Goal: Transaction & Acquisition: Purchase product/service

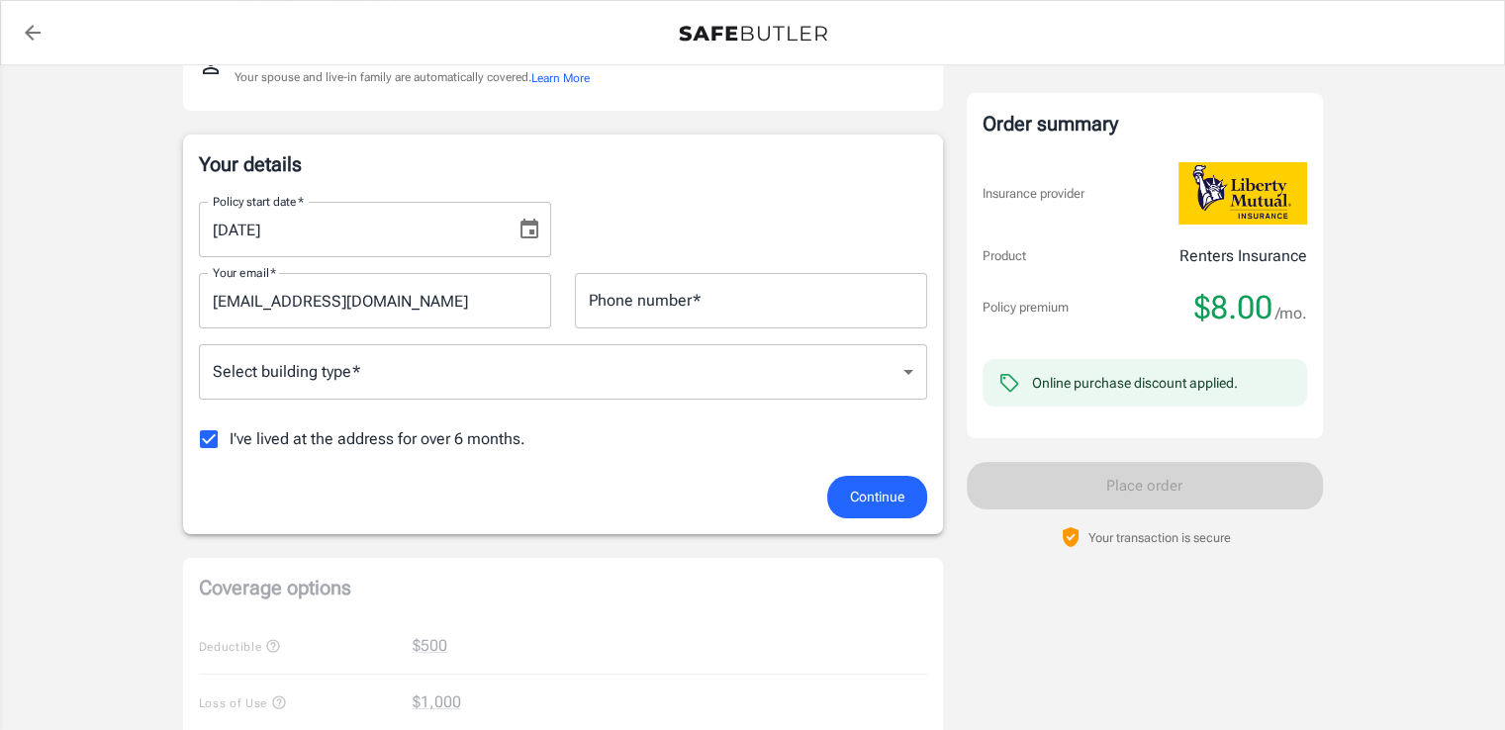
scroll to position [245, 0]
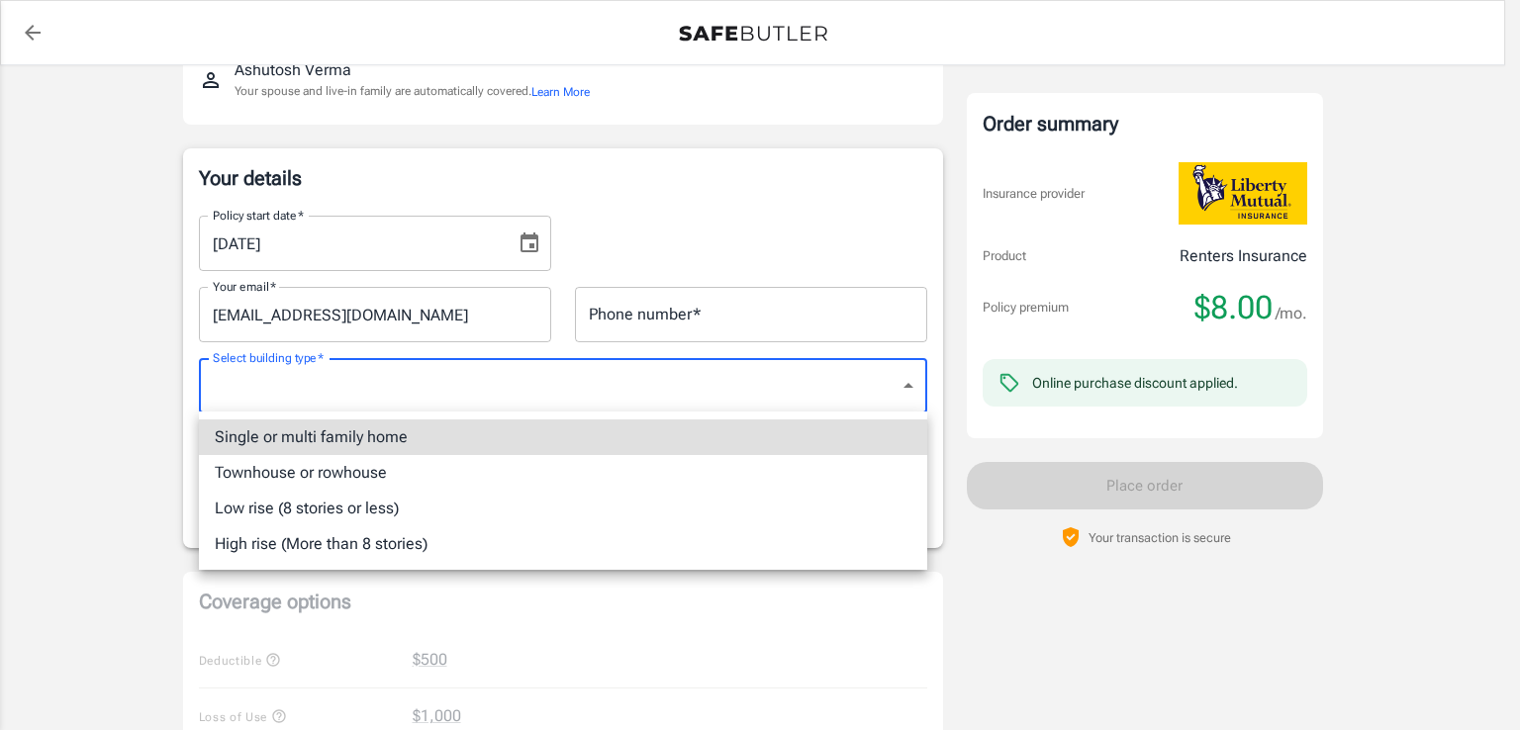
click at [856, 373] on body "Policy premium $ 8.00 /mo Liberty Mutual Renters Insurance [STREET_ADDRESS] You…" at bounding box center [760, 690] width 1520 height 1871
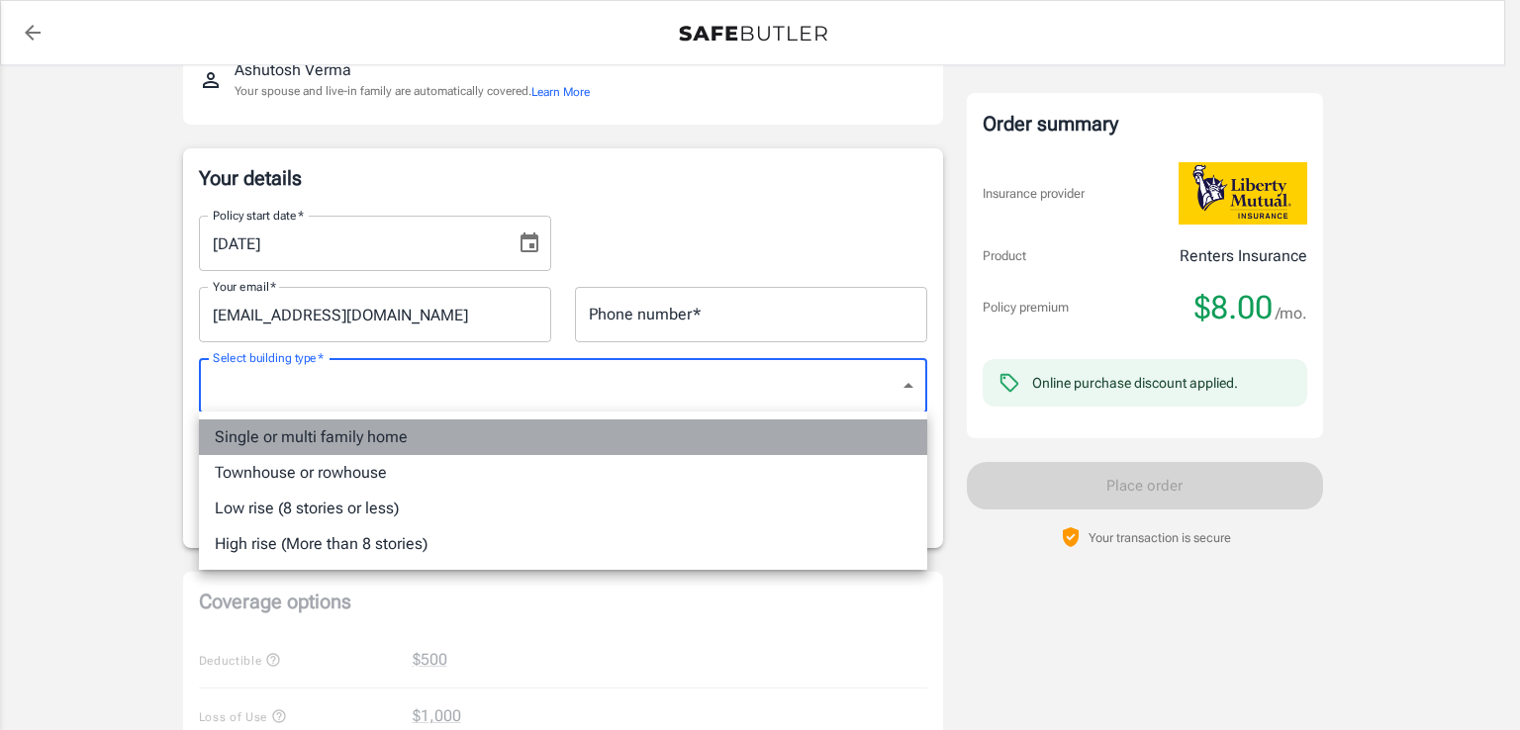
click at [427, 442] on li "Single or multi family home" at bounding box center [563, 437] width 728 height 36
type input "singlefamily"
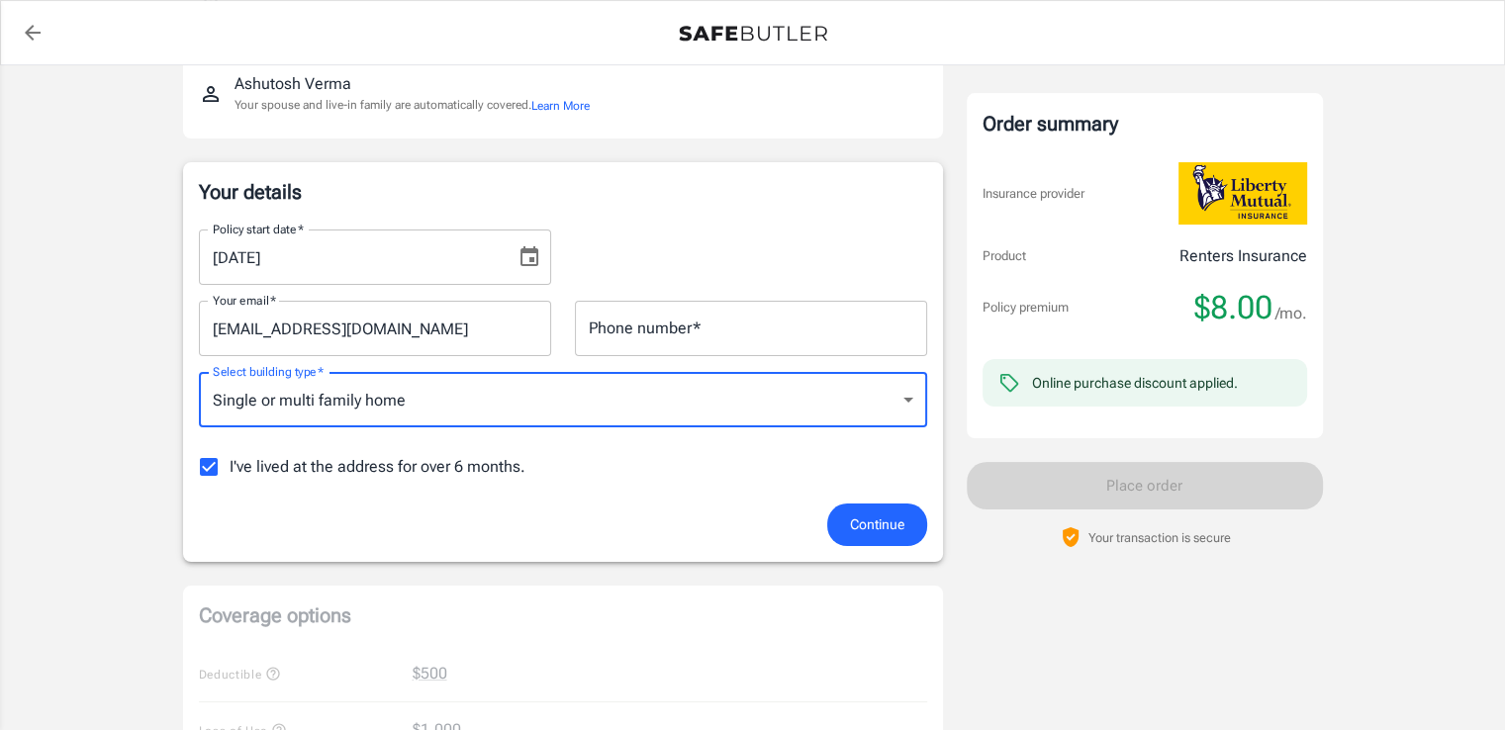
scroll to position [233, 0]
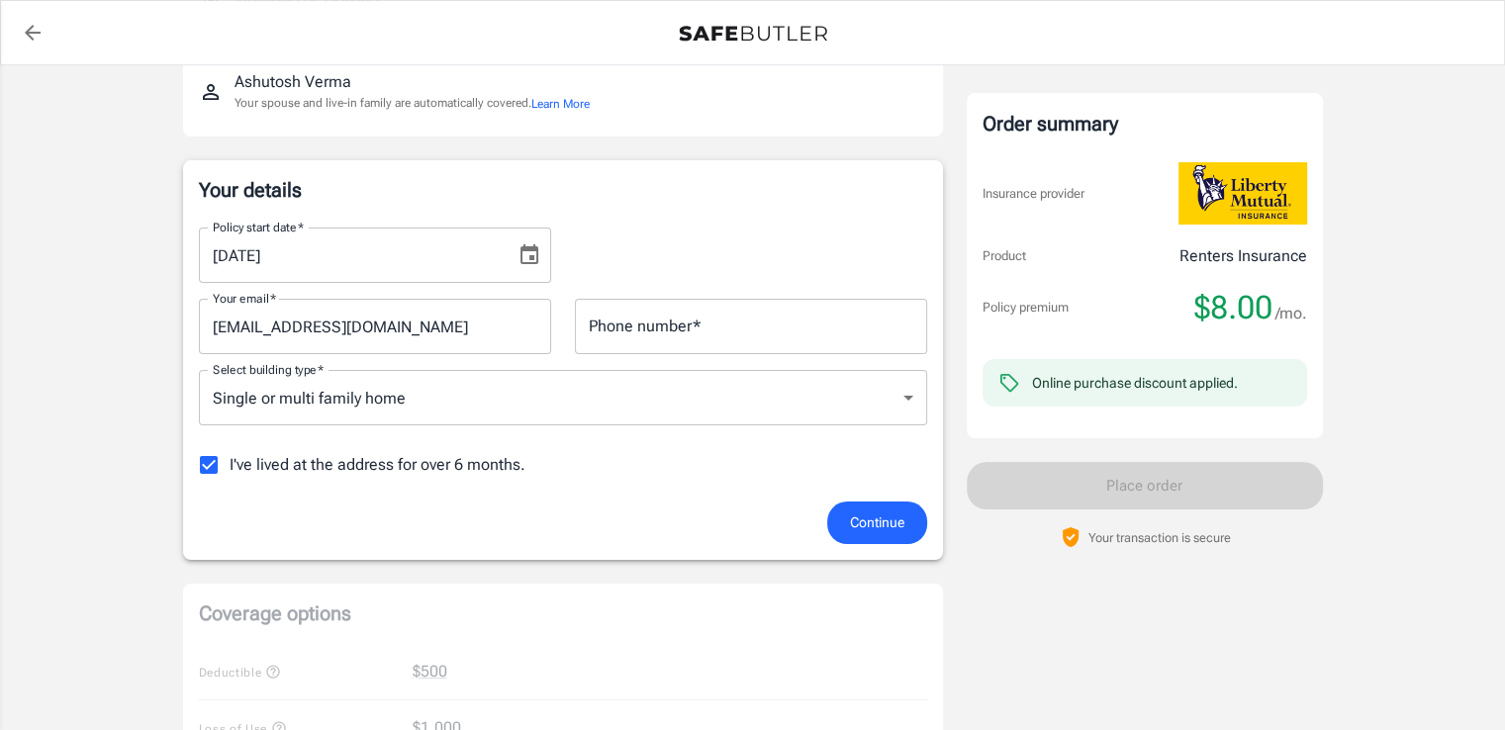
click at [512, 269] on div at bounding box center [524, 255] width 28 height 32
click at [533, 243] on icon "Choose date, selected date is Sep 21, 2025" at bounding box center [529, 255] width 24 height 24
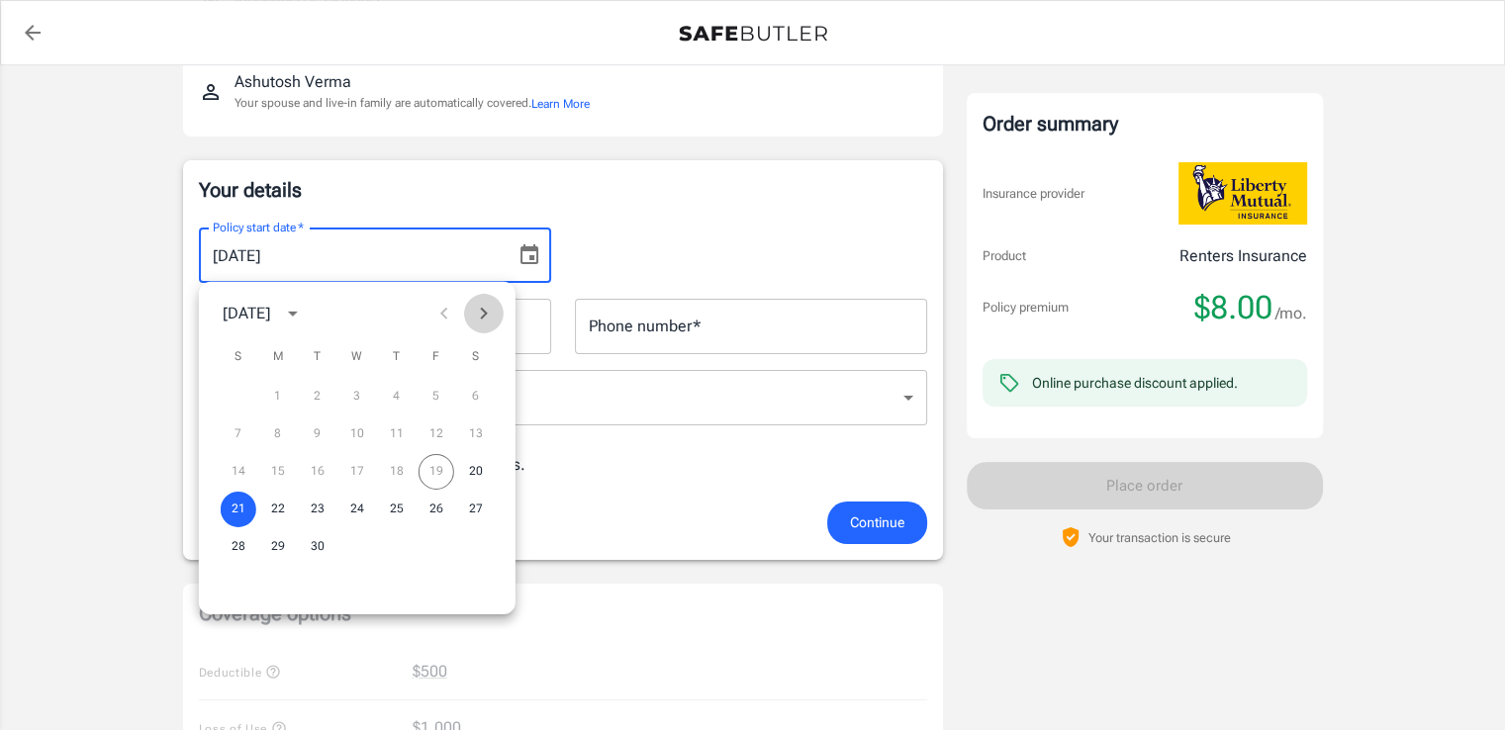
click at [483, 317] on icon "Next month" at bounding box center [483, 314] width 7 height 12
click at [390, 394] on button "2" at bounding box center [397, 397] width 36 height 36
type input "[DATE]"
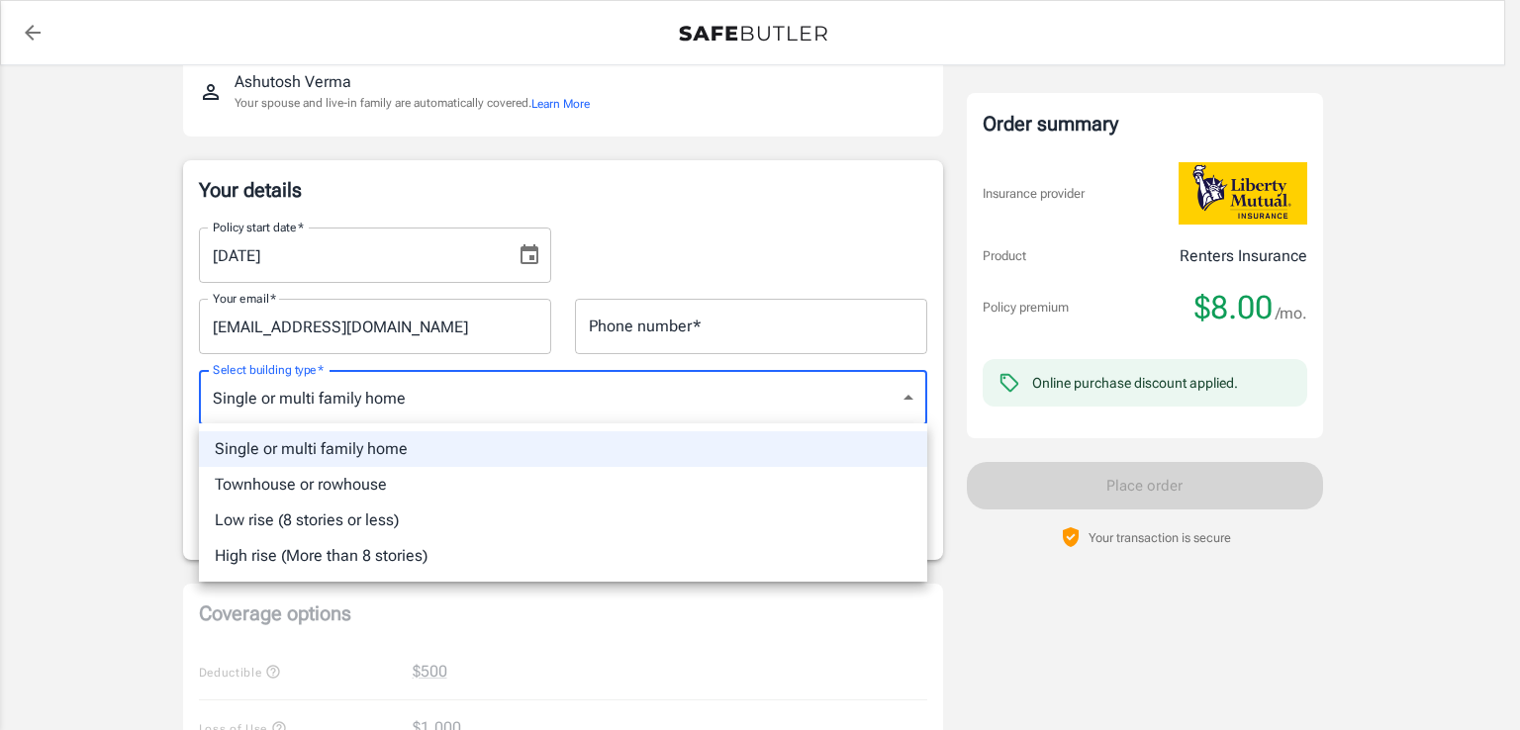
click at [600, 411] on body "Policy premium $ 8.00 /mo Liberty Mutual Renters Insurance [STREET_ADDRESS] You…" at bounding box center [760, 702] width 1520 height 1871
click at [600, 411] on div at bounding box center [760, 365] width 1520 height 730
click at [600, 411] on body "Policy premium $ 8.00 /mo Liberty Mutual Renters Insurance [STREET_ADDRESS] You…" at bounding box center [760, 702] width 1520 height 1871
click at [600, 411] on div at bounding box center [760, 365] width 1520 height 730
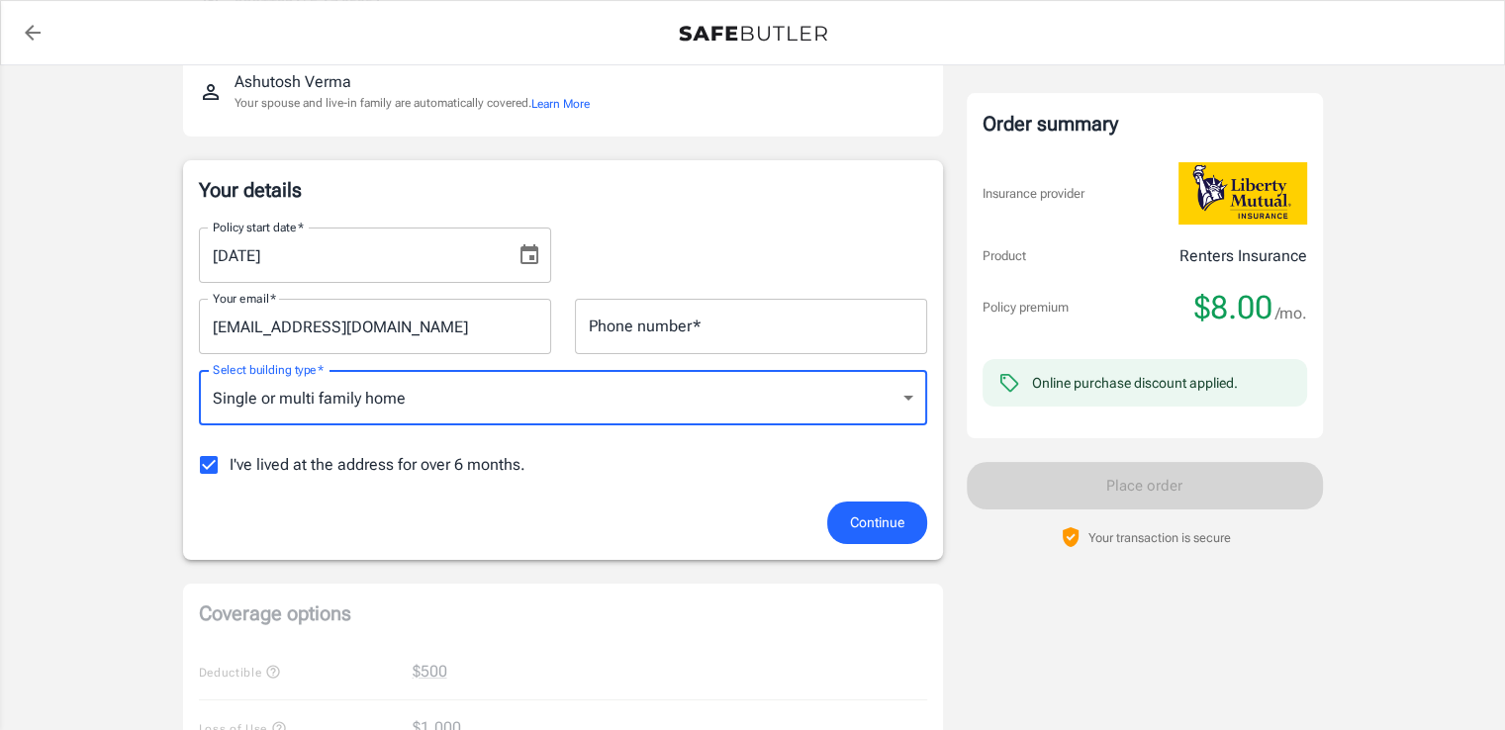
click at [868, 519] on span "Continue" at bounding box center [877, 522] width 54 height 25
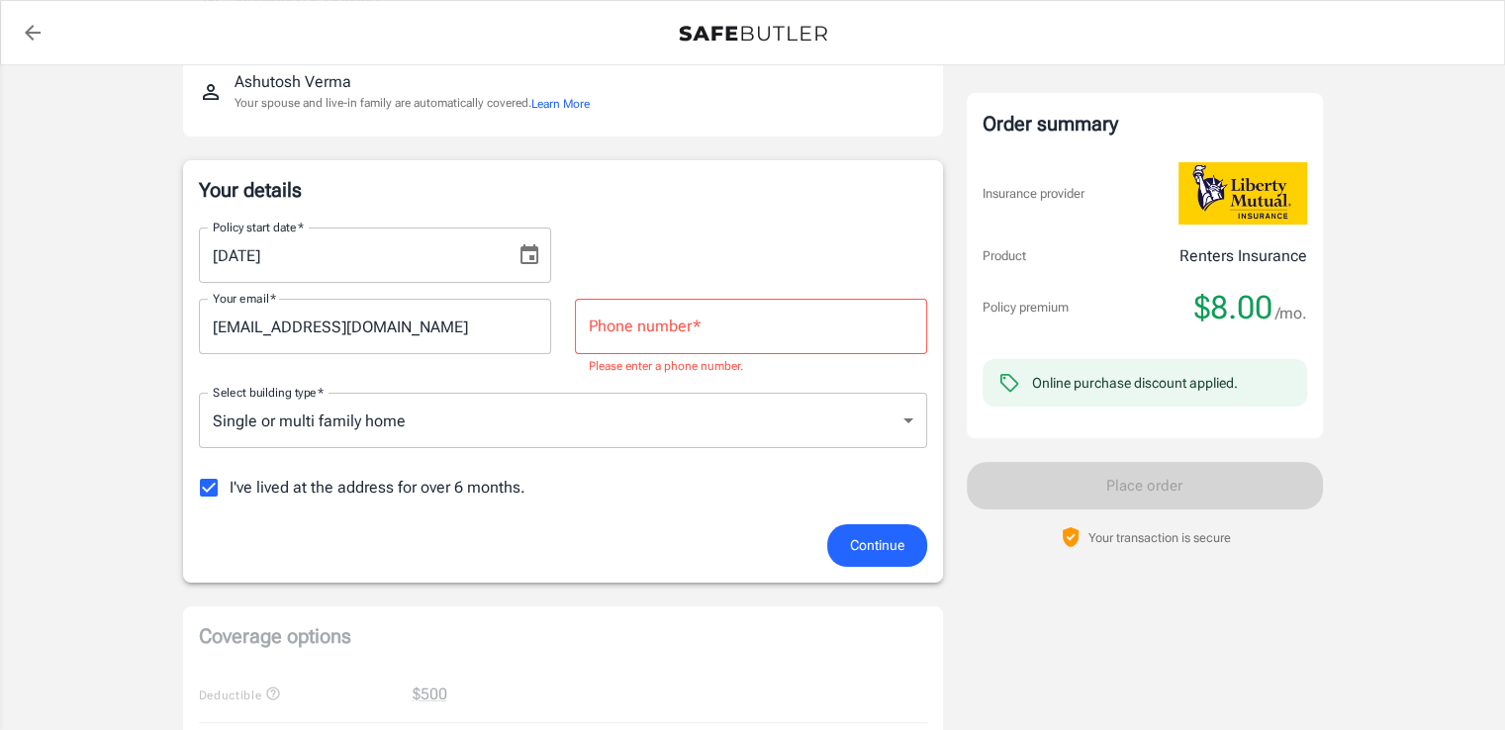
scroll to position [194, 0]
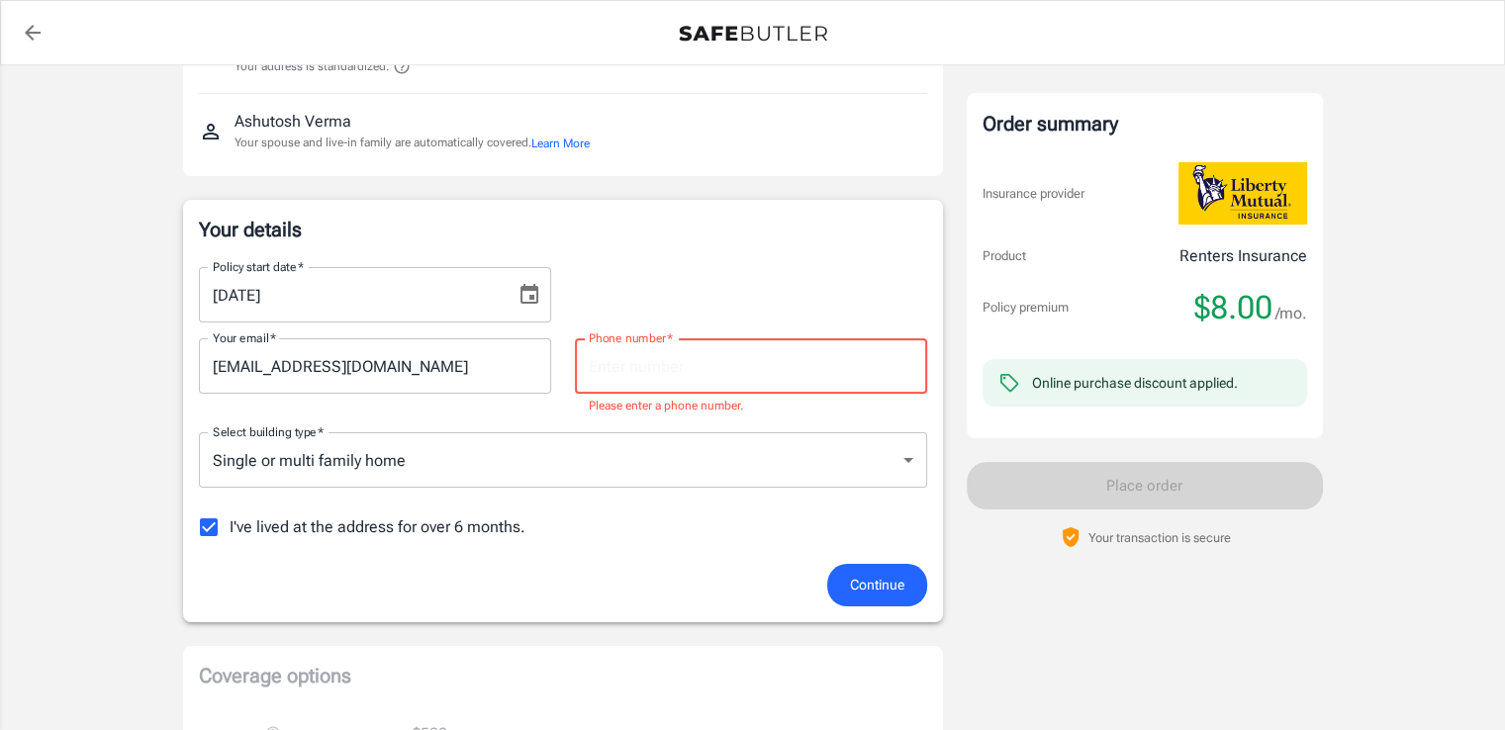
click at [743, 382] on input "Phone number   *" at bounding box center [751, 365] width 352 height 55
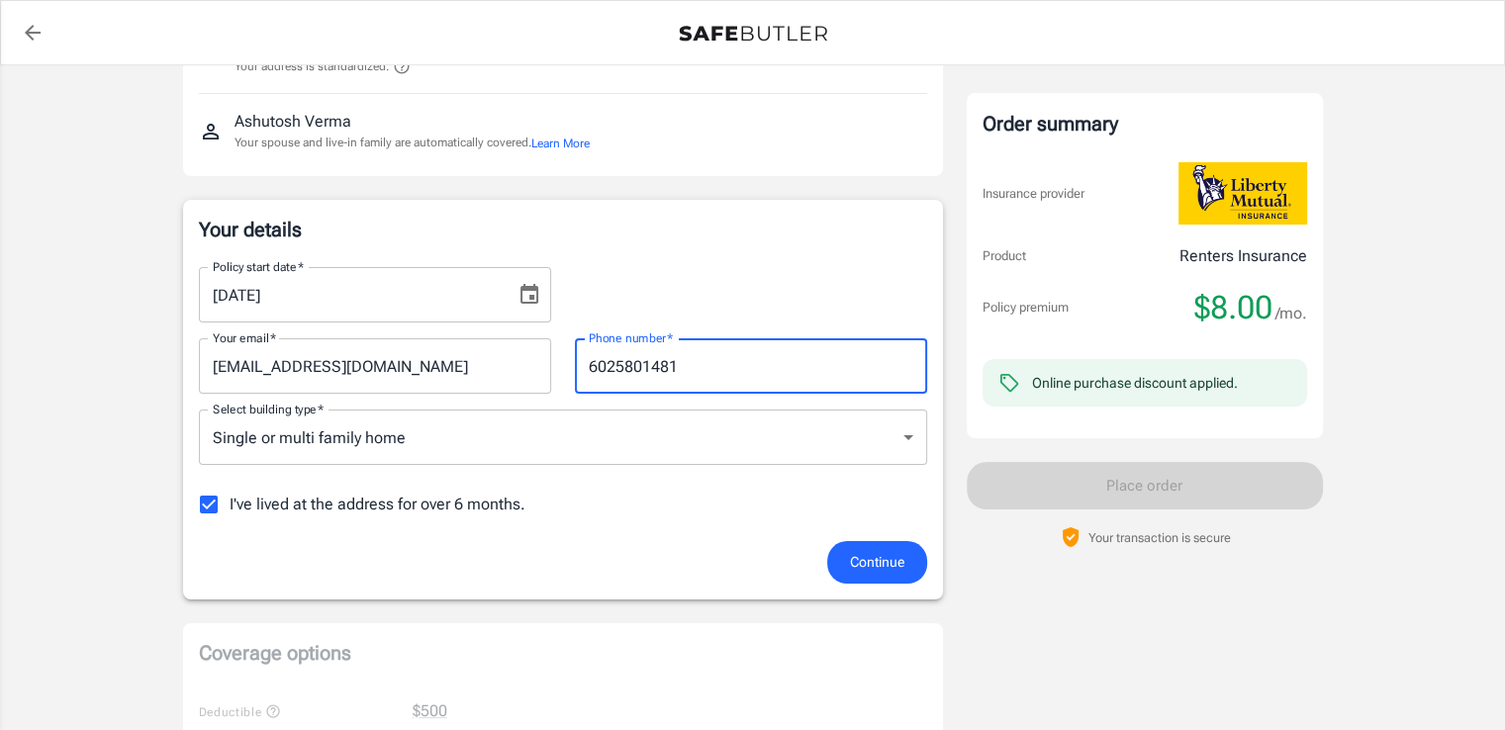
type input "6025801481"
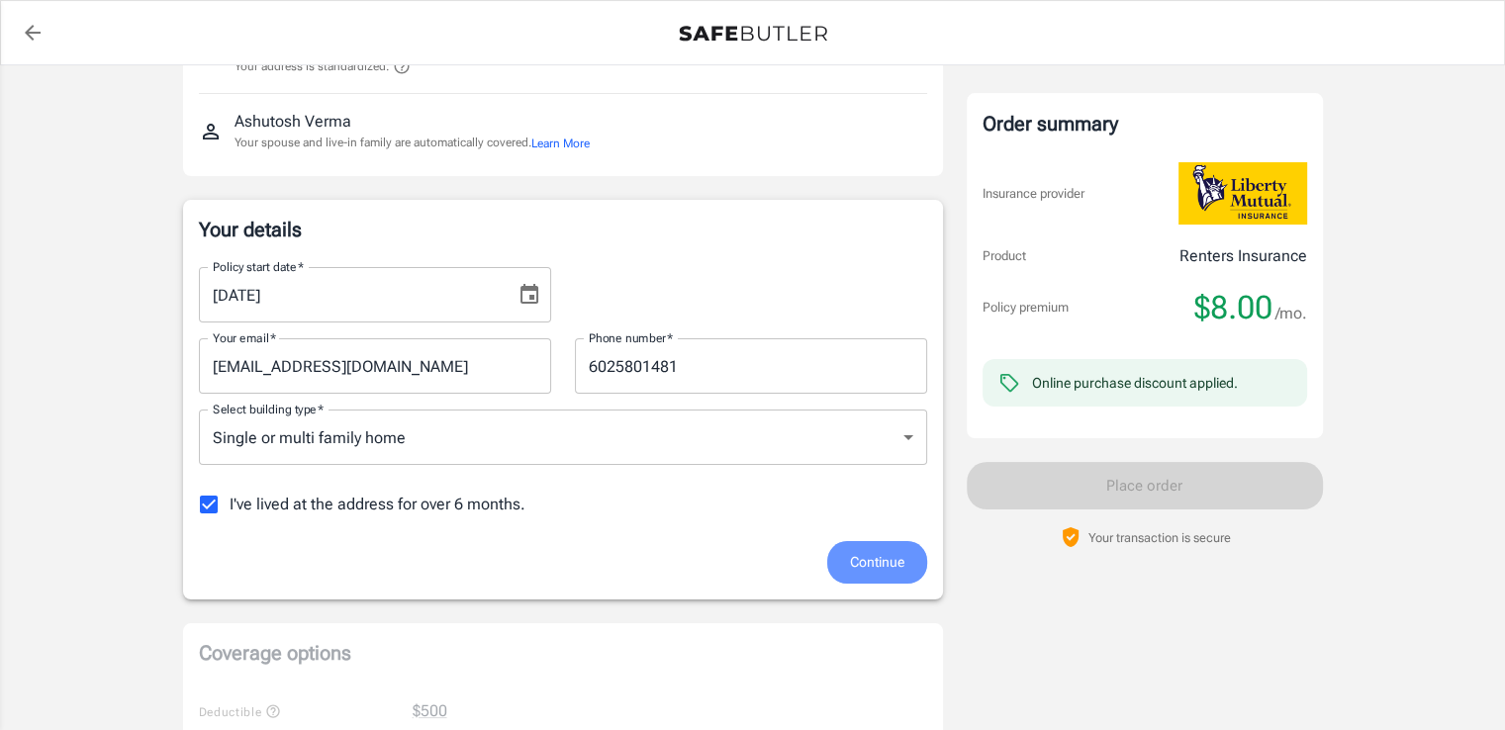
click at [871, 567] on span "Continue" at bounding box center [877, 562] width 54 height 25
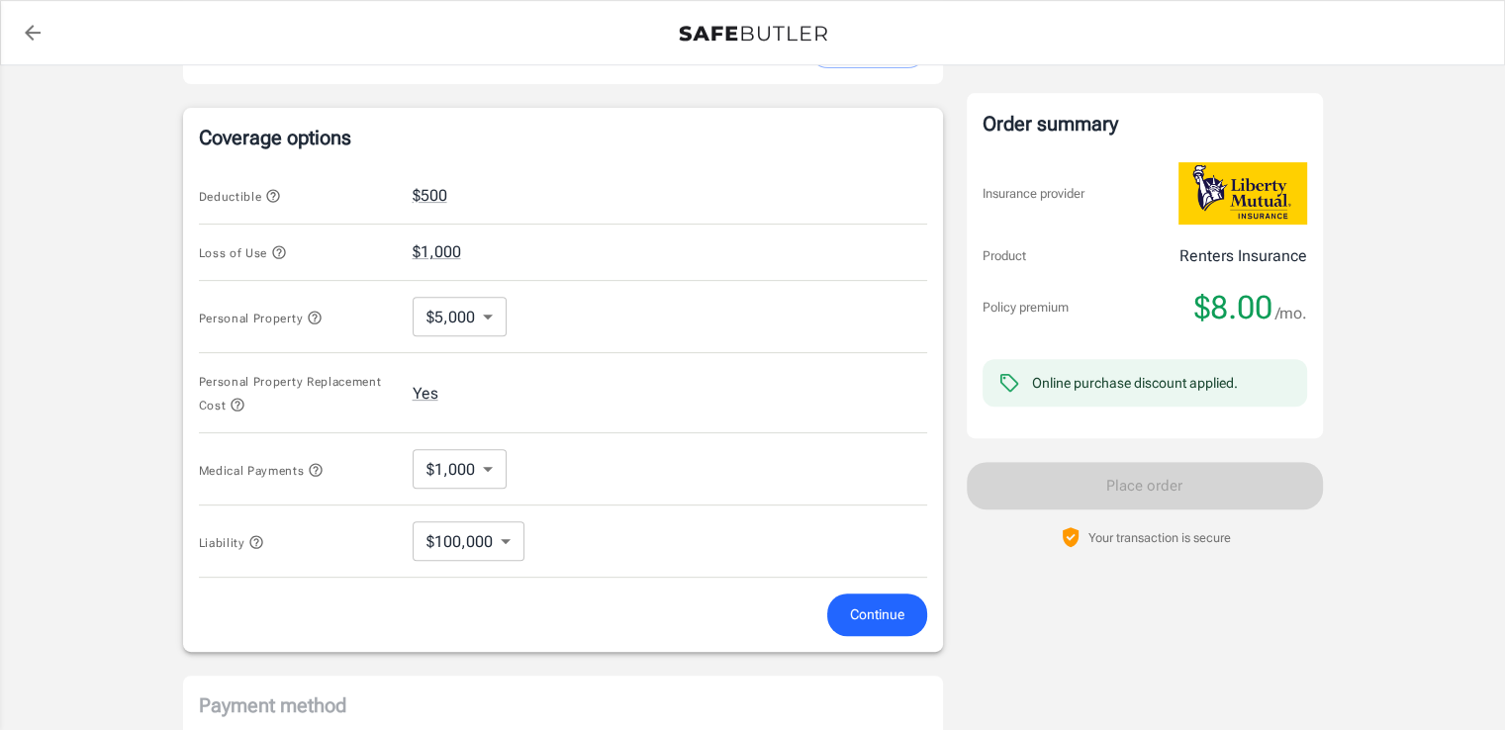
scroll to position [740, 0]
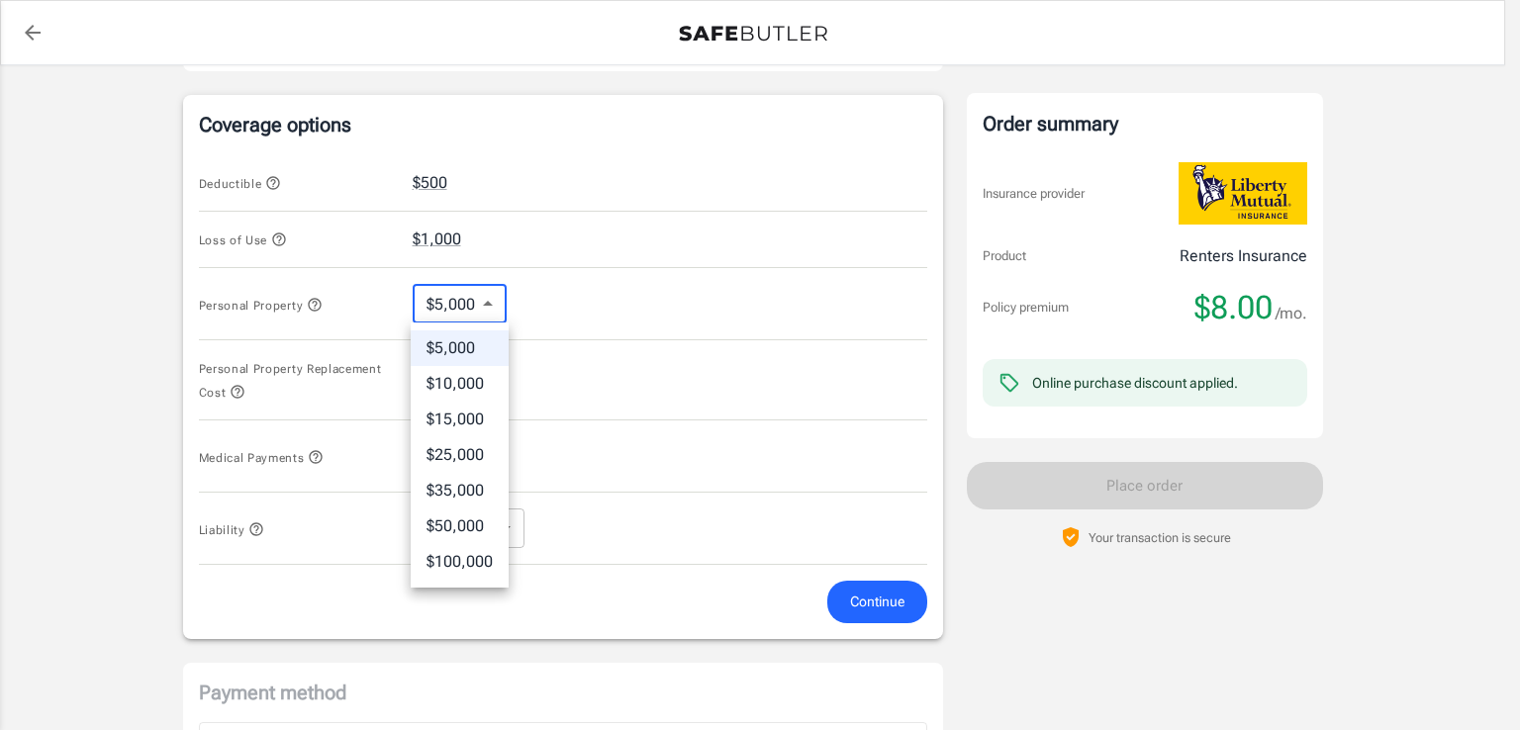
click at [495, 310] on body "Policy premium $ 8.00 /mo Liberty Mutual Renters Insurance [STREET_ADDRESS] You…" at bounding box center [760, 204] width 1520 height 1889
click at [479, 410] on li "$15,000" at bounding box center [460, 420] width 98 height 36
type input "15000"
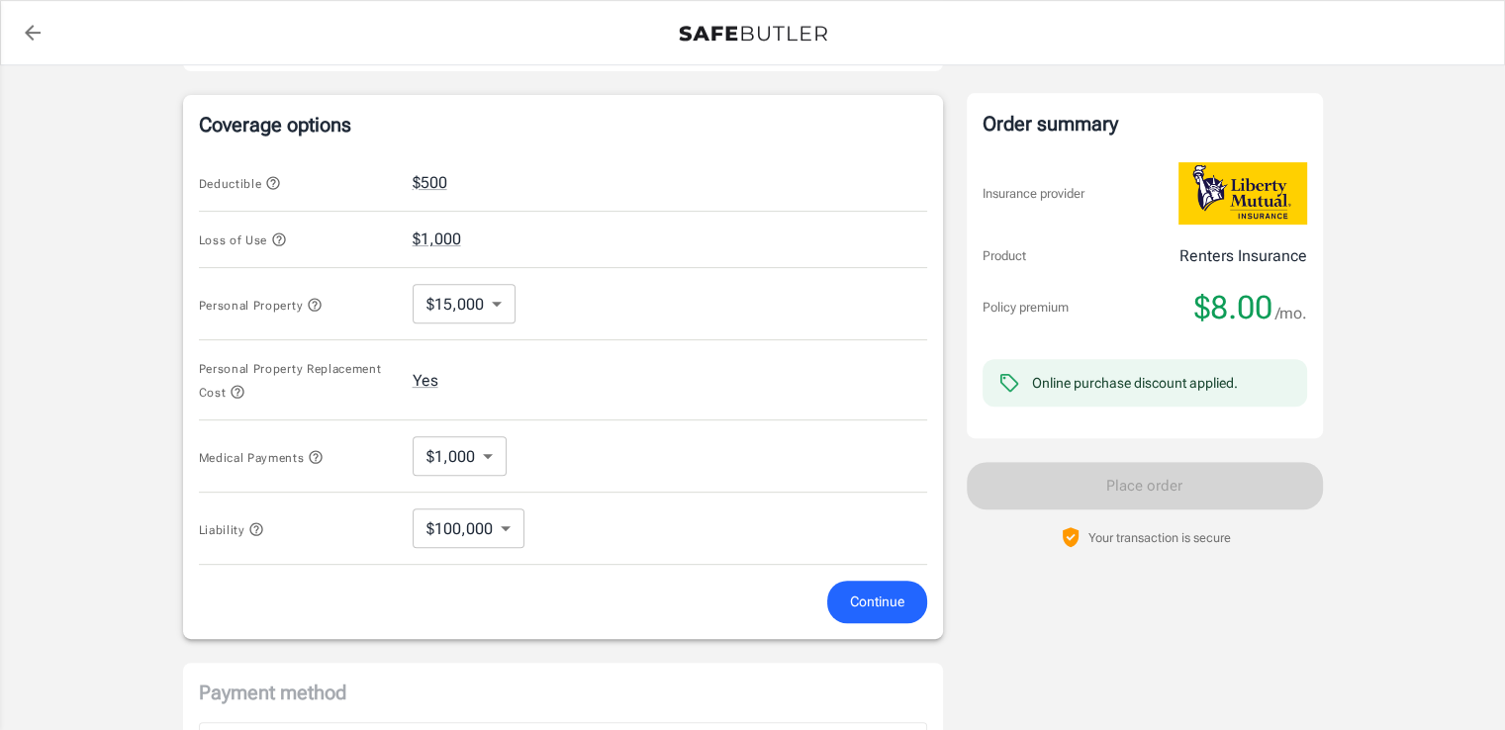
click at [521, 409] on div "Personal Property Replacement Cost Yes" at bounding box center [563, 380] width 728 height 80
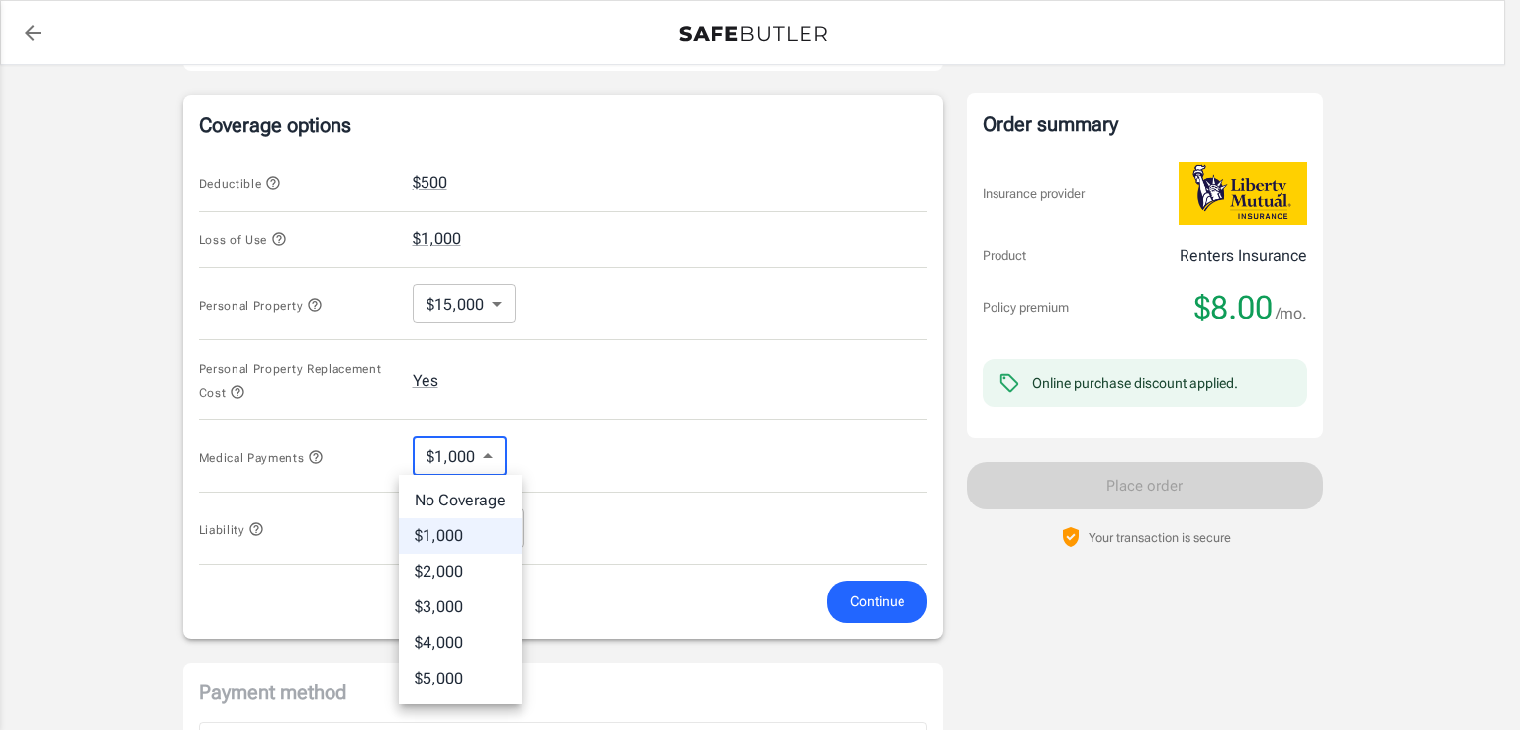
click at [501, 451] on body "Policy premium $ 8.00 /mo Liberty Mutual Renters Insurance [STREET_ADDRESS] You…" at bounding box center [760, 204] width 1520 height 1889
click at [458, 682] on li "$5,000" at bounding box center [460, 679] width 123 height 36
type input "5000"
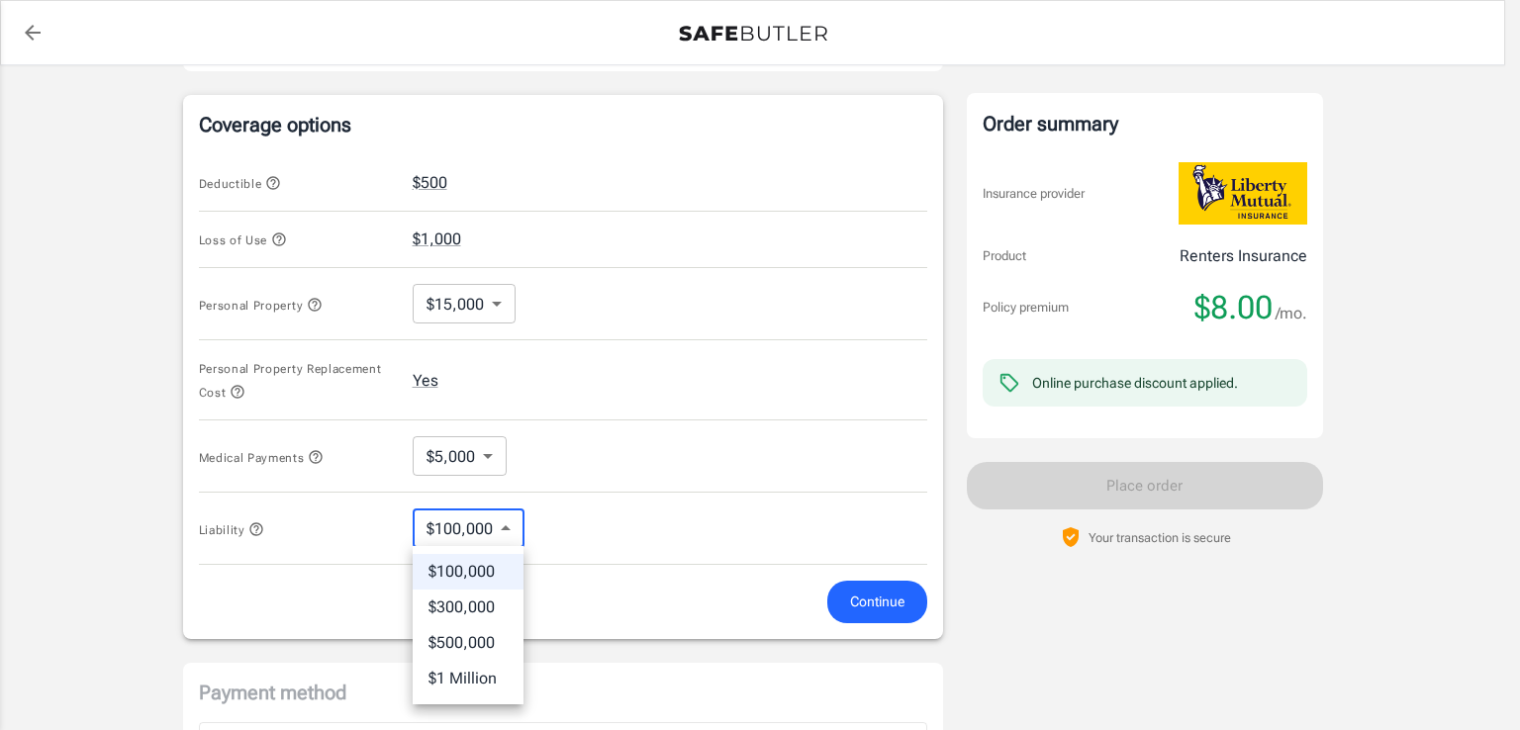
click at [501, 524] on body "Policy premium $ 8.00 /mo Liberty Mutual Renters Insurance [STREET_ADDRESS] You…" at bounding box center [760, 204] width 1520 height 1889
click at [494, 567] on li "$100,000" at bounding box center [468, 572] width 111 height 36
click at [501, 525] on body "Policy premium $ 8.00 /mo Liberty Mutual Renters Insurance [STREET_ADDRESS] You…" at bounding box center [760, 204] width 1520 height 1889
click at [487, 605] on li "$300,000" at bounding box center [468, 608] width 111 height 36
click at [502, 540] on body "Policy premium $ 8.00 /mo Liberty Mutual Renters Insurance [STREET_ADDRESS] You…" at bounding box center [760, 204] width 1520 height 1889
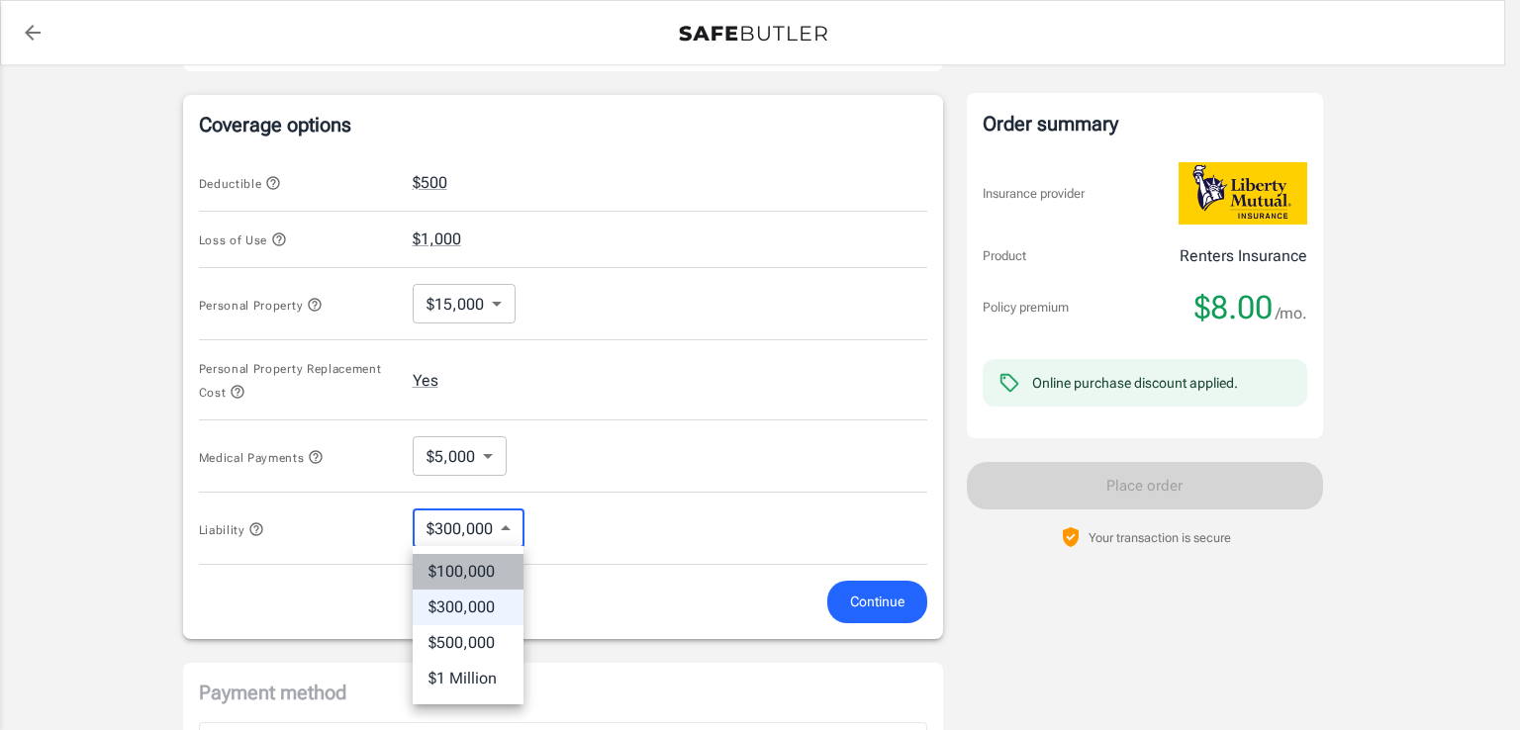
click at [490, 572] on li "$100,000" at bounding box center [468, 572] width 111 height 36
type input "100000"
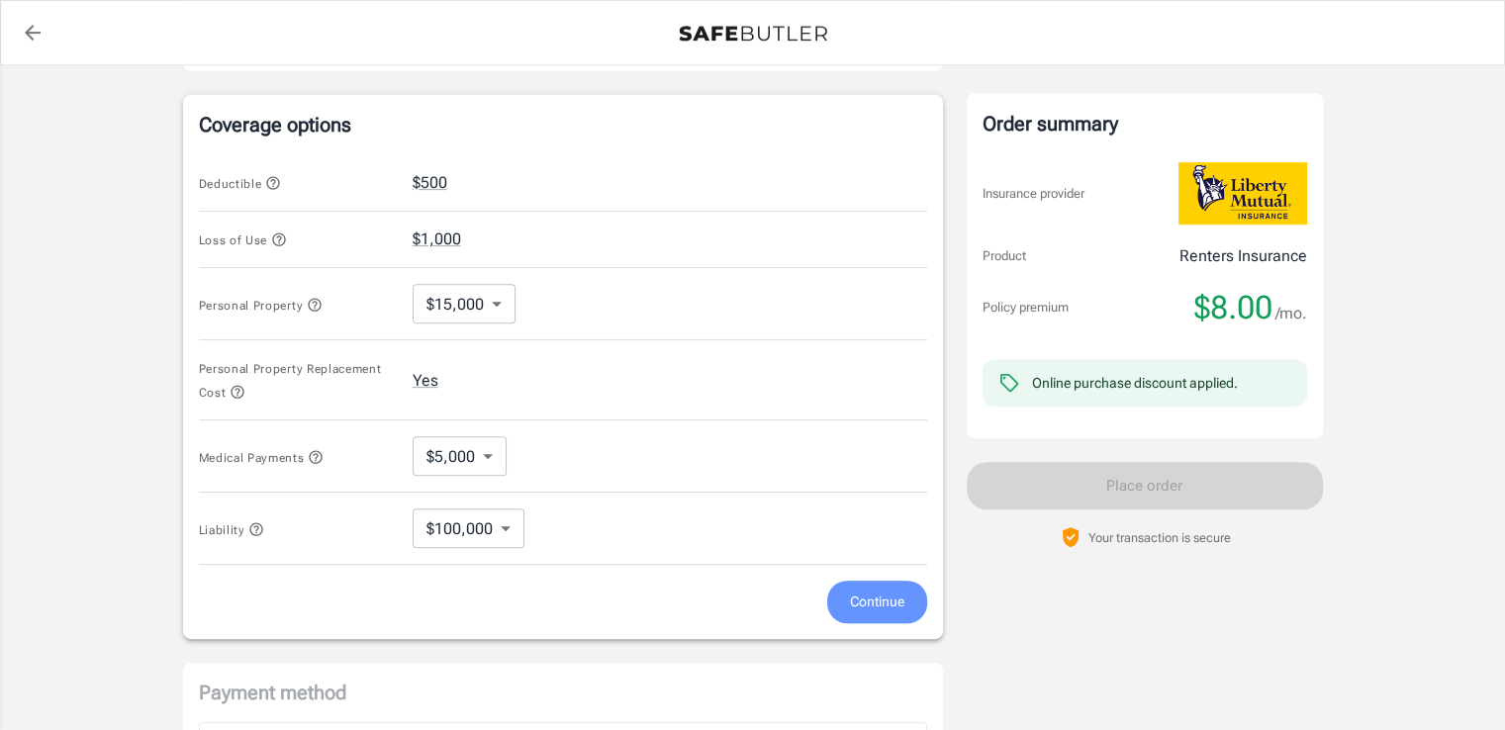
click at [890, 591] on span "Continue" at bounding box center [877, 602] width 54 height 25
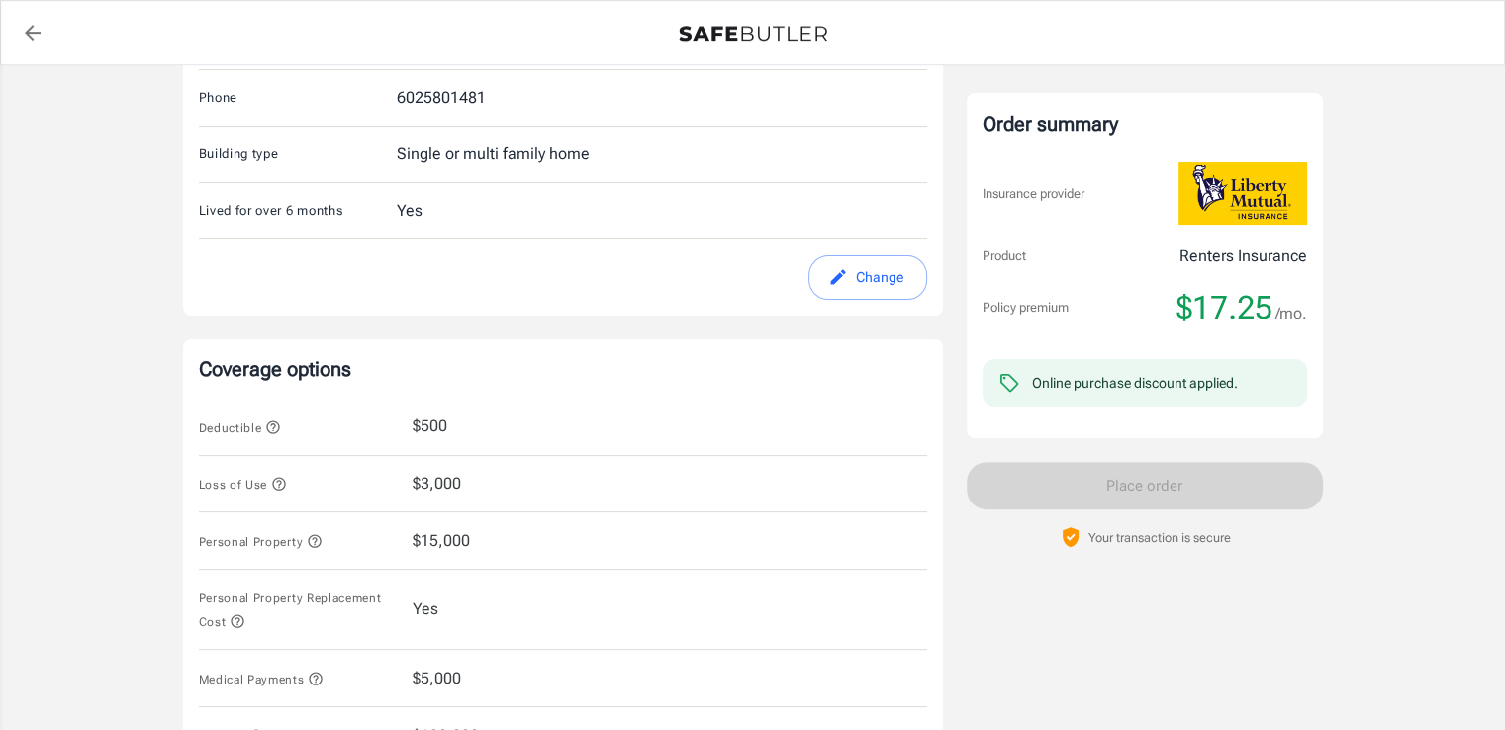
scroll to position [505, 0]
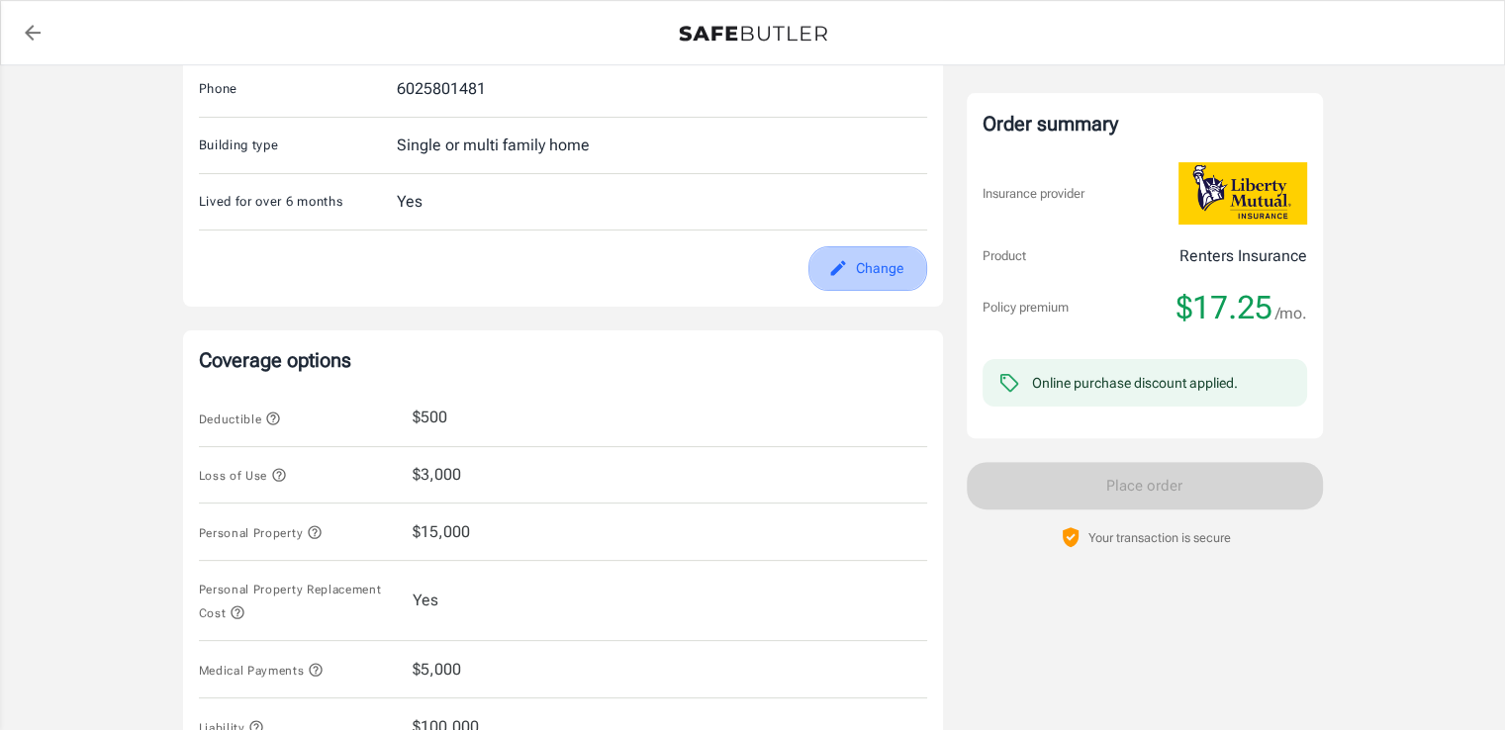
click at [867, 278] on button "Change" at bounding box center [867, 268] width 119 height 45
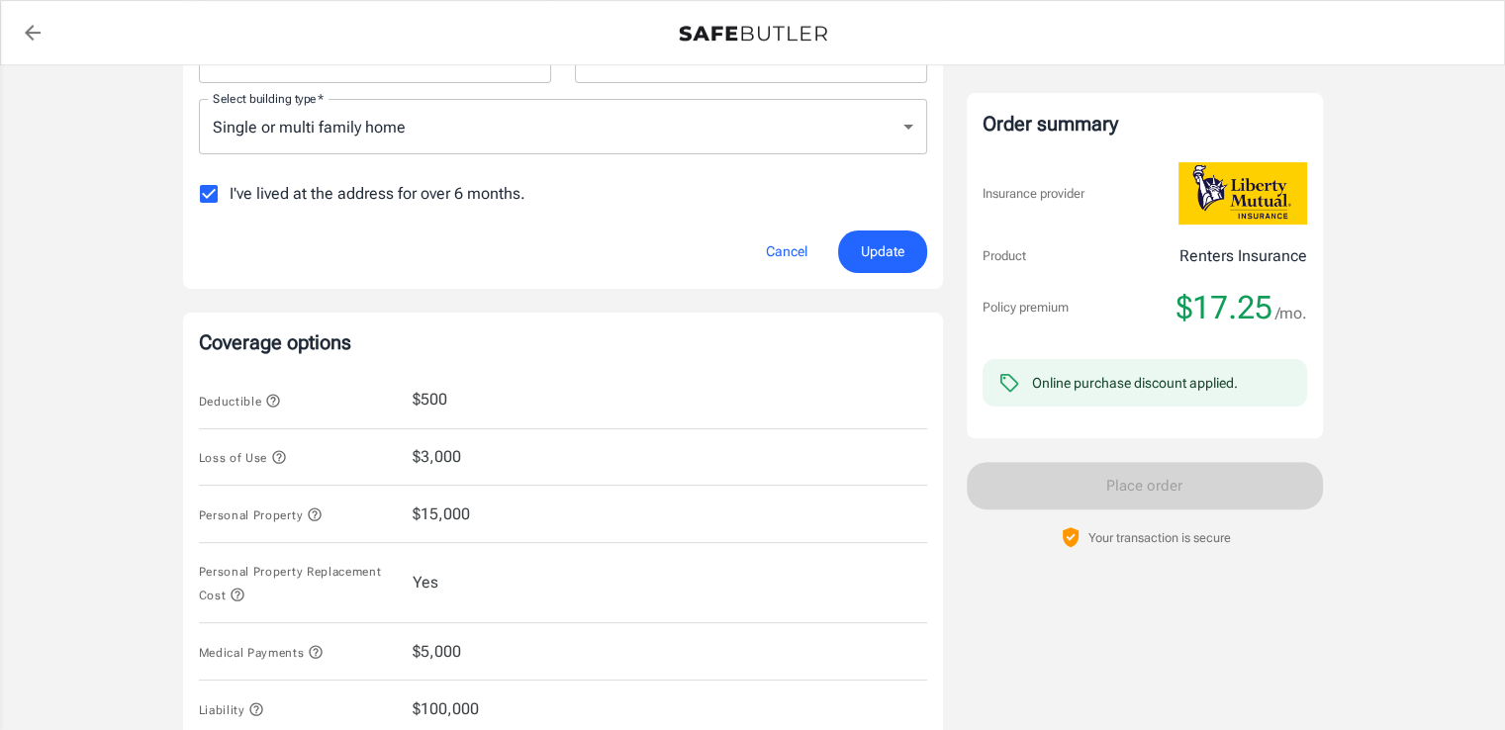
scroll to position [491, 0]
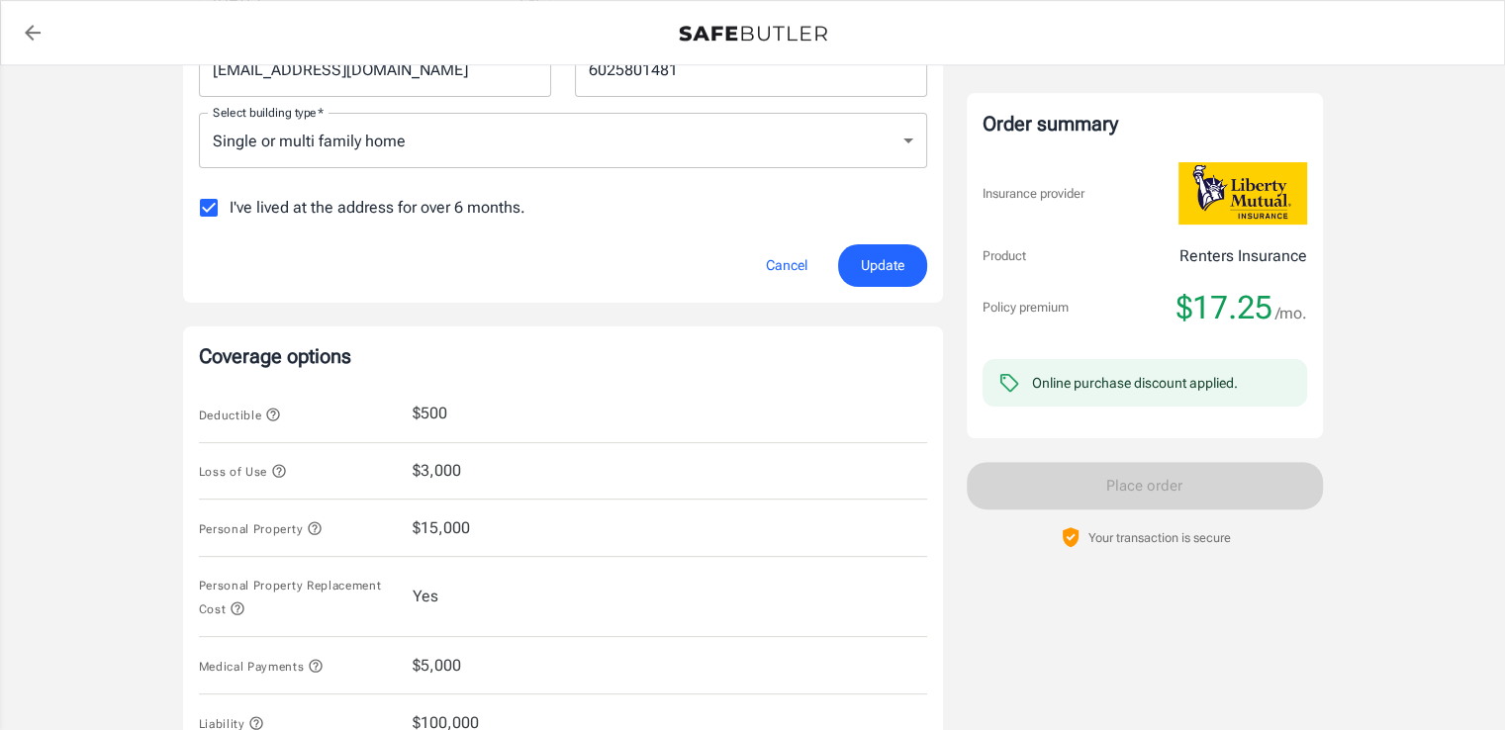
click at [429, 488] on div "Loss of Use $3,000" at bounding box center [563, 471] width 728 height 57
click at [776, 259] on button "Cancel" at bounding box center [786, 265] width 87 height 43
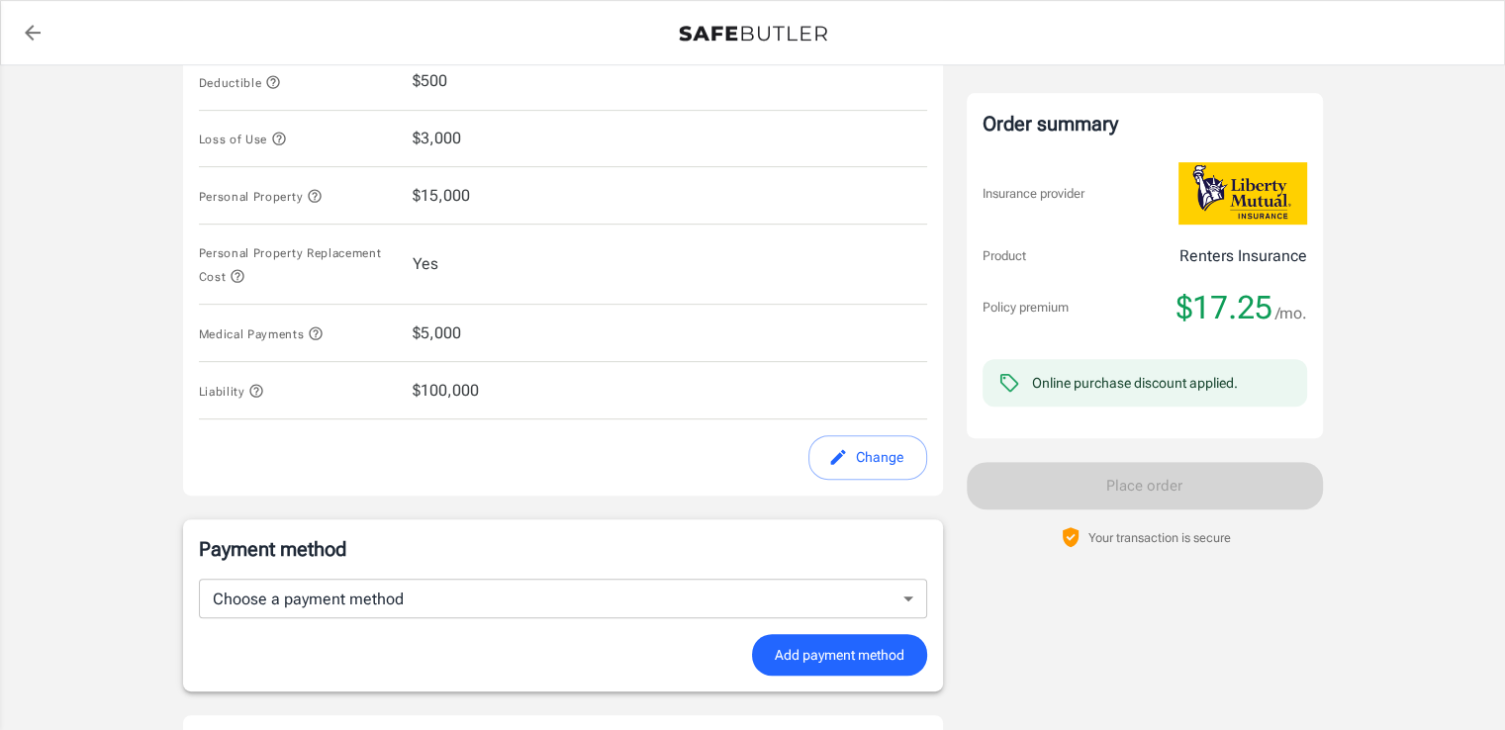
scroll to position [845, 0]
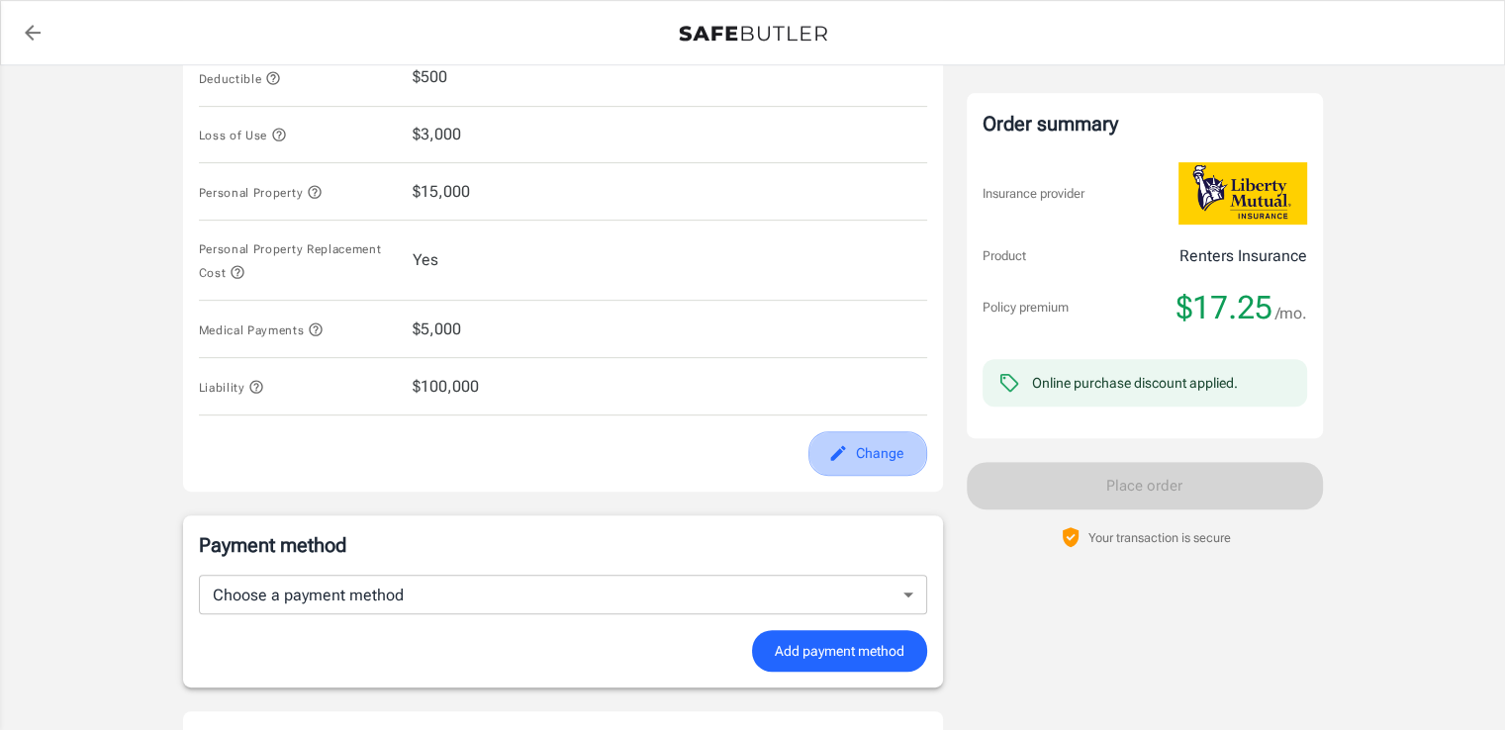
click at [856, 468] on button "Change" at bounding box center [867, 453] width 119 height 45
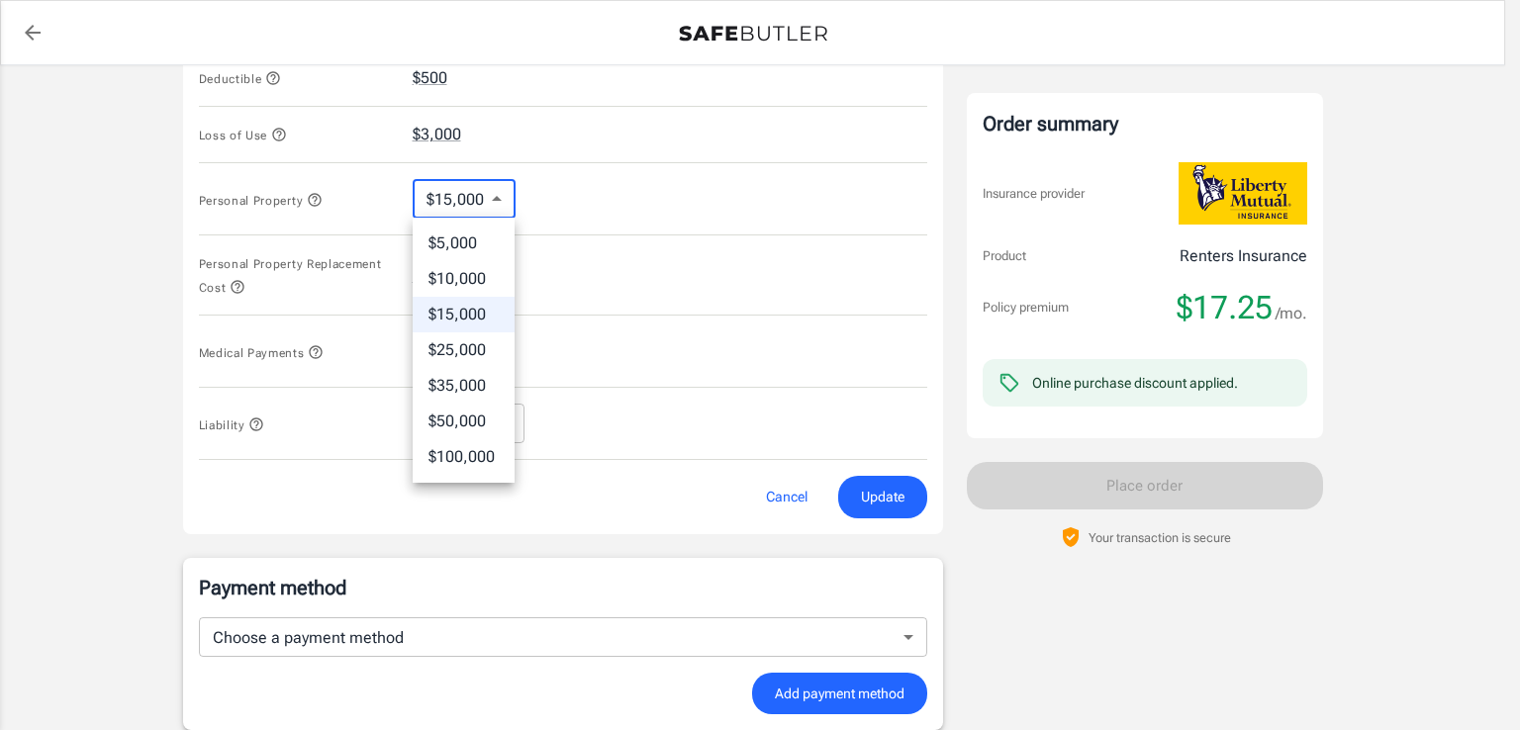
click at [502, 195] on body "Policy premium $ 17.25 /mo Liberty Mutual Renters Insurance [STREET_ADDRESS] Yo…" at bounding box center [760, 99] width 1520 height 1889
click at [468, 276] on li "$10,000" at bounding box center [464, 279] width 102 height 36
type input "10000"
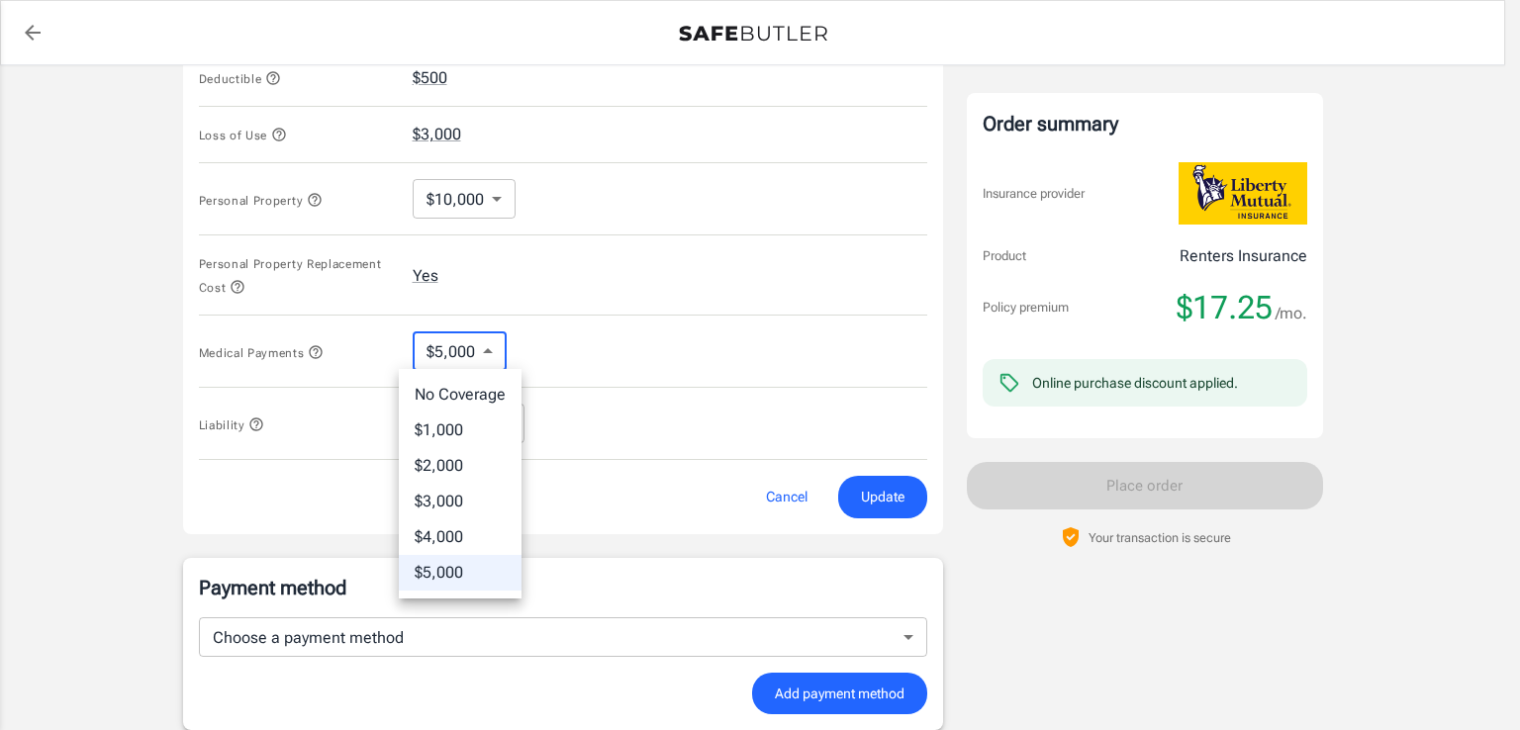
click at [494, 347] on body "Policy premium $ 17.25 /mo Liberty Mutual Renters Insurance [STREET_ADDRESS] Yo…" at bounding box center [760, 99] width 1520 height 1889
click at [462, 426] on li "$1,000" at bounding box center [460, 431] width 123 height 36
type input "1000"
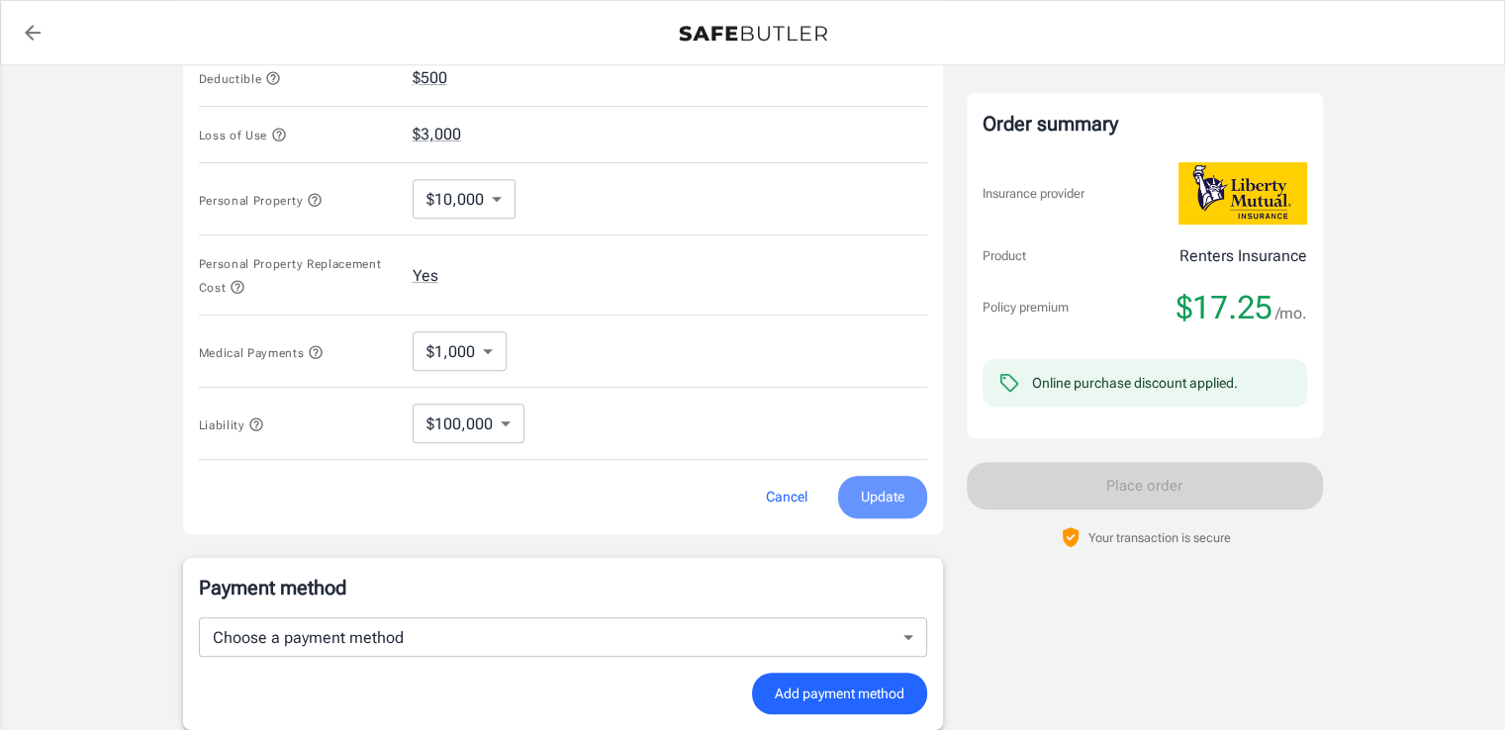
click at [884, 501] on span "Update" at bounding box center [883, 497] width 44 height 25
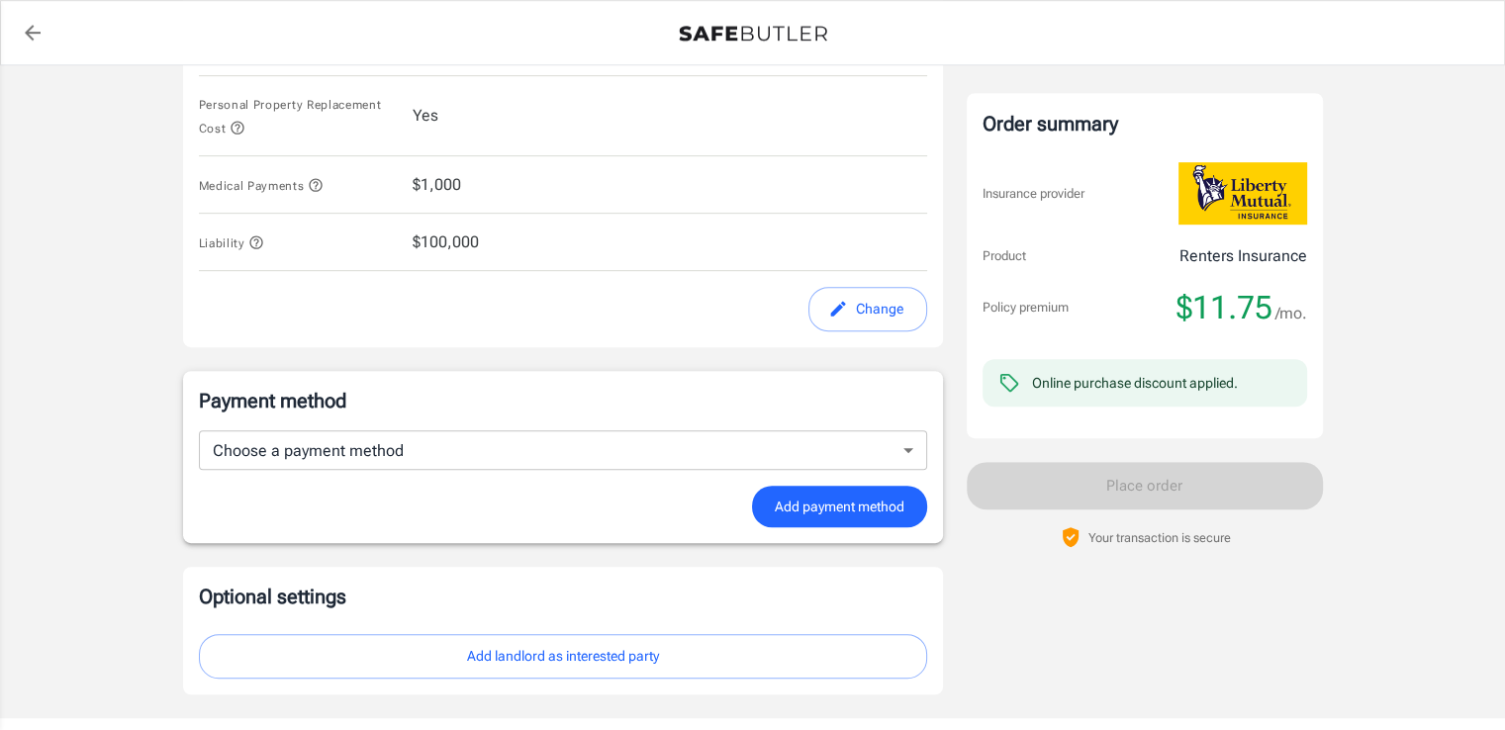
scroll to position [1002, 0]
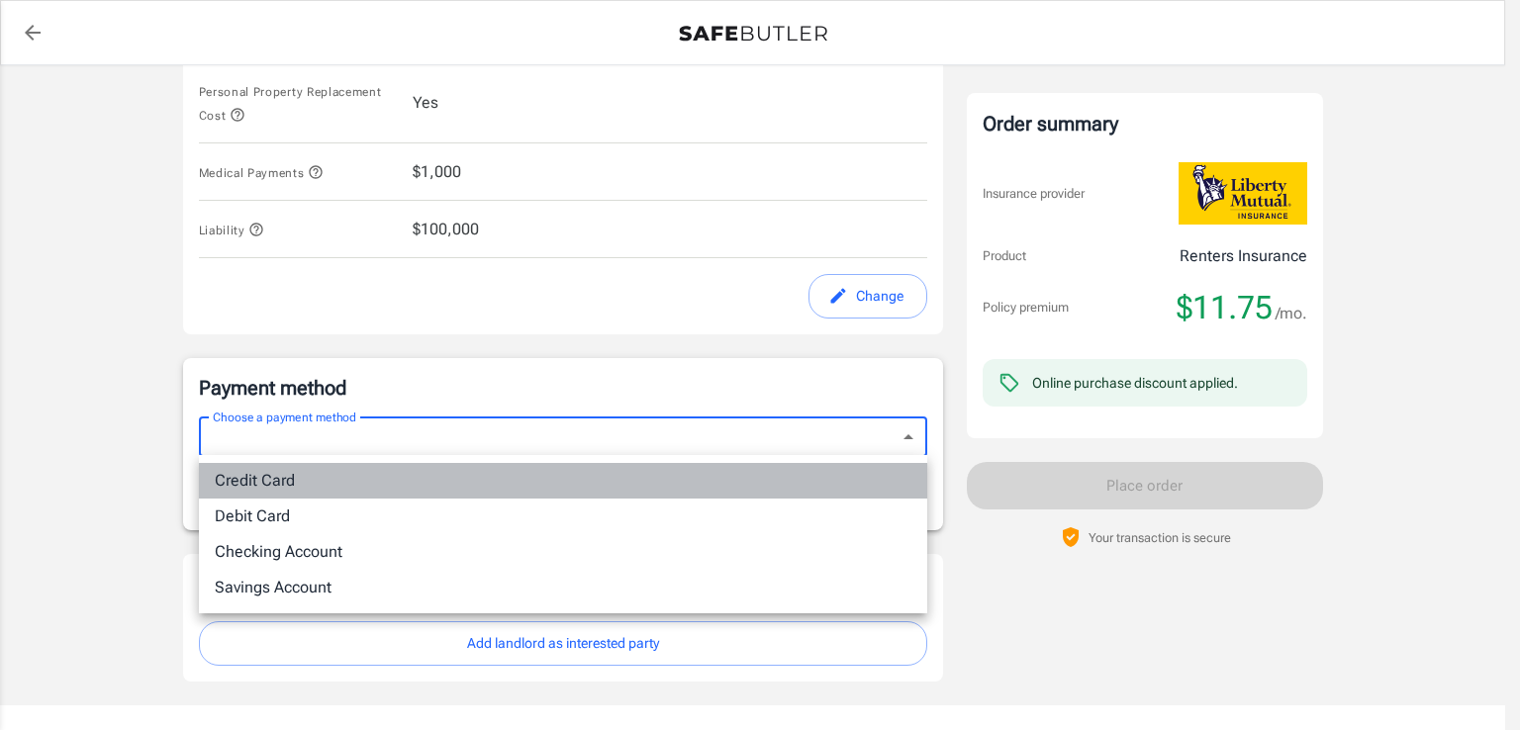
click at [266, 488] on li "Credit Card" at bounding box center [563, 481] width 728 height 36
type input "credit"
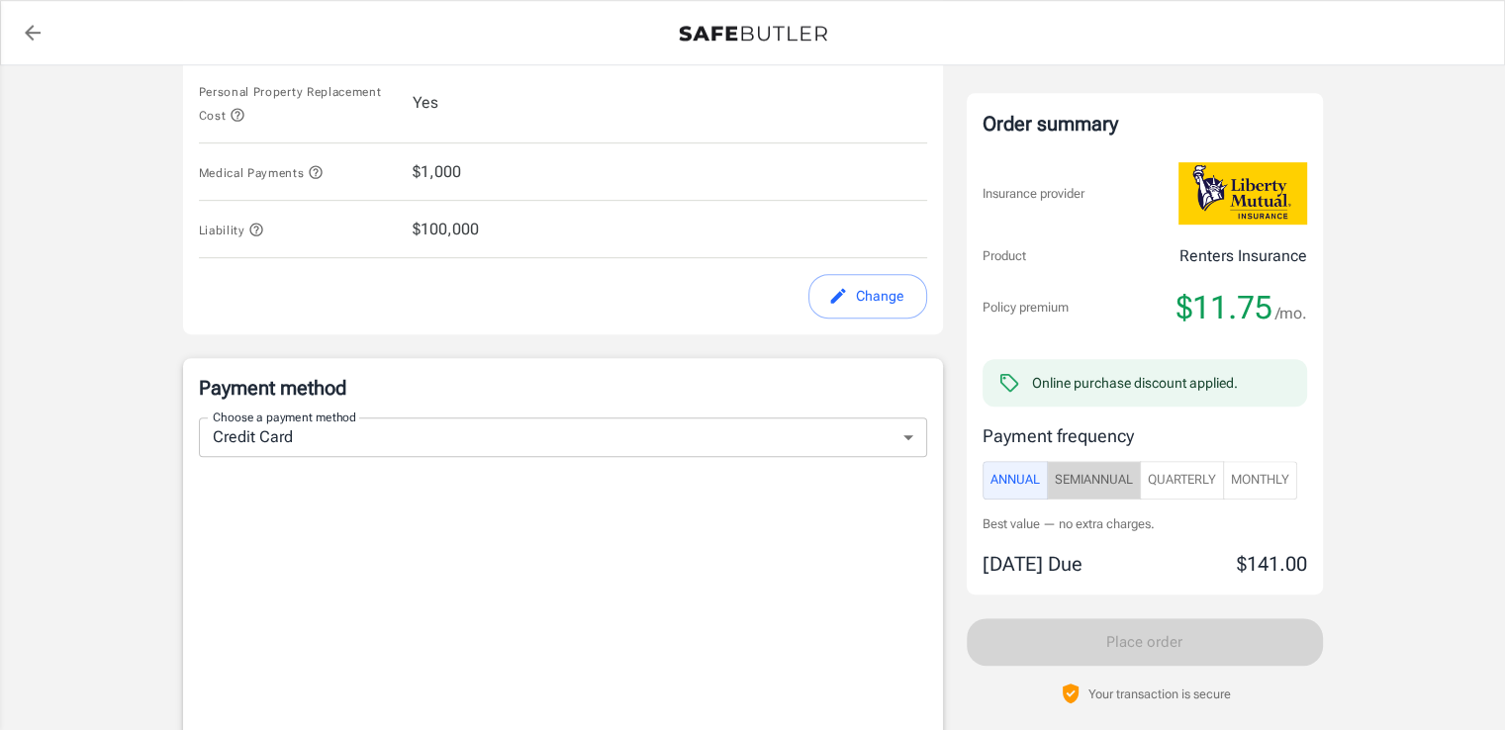
click at [1092, 480] on span "SemiAnnual" at bounding box center [1094, 480] width 78 height 23
click at [1178, 479] on span "Quarterly" at bounding box center [1182, 480] width 68 height 23
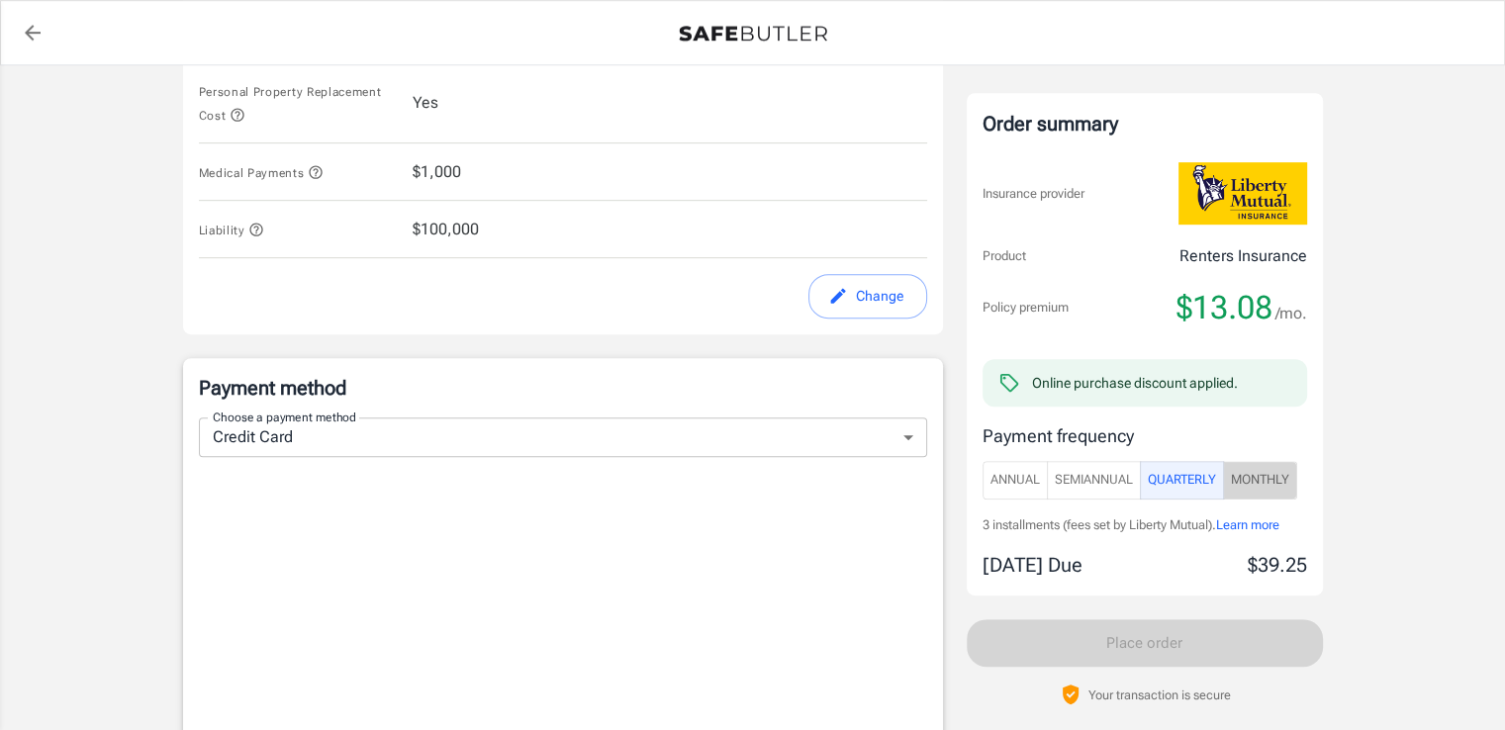
click at [1270, 476] on span "Monthly" at bounding box center [1260, 480] width 58 height 23
click at [1183, 484] on span "Quarterly" at bounding box center [1182, 480] width 68 height 23
click at [1102, 484] on span "SemiAnnual" at bounding box center [1094, 480] width 78 height 23
click at [1010, 484] on span "Annual" at bounding box center [1014, 480] width 49 height 23
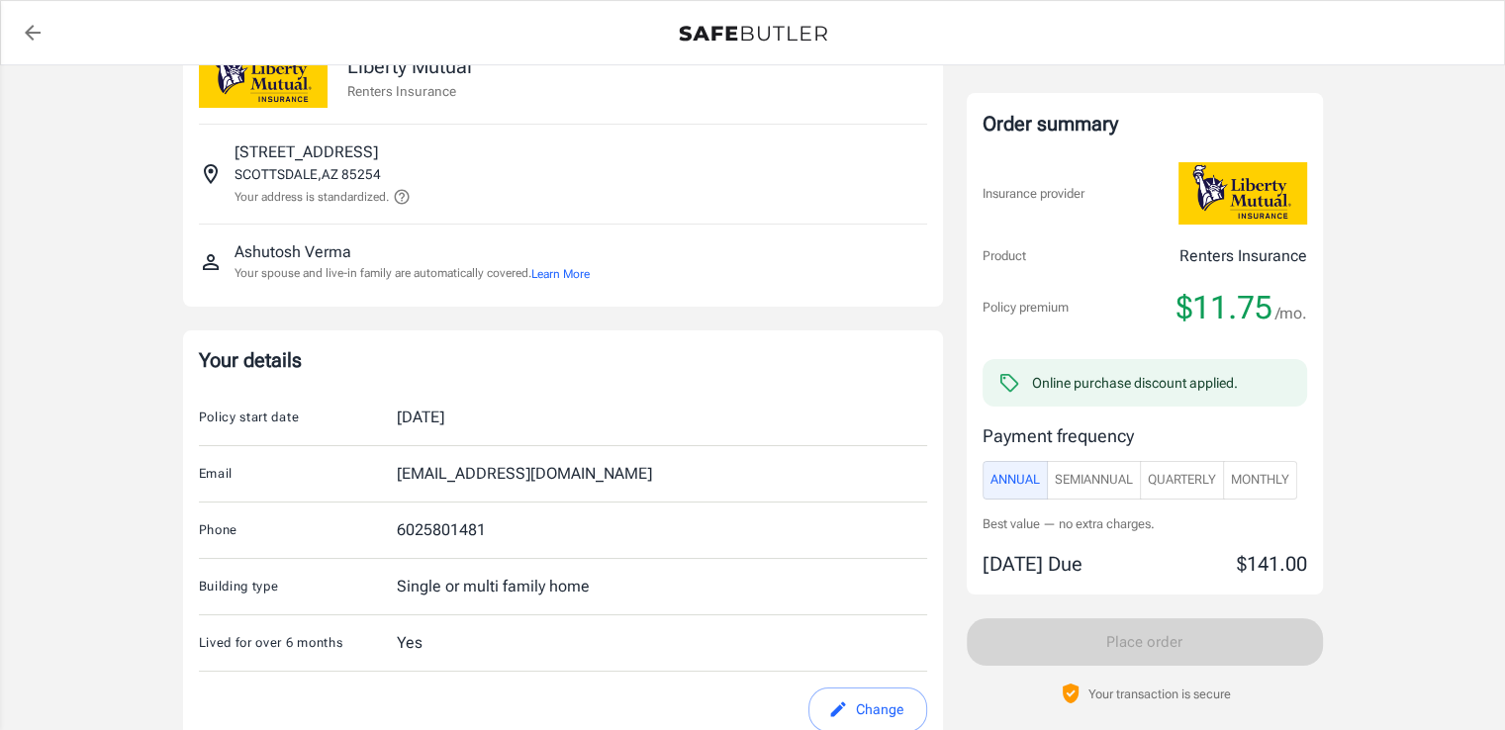
scroll to position [0, 0]
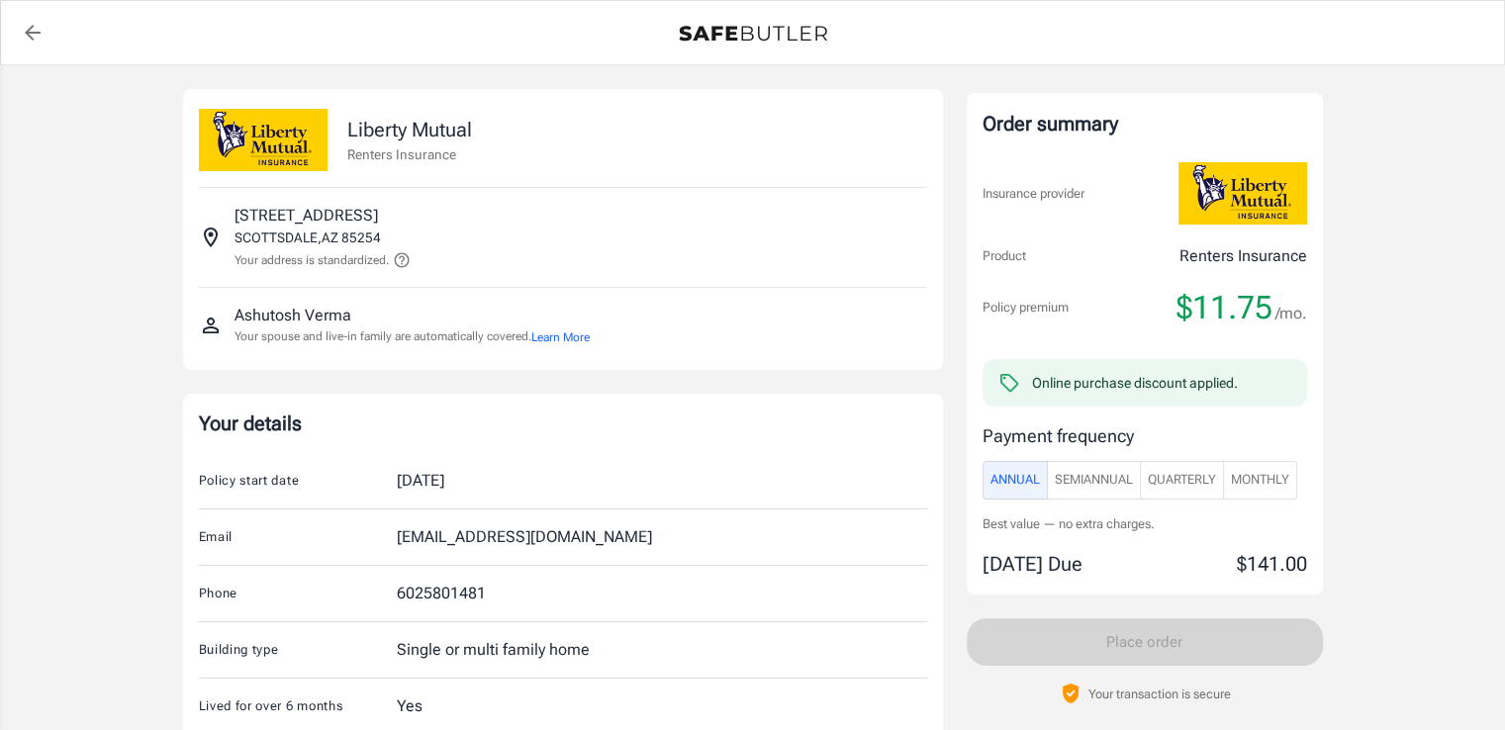
click at [580, 334] on button "Learn More" at bounding box center [560, 337] width 58 height 18
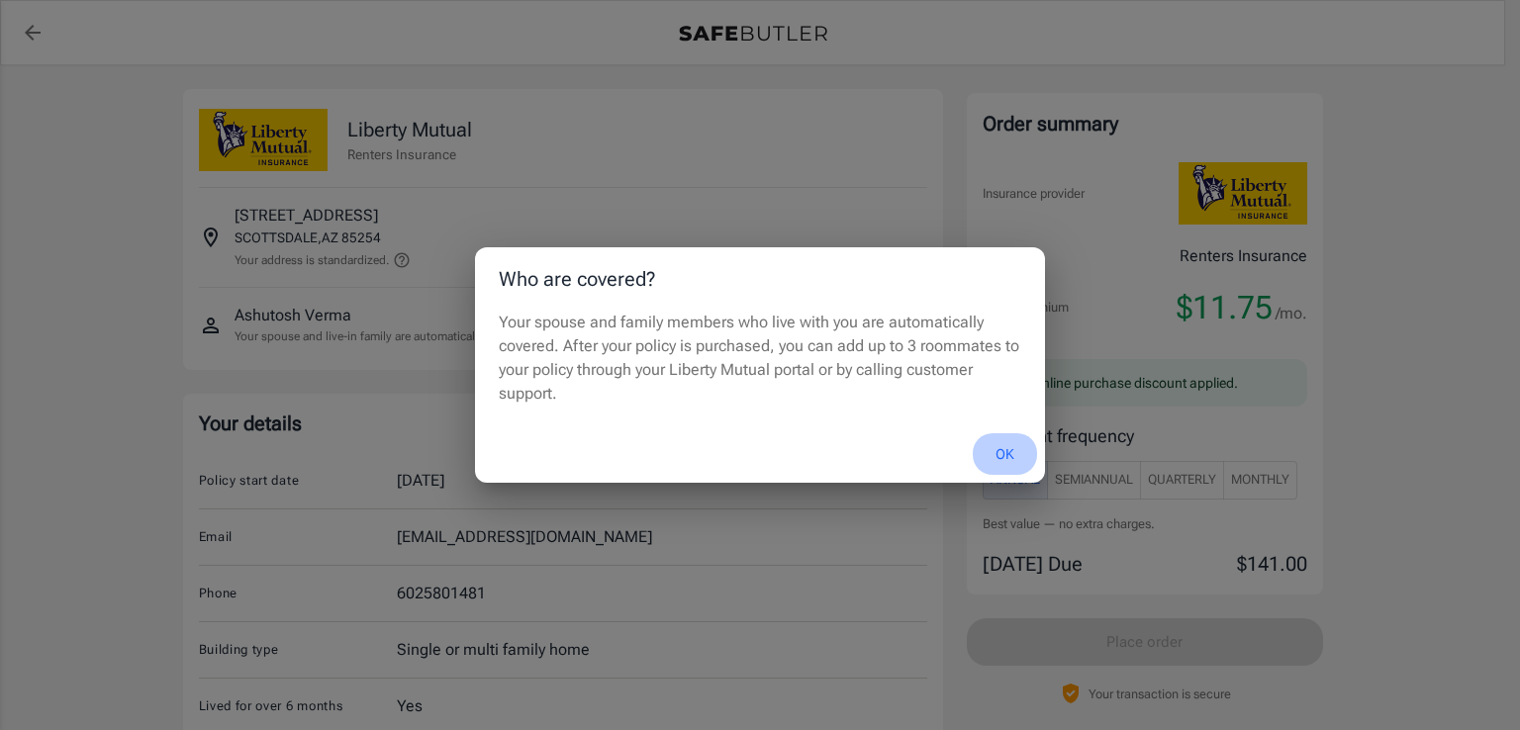
click at [1002, 452] on button "OK" at bounding box center [1005, 454] width 64 height 43
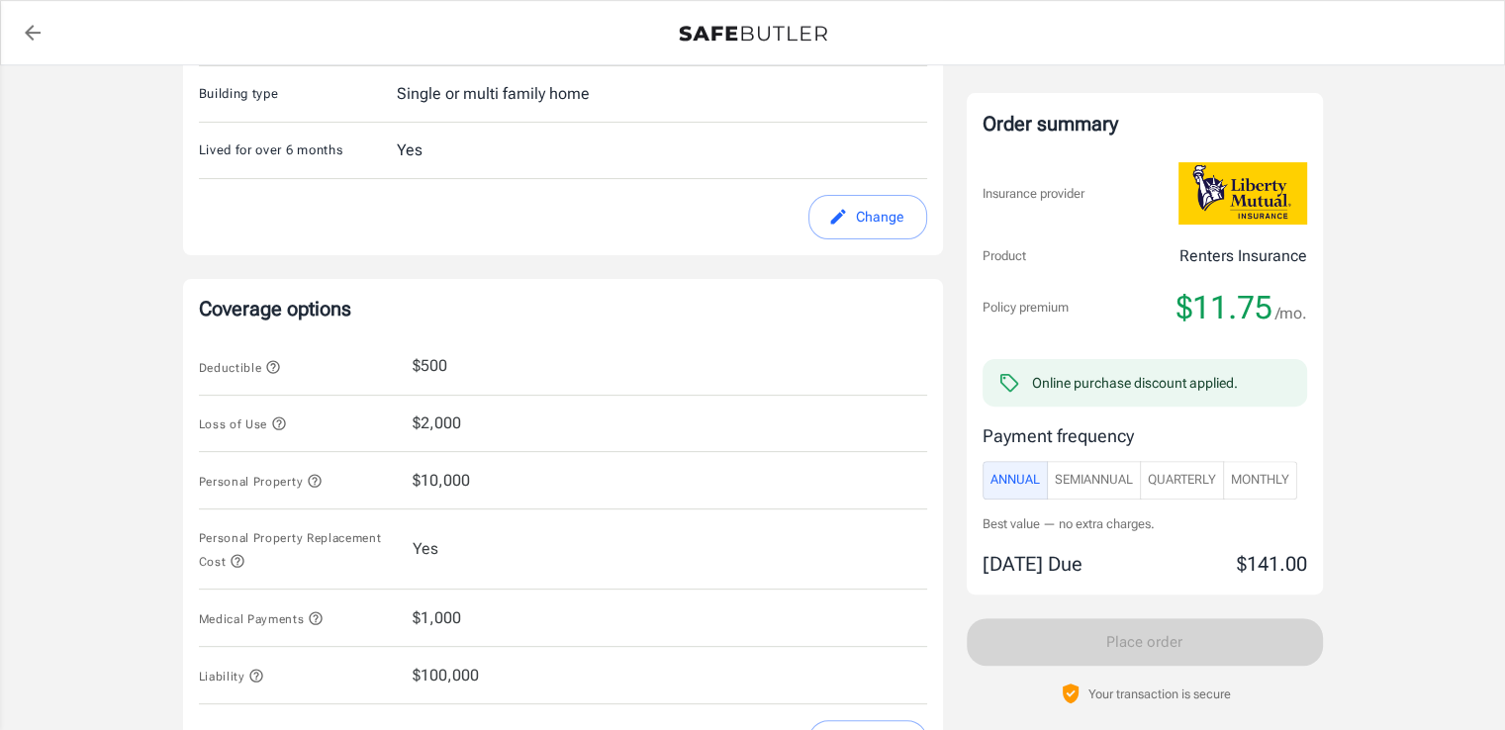
scroll to position [561, 0]
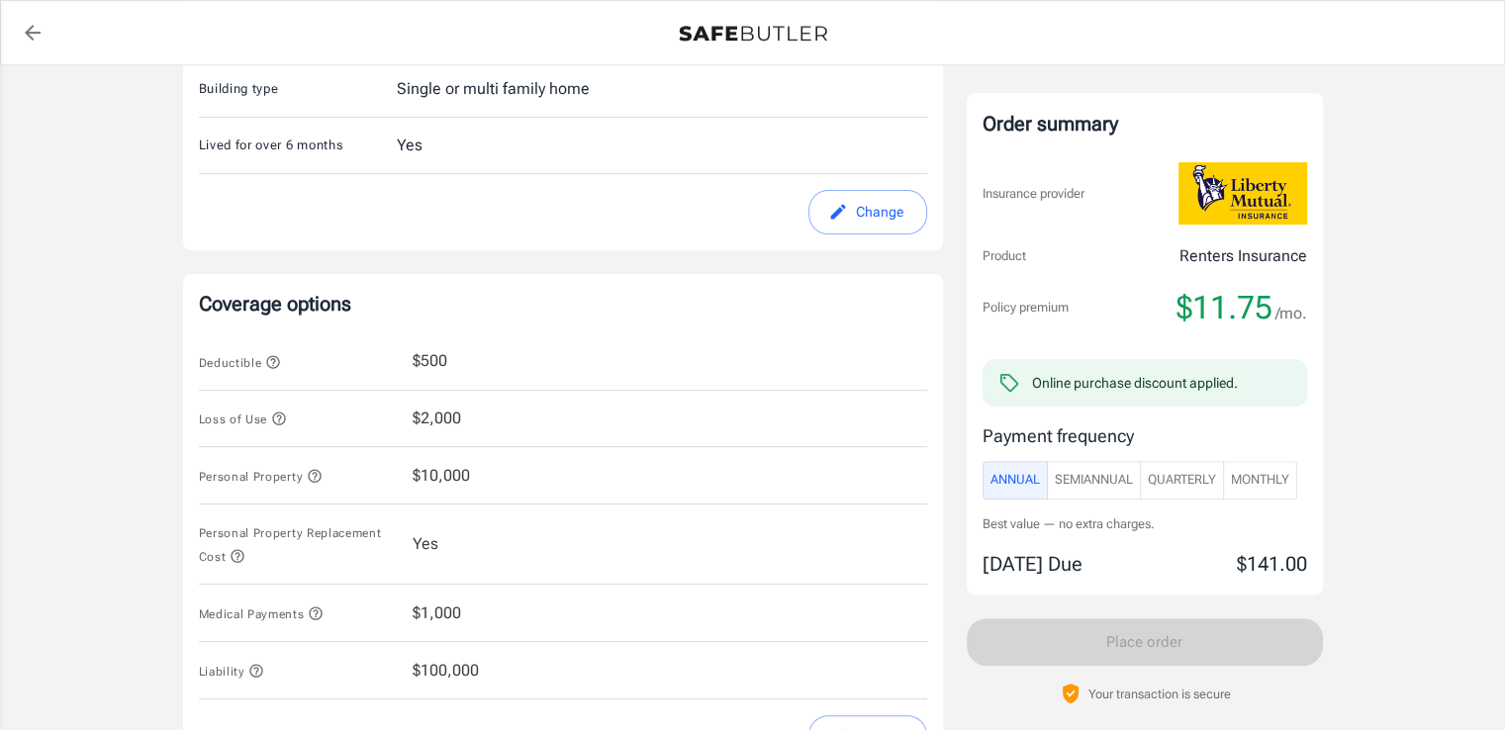
click at [1200, 473] on span "Quarterly" at bounding box center [1182, 480] width 68 height 23
click at [1113, 473] on span "SemiAnnual" at bounding box center [1094, 480] width 78 height 23
click at [1247, 480] on span "Monthly" at bounding box center [1260, 480] width 58 height 23
click at [1116, 480] on span "SemiAnnual" at bounding box center [1094, 480] width 78 height 23
click at [1027, 473] on span "Annual" at bounding box center [1014, 480] width 49 height 23
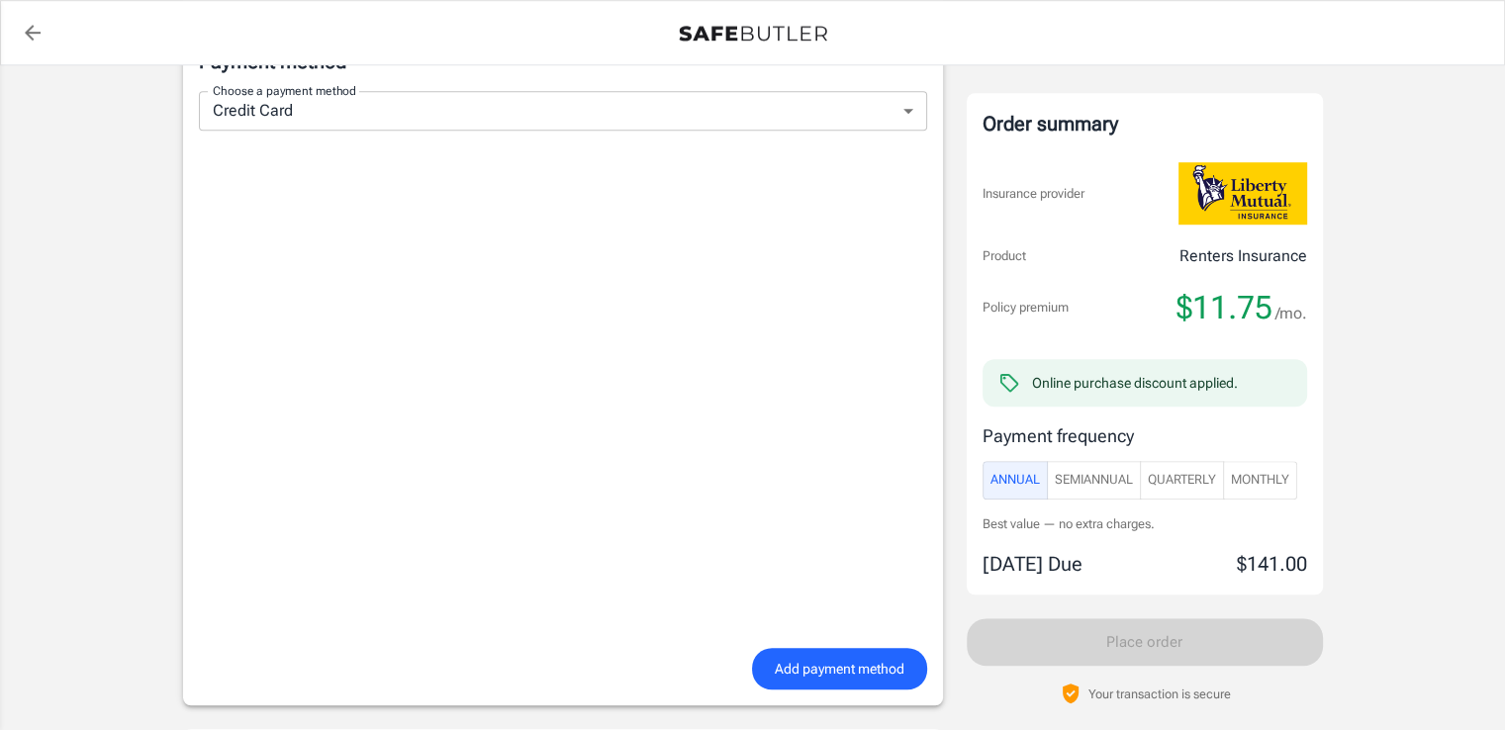
scroll to position [1615, 0]
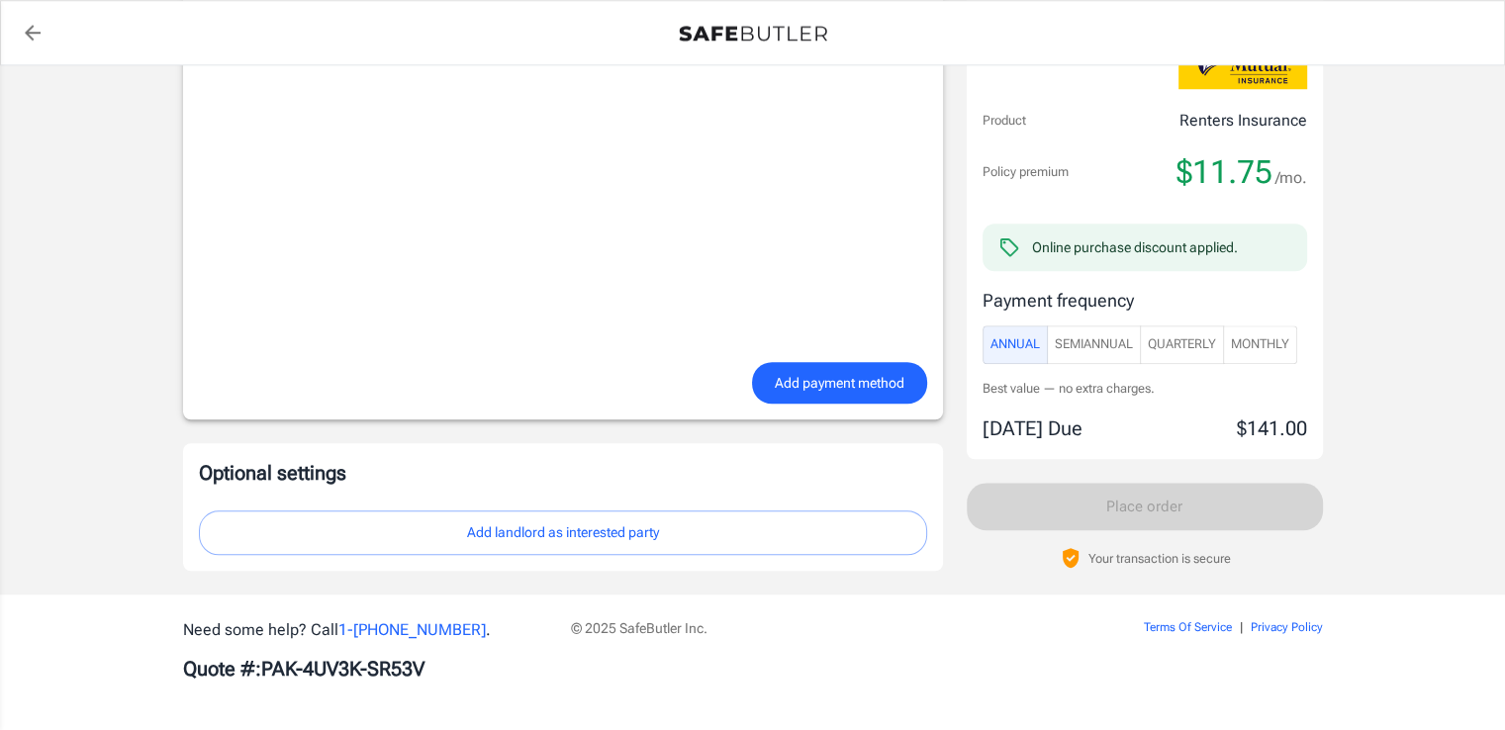
click at [570, 527] on button "Add landlord as interested party" at bounding box center [563, 532] width 728 height 45
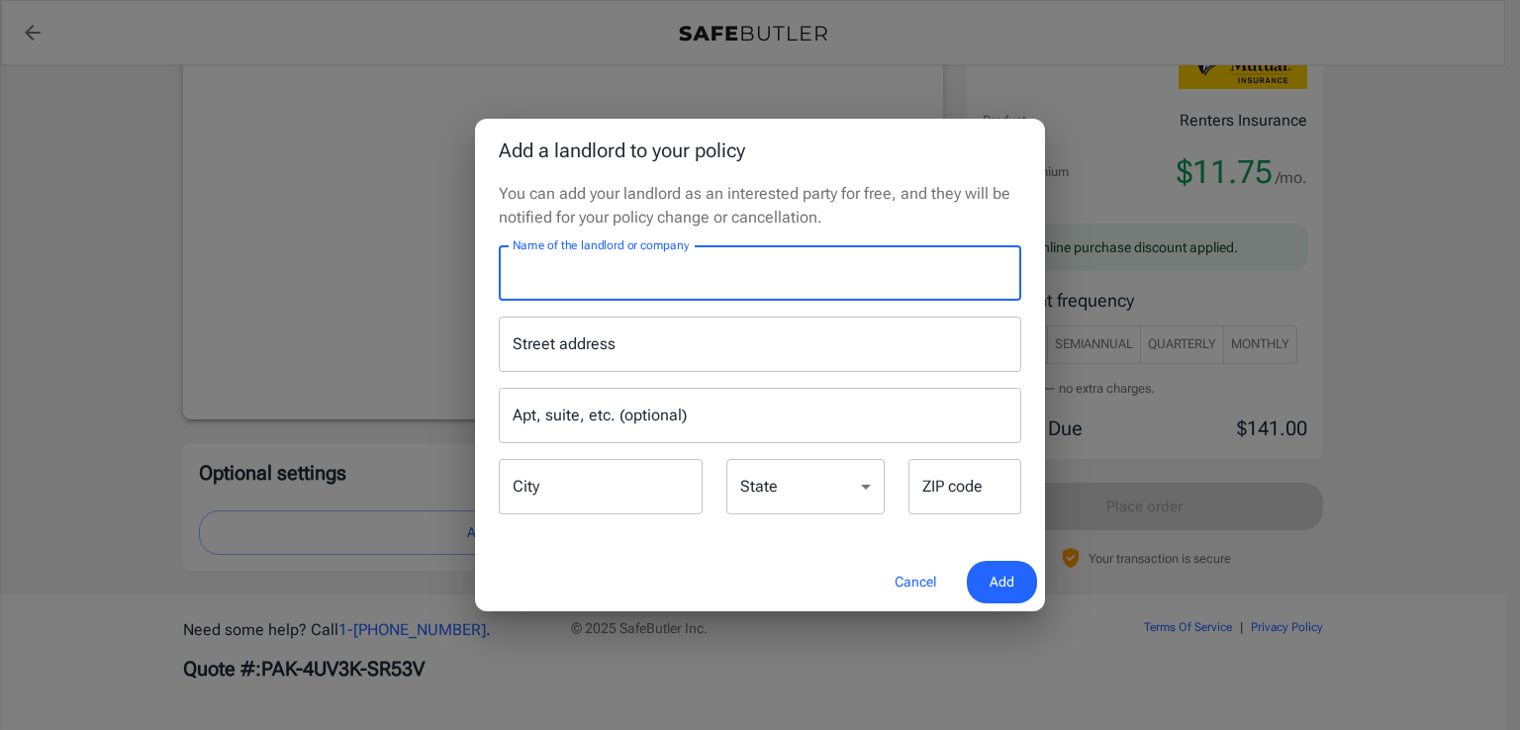
click at [617, 273] on input "Name of the landlord or company" at bounding box center [760, 272] width 522 height 55
paste input "[PERSON_NAME] Place"
type input "[PERSON_NAME] Place"
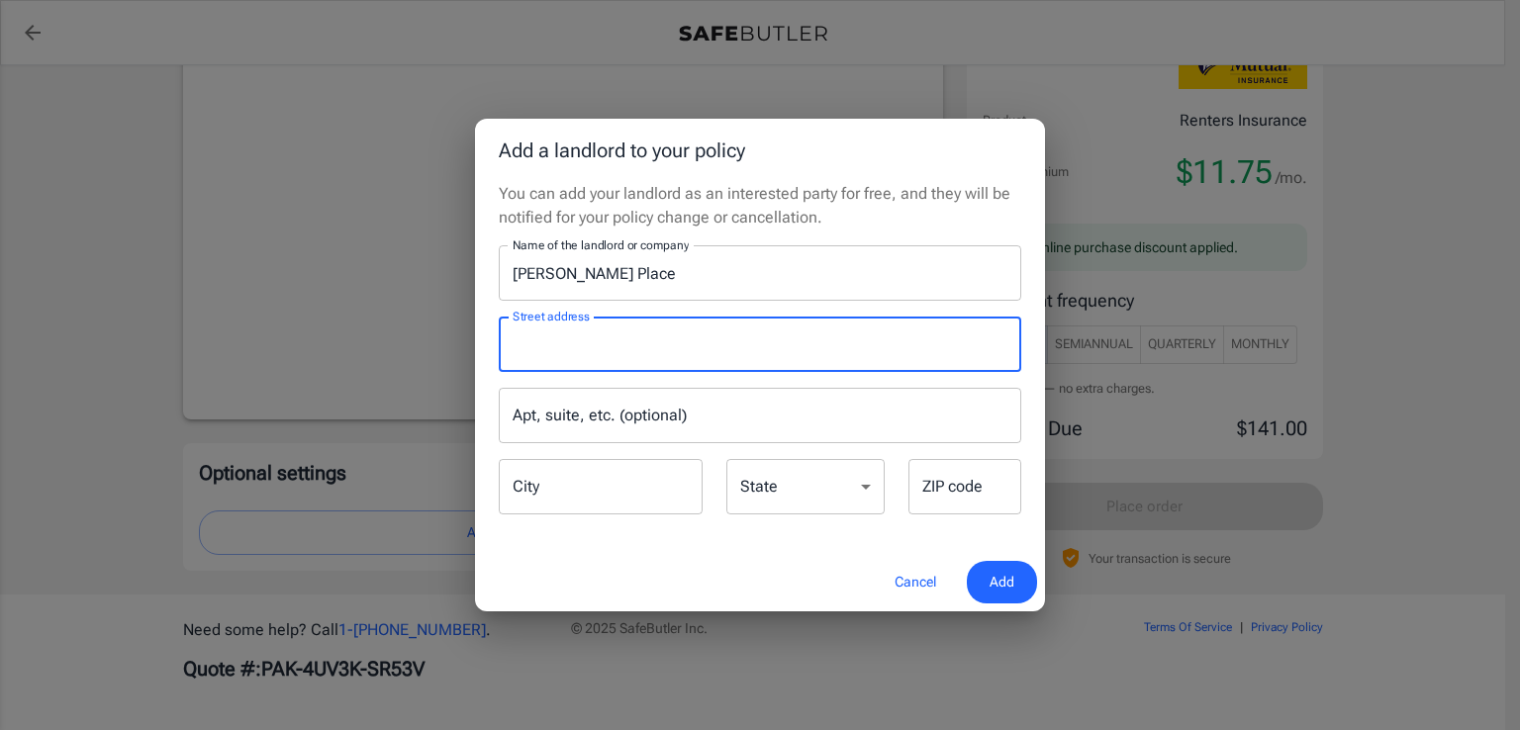
click at [637, 354] on input "Street address" at bounding box center [760, 344] width 505 height 38
paste input "[GEOGRAPHIC_DATA]-5009"
type input "[GEOGRAPHIC_DATA]-5009"
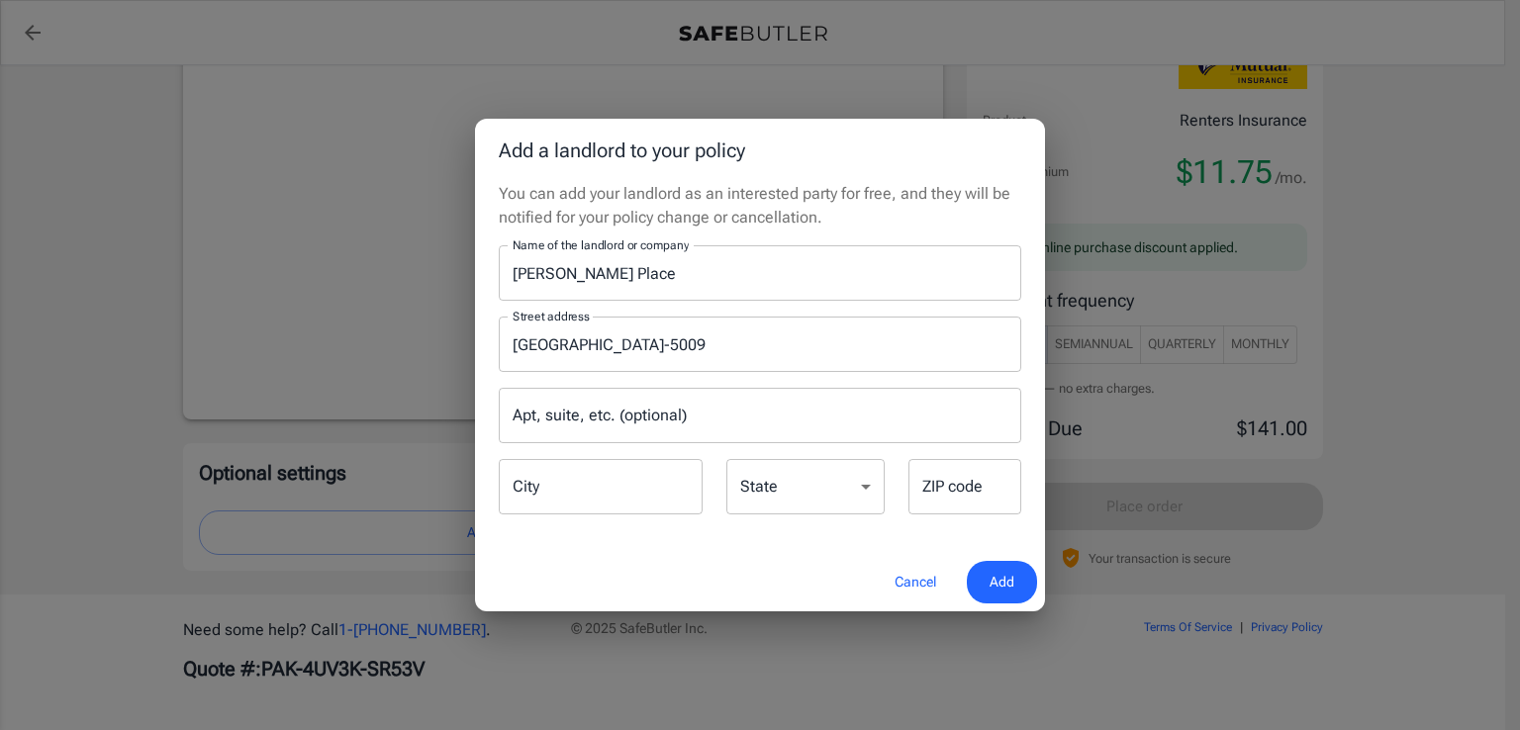
click at [795, 377] on div "Street address [GEOGRAPHIC_DATA]-[GEOGRAPHIC_DATA], etc. (optional) Apt, suite,…" at bounding box center [760, 409] width 546 height 217
click at [637, 486] on input "City" at bounding box center [601, 486] width 204 height 55
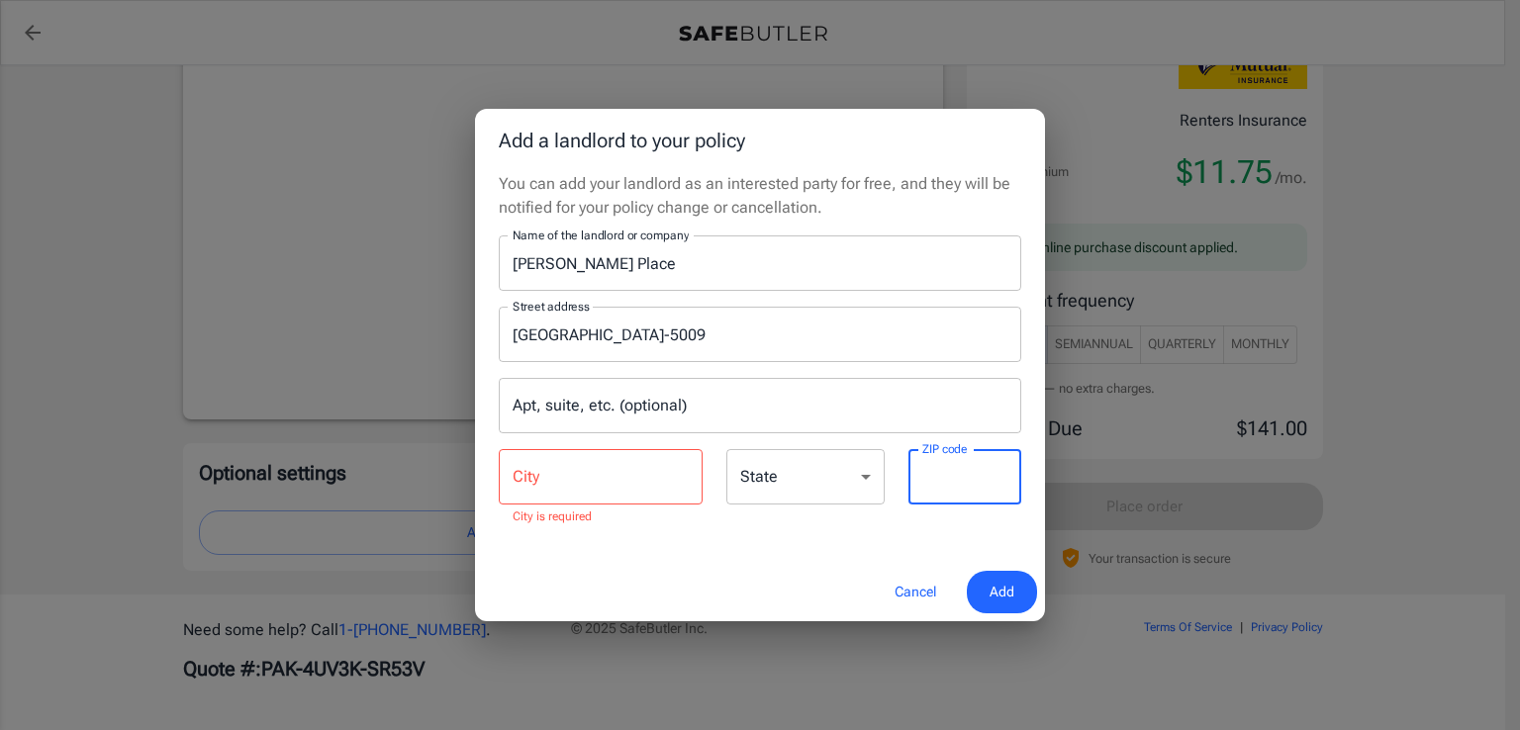
click at [933, 482] on input "ZIP code" at bounding box center [964, 476] width 113 height 55
type input "75011"
click at [843, 478] on select "[US_STATE] [US_STATE] [US_STATE] [US_STATE] [US_STATE] [US_STATE] [US_STATE] [U…" at bounding box center [805, 476] width 158 height 55
select select "[GEOGRAPHIC_DATA]"
click at [726, 449] on select "[US_STATE] [US_STATE] [US_STATE] [US_STATE] [US_STATE] [US_STATE] [US_STATE] [U…" at bounding box center [805, 476] width 158 height 55
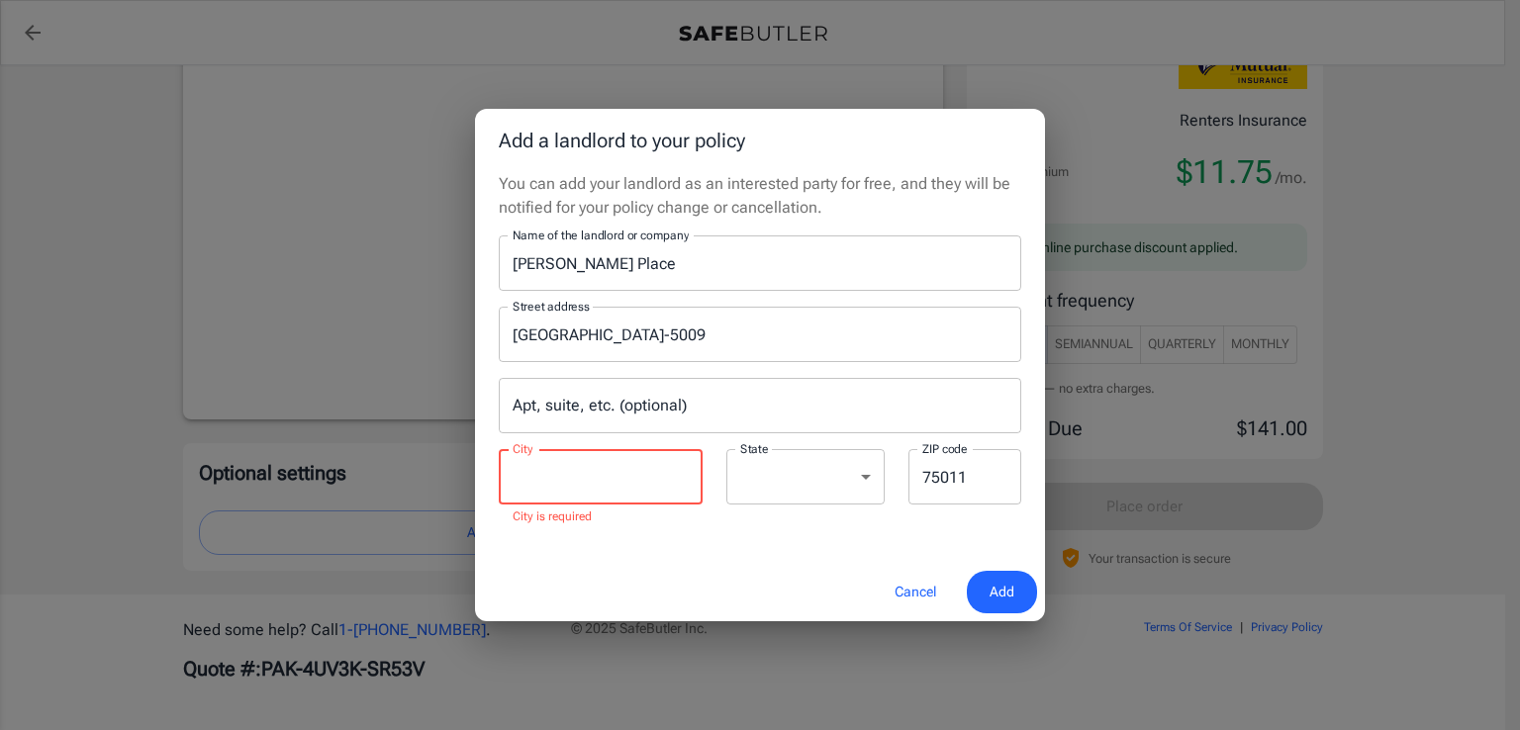
click at [554, 470] on input "City" at bounding box center [601, 476] width 204 height 55
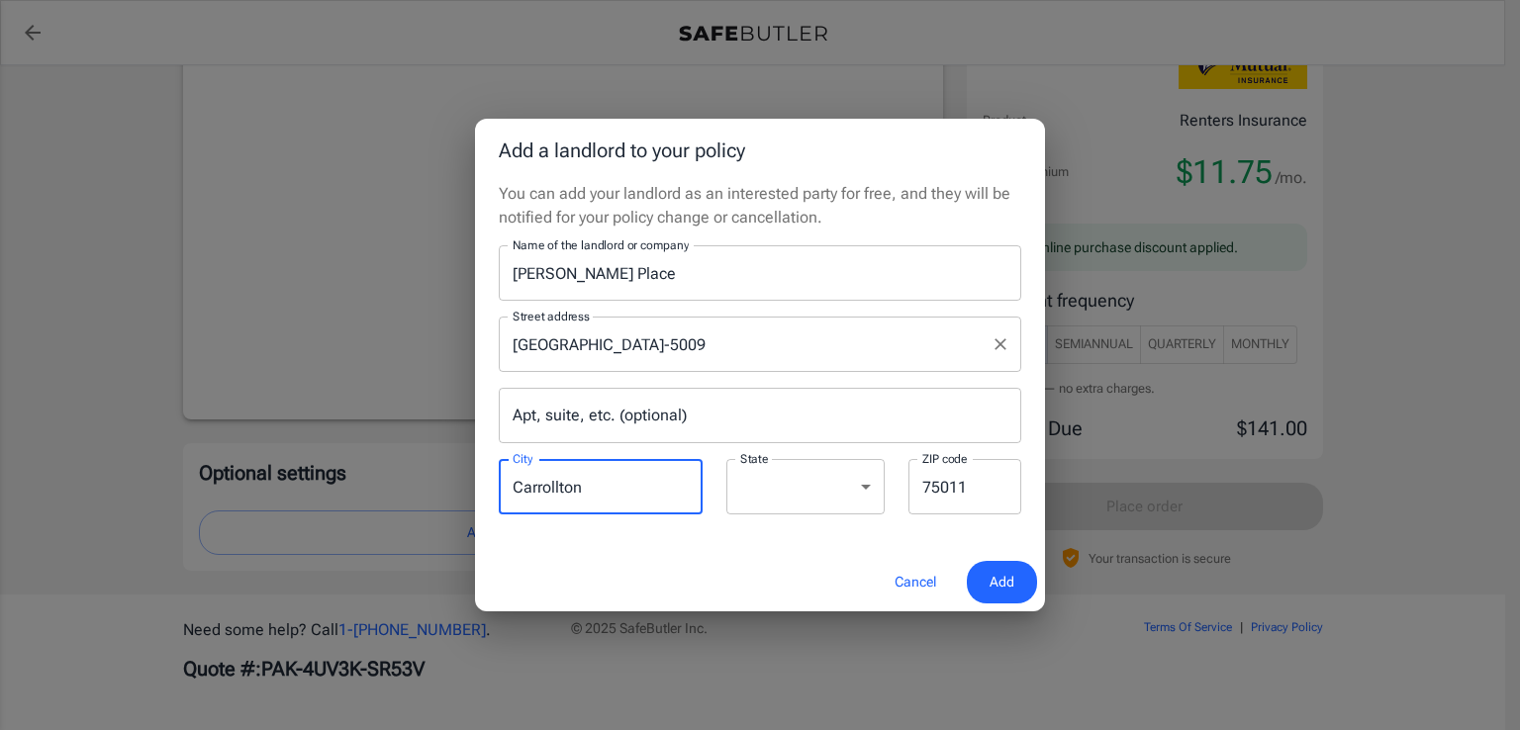
type input "Carrollton"
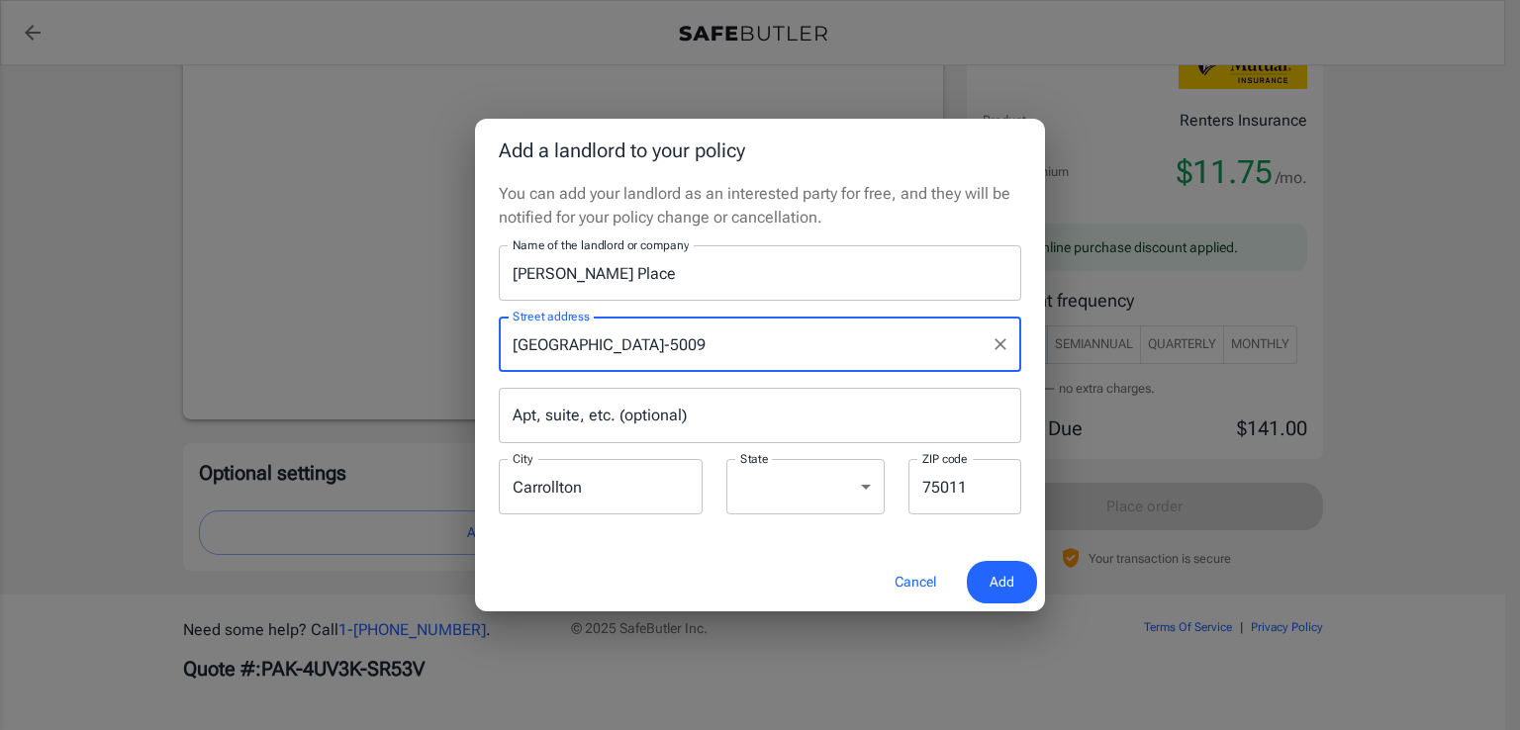
drag, startPoint x: 627, startPoint y: 349, endPoint x: 823, endPoint y: 339, distance: 196.1
click at [823, 339] on input "[GEOGRAPHIC_DATA]-5009" at bounding box center [745, 344] width 475 height 38
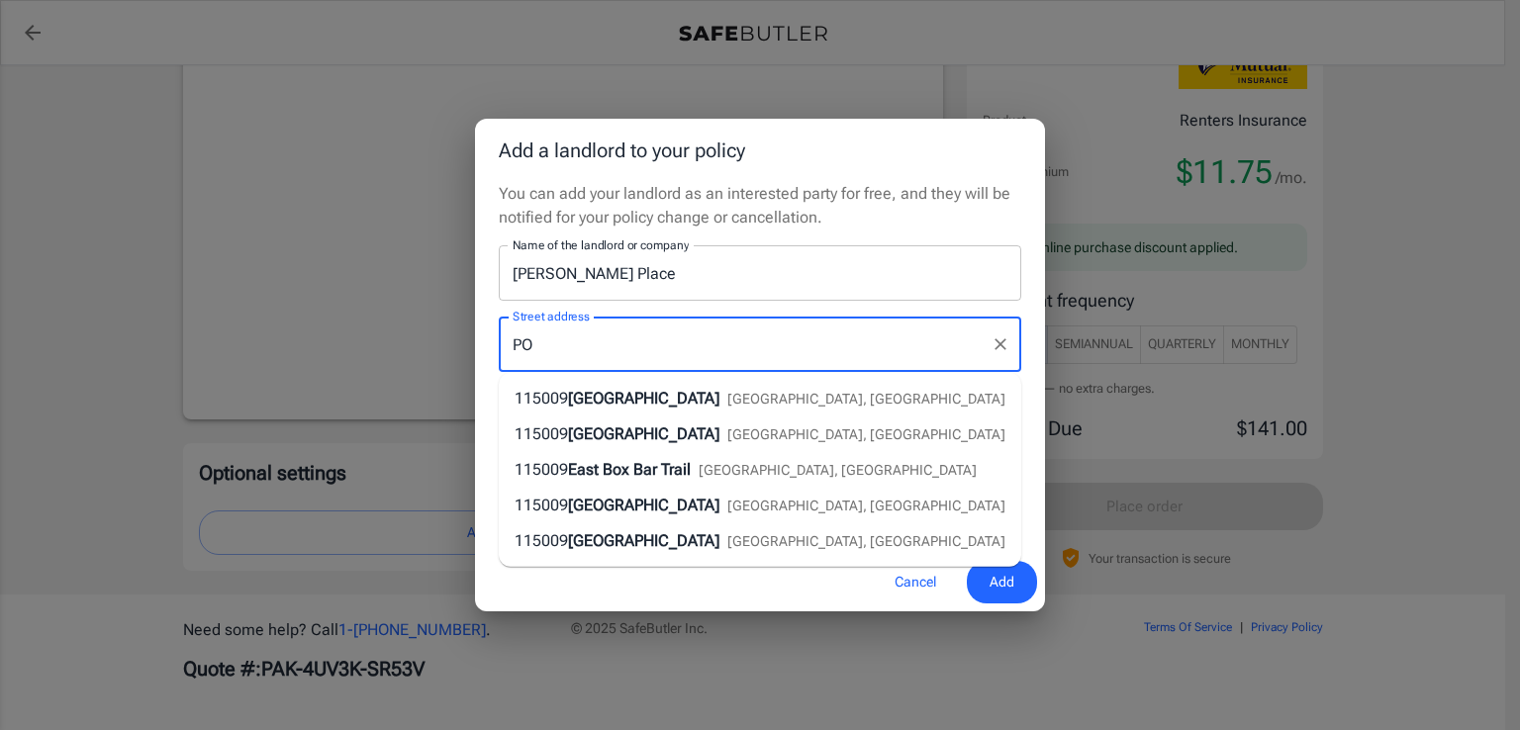
type input "P"
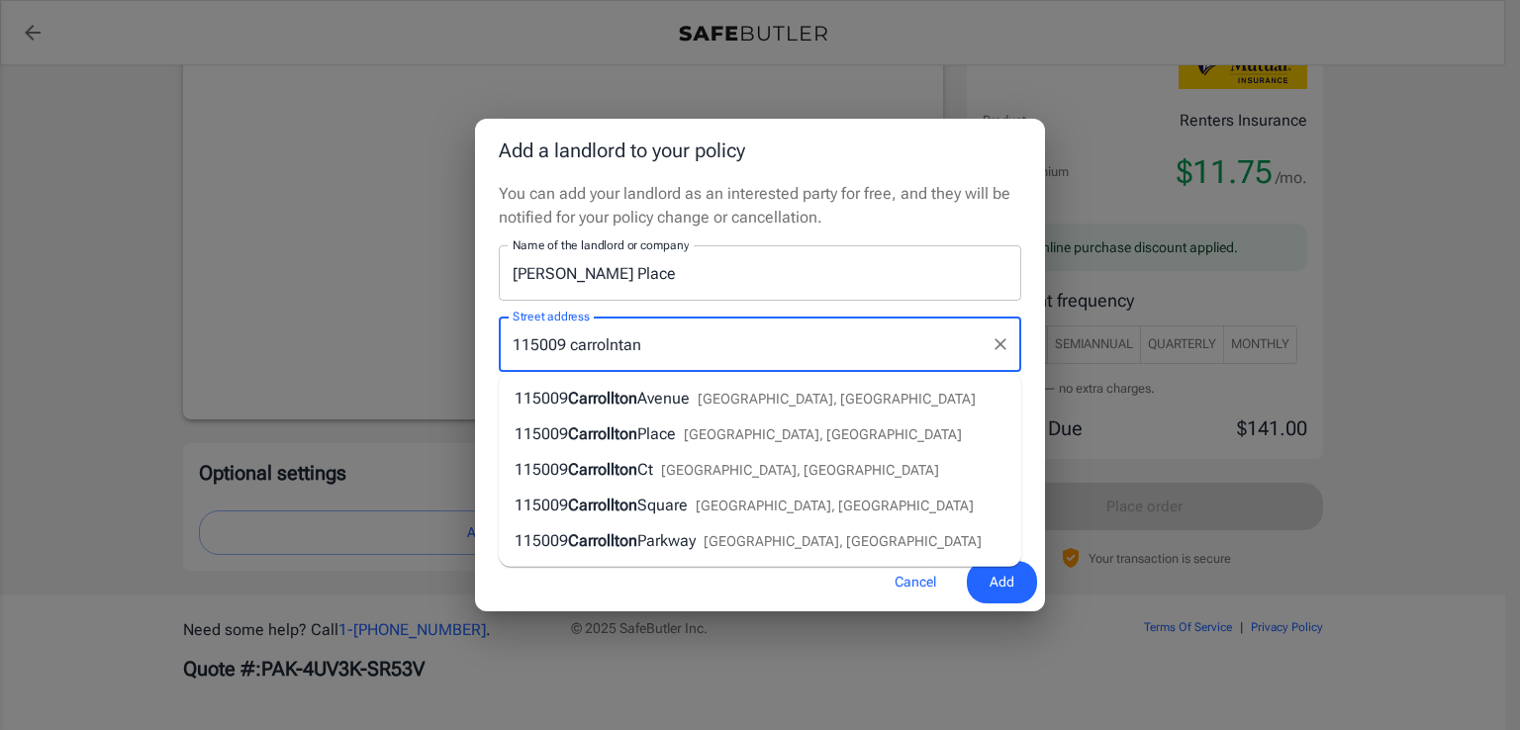
click at [736, 539] on span "[GEOGRAPHIC_DATA], [GEOGRAPHIC_DATA]" at bounding box center [842, 541] width 278 height 16
type input "[STREET_ADDRESS]"
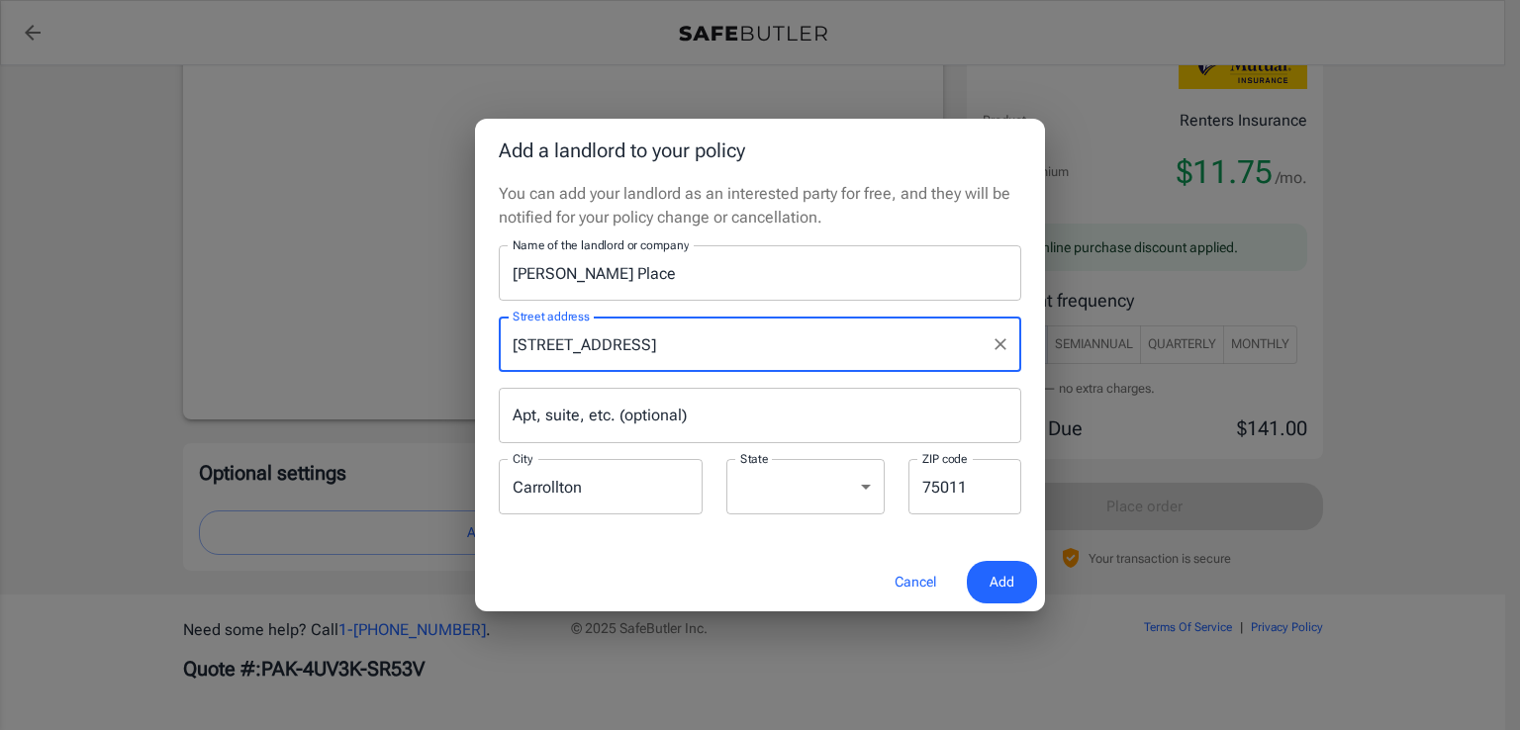
type input "75010"
type input "[STREET_ADDRESS]"
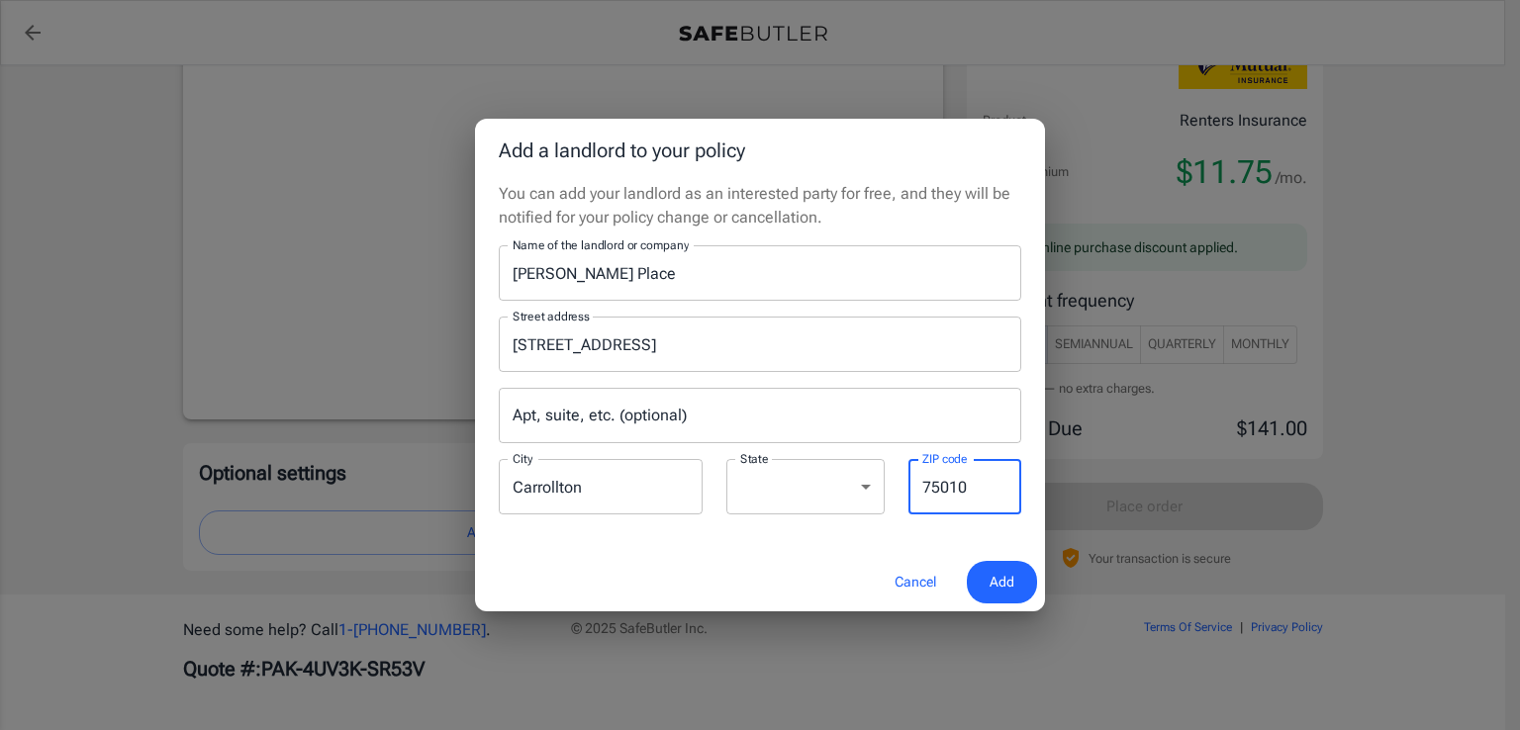
click at [974, 483] on input "75010" at bounding box center [964, 486] width 113 height 55
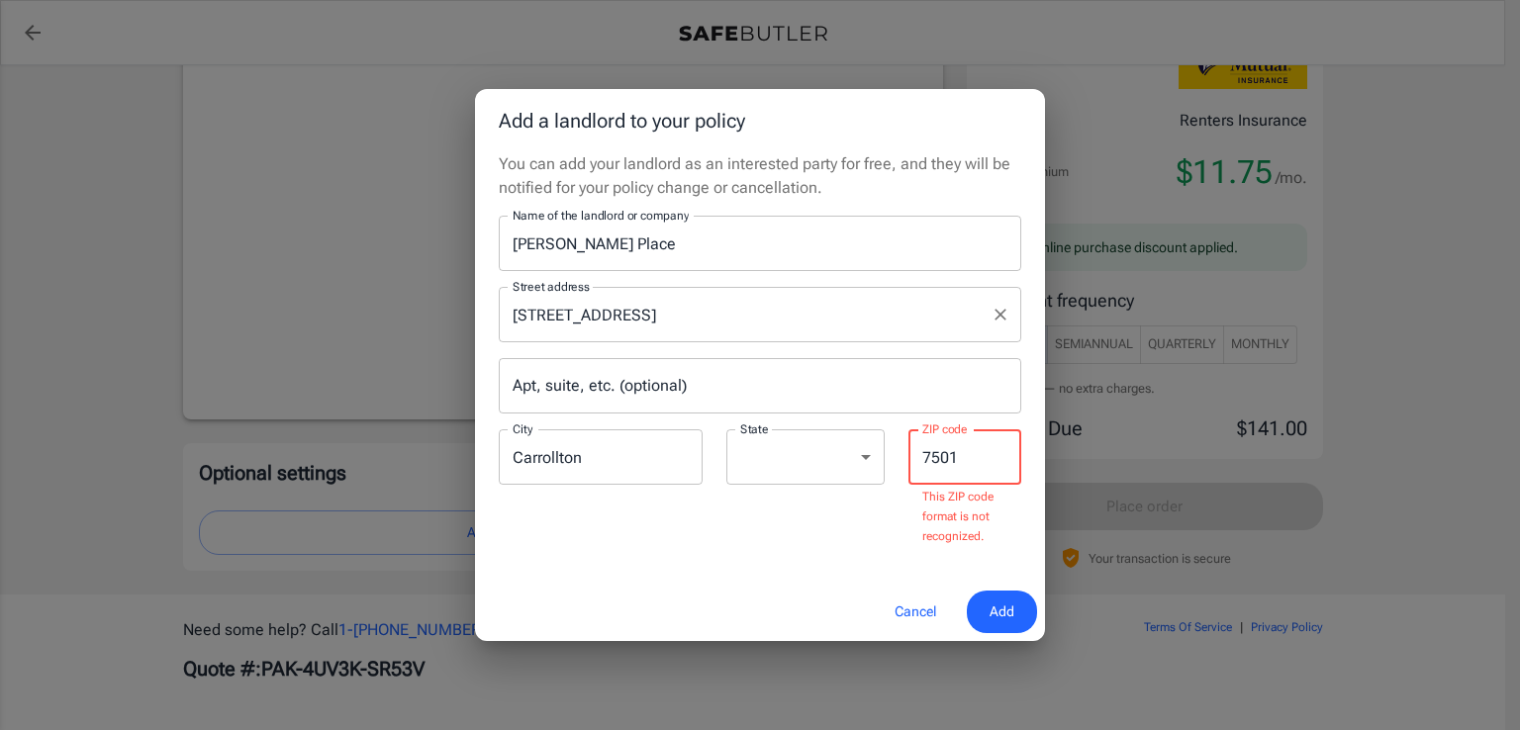
type input "7501"
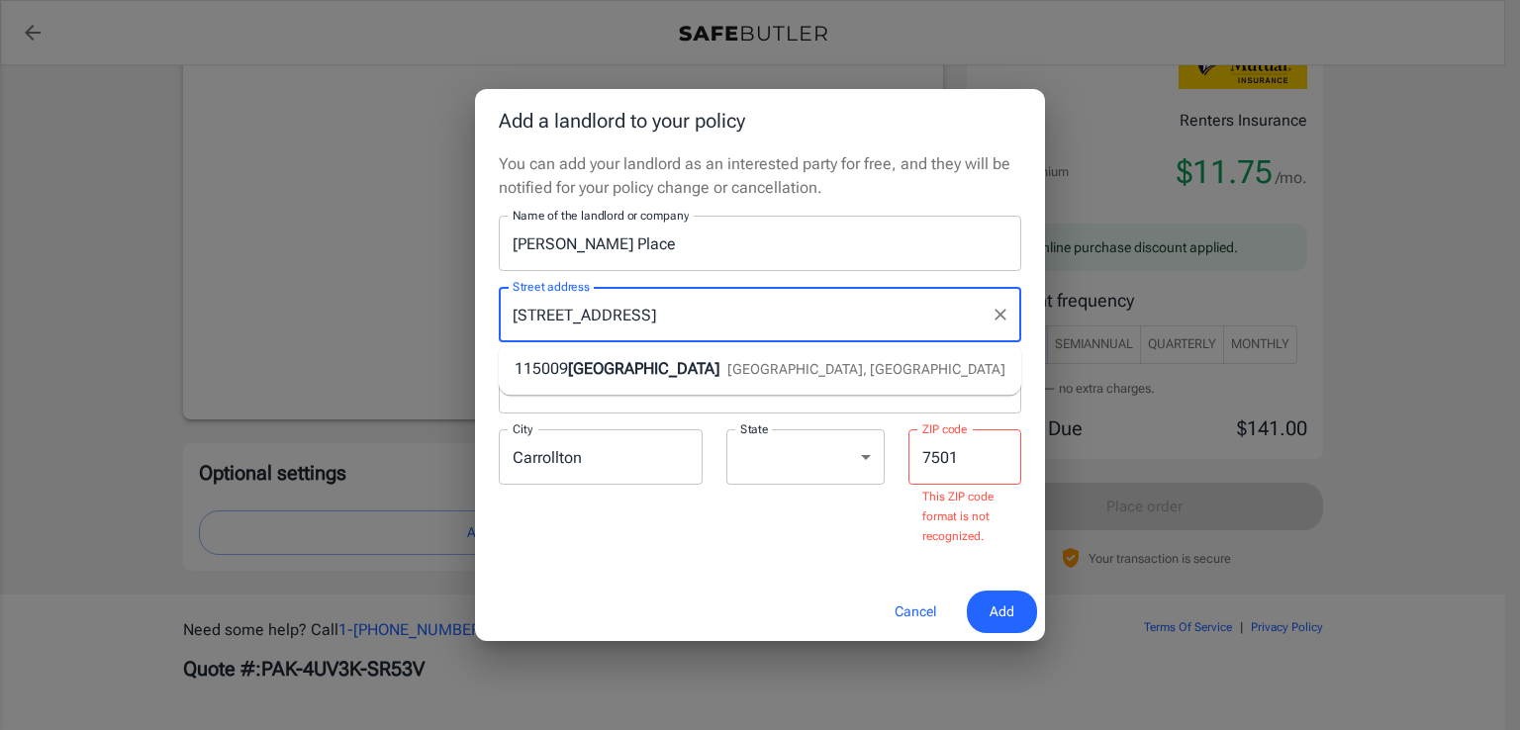
click at [754, 314] on input "[STREET_ADDRESS]" at bounding box center [745, 315] width 475 height 38
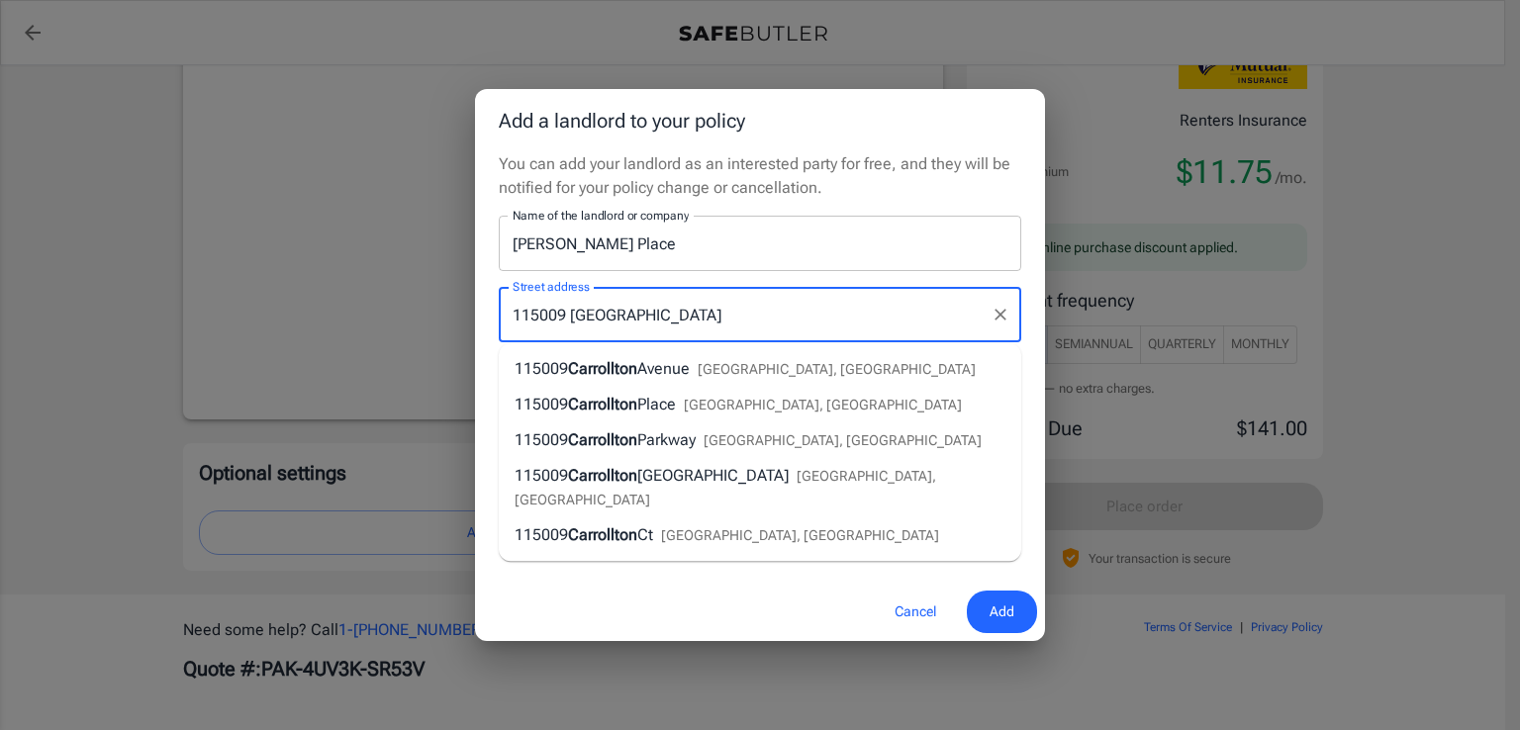
click at [694, 440] on span "Parkway" at bounding box center [666, 439] width 58 height 19
type input "[STREET_ADDRESS]"
type input "75010"
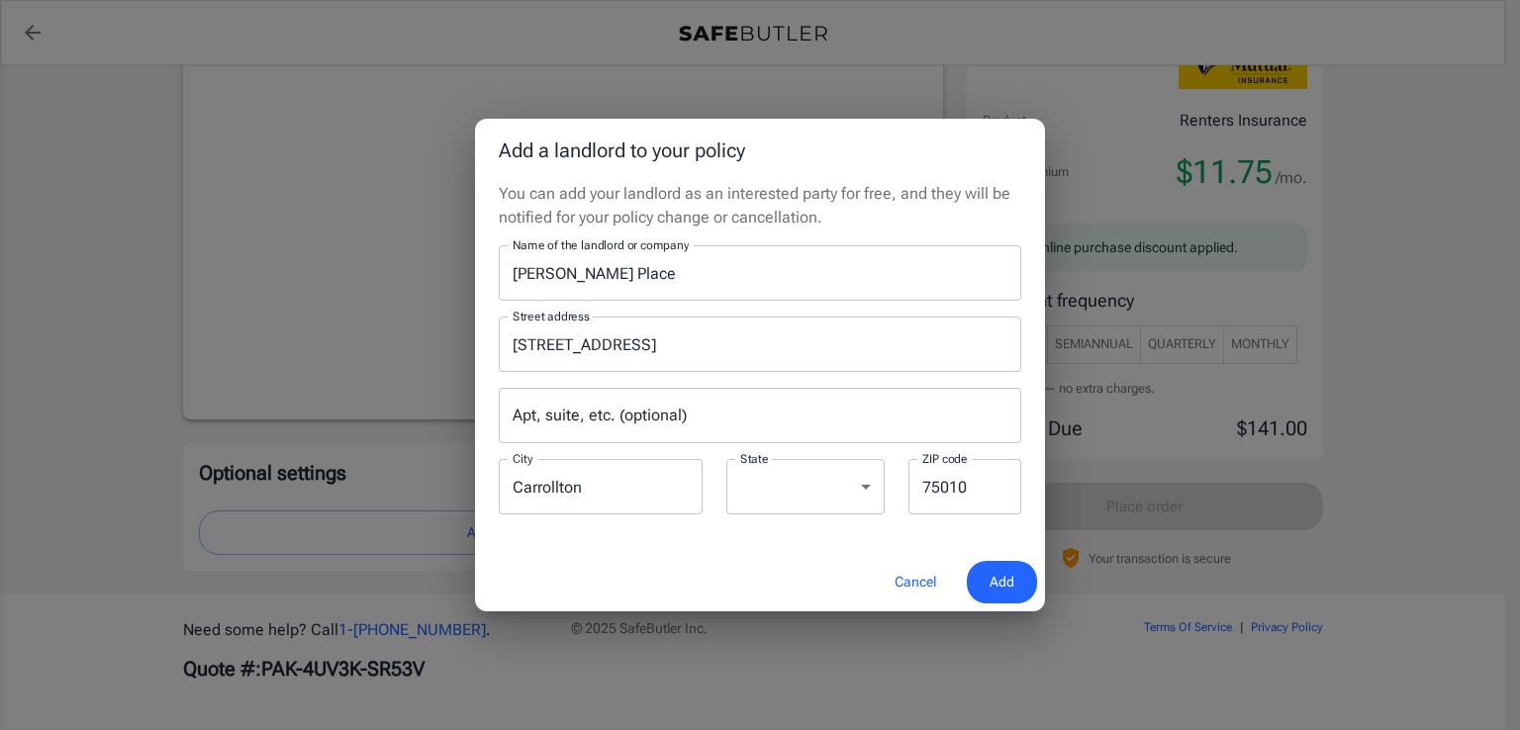
click at [732, 576] on div "Cancel Add" at bounding box center [760, 582] width 570 height 58
click at [1017, 583] on button "Add" at bounding box center [1002, 582] width 70 height 43
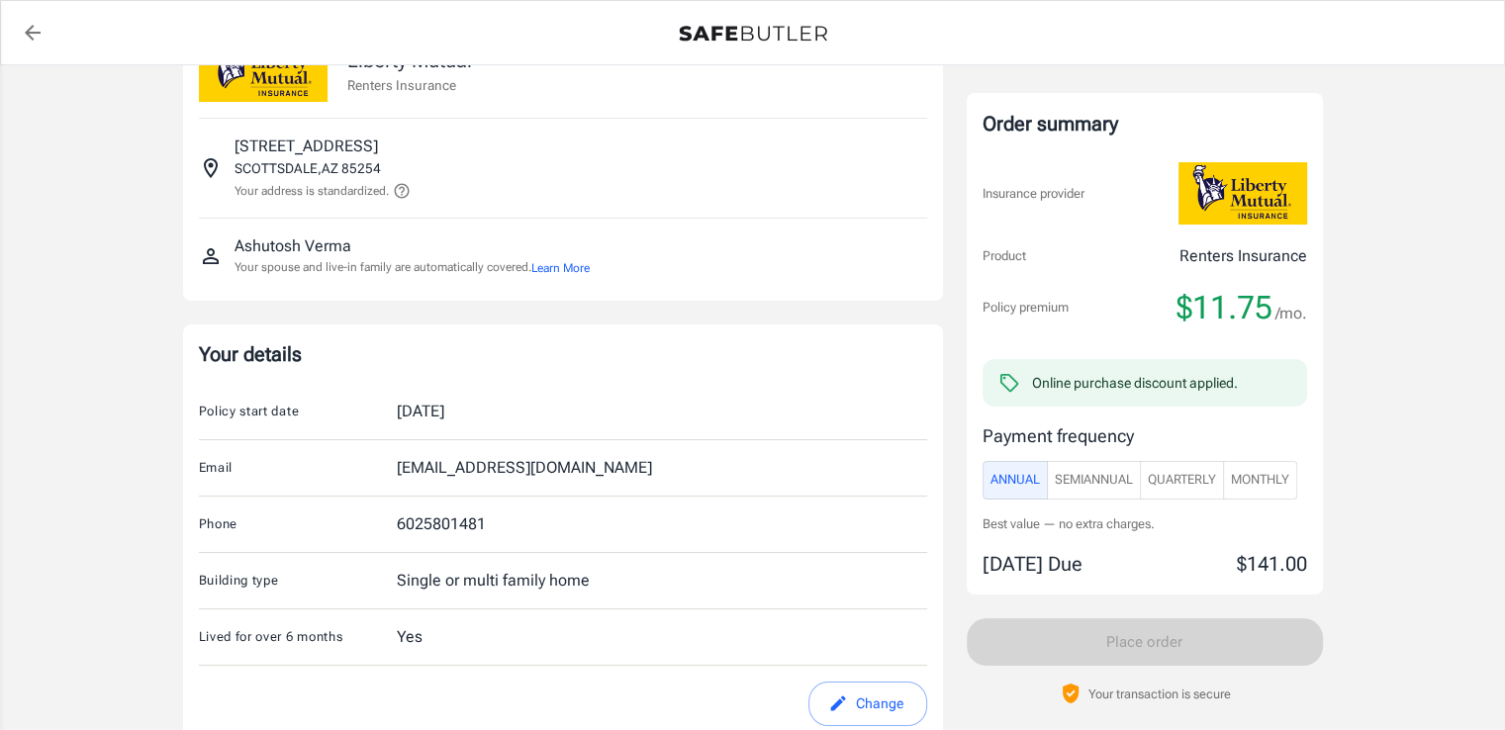
scroll to position [0, 0]
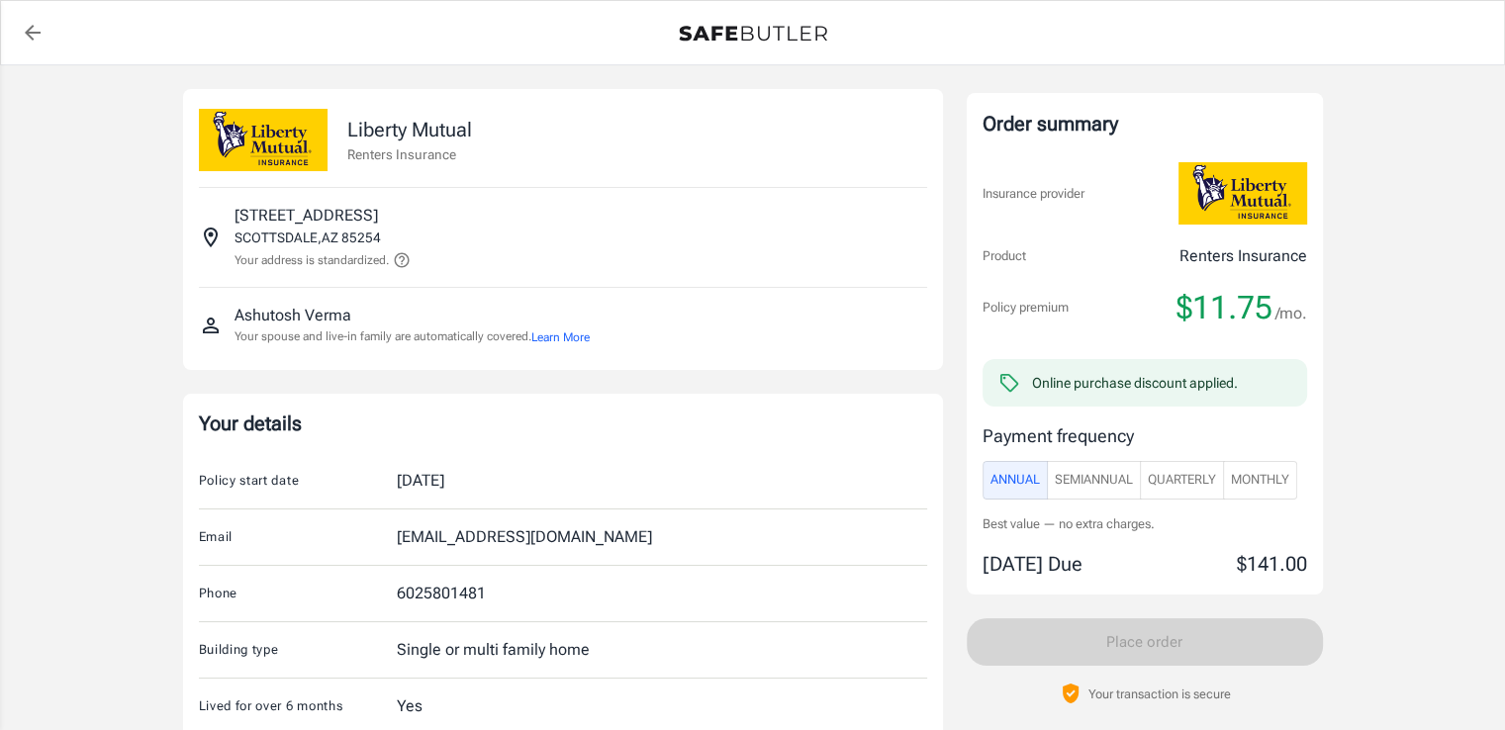
click at [406, 260] on icon at bounding box center [401, 260] width 15 height 15
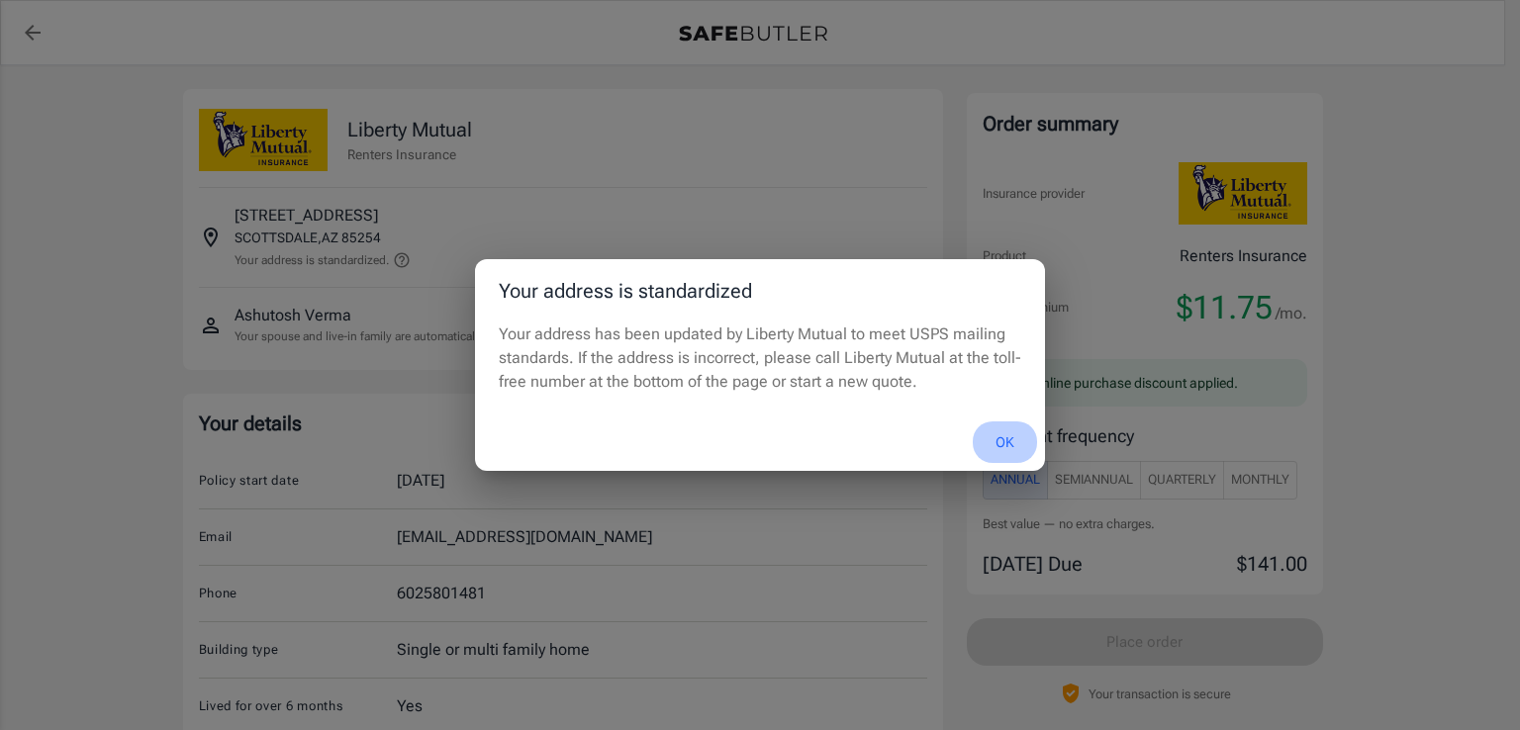
click at [1001, 436] on button "OK" at bounding box center [1005, 442] width 64 height 43
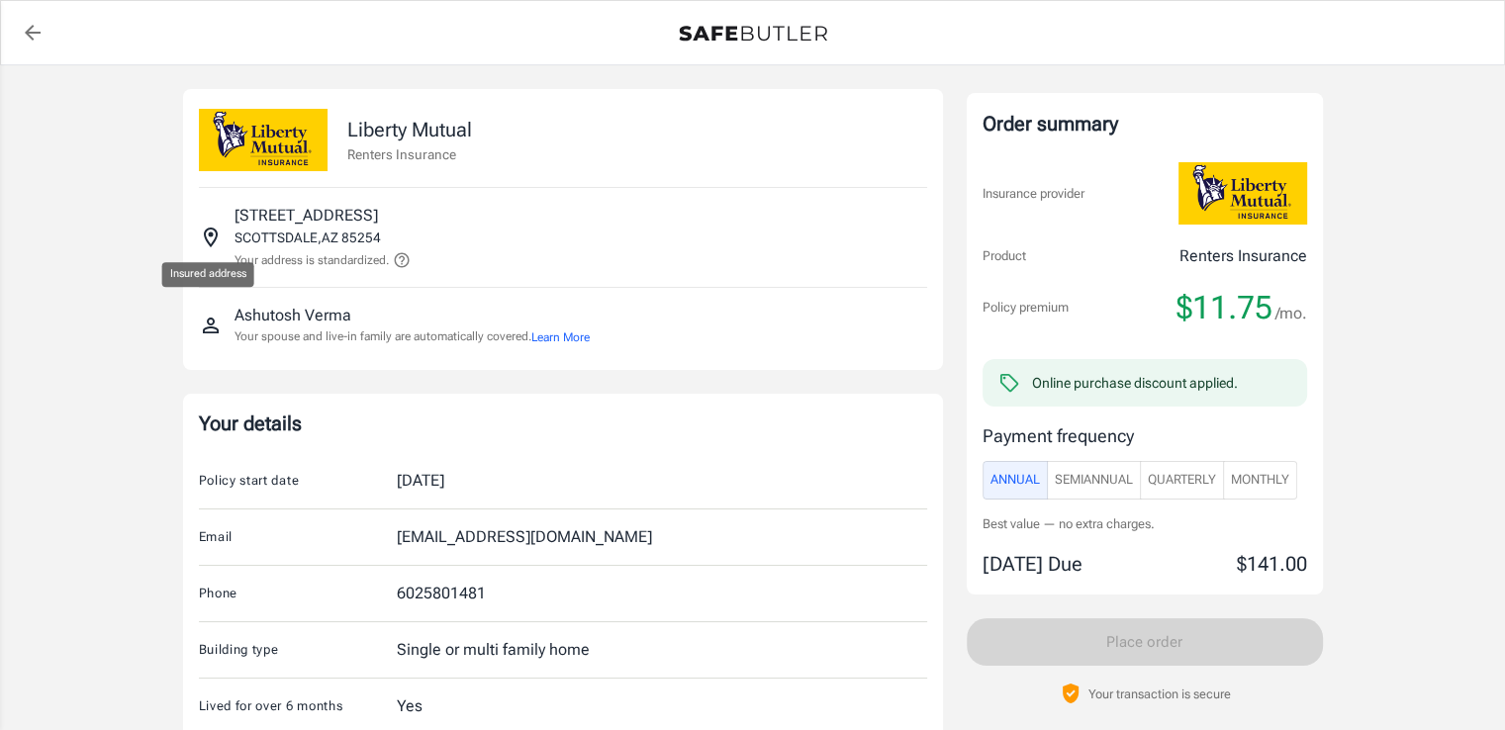
click at [214, 238] on icon "Insured address" at bounding box center [211, 238] width 14 height 20
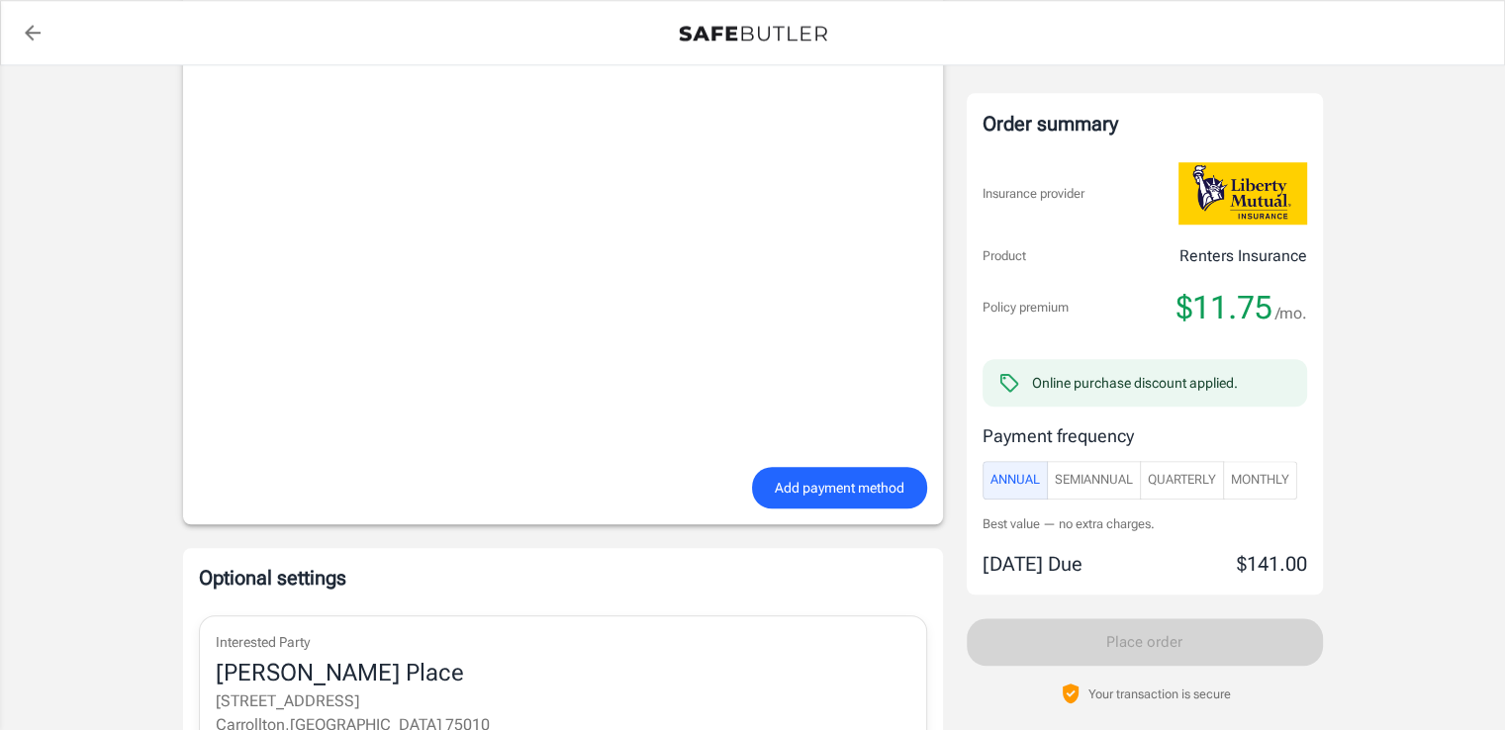
scroll to position [1524, 0]
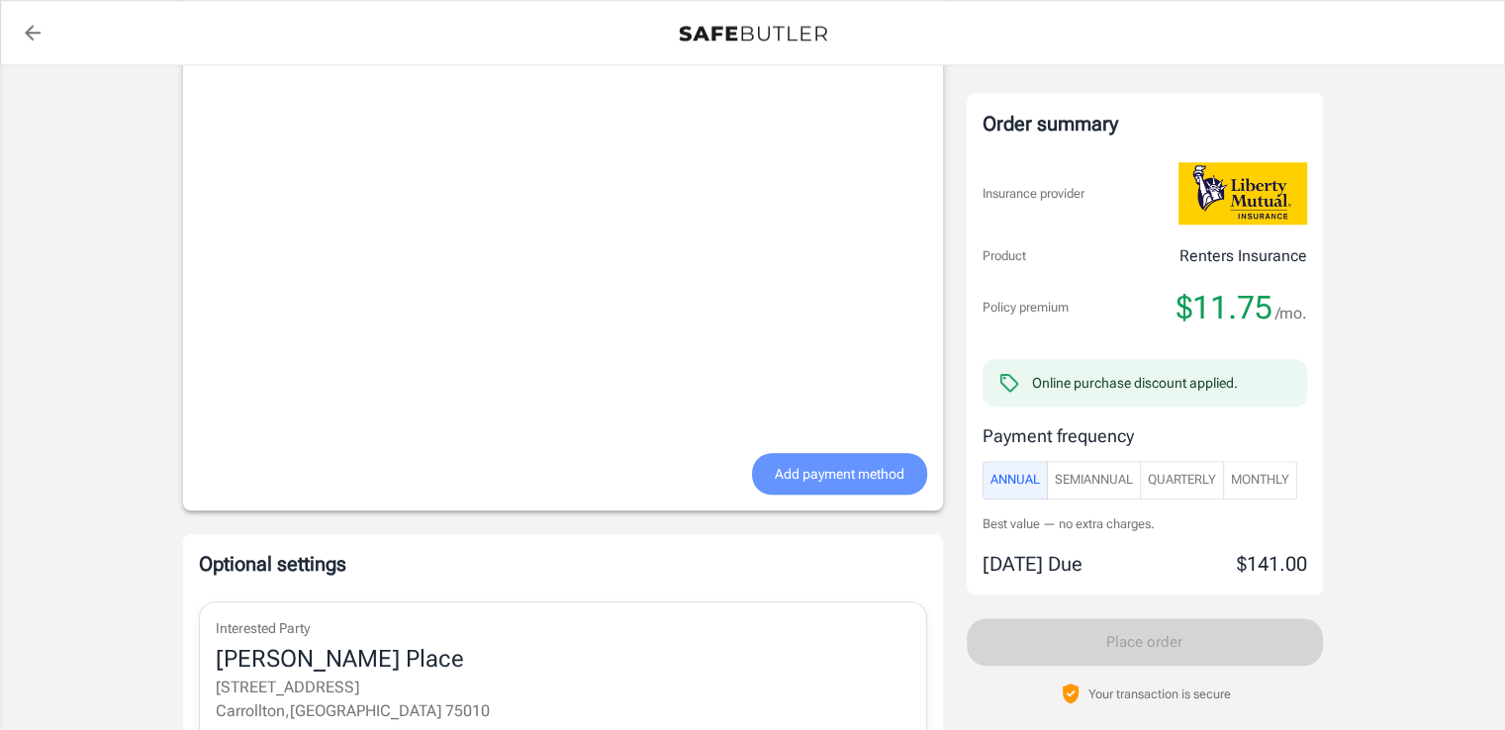
click at [827, 478] on span "Add payment method" at bounding box center [840, 474] width 130 height 25
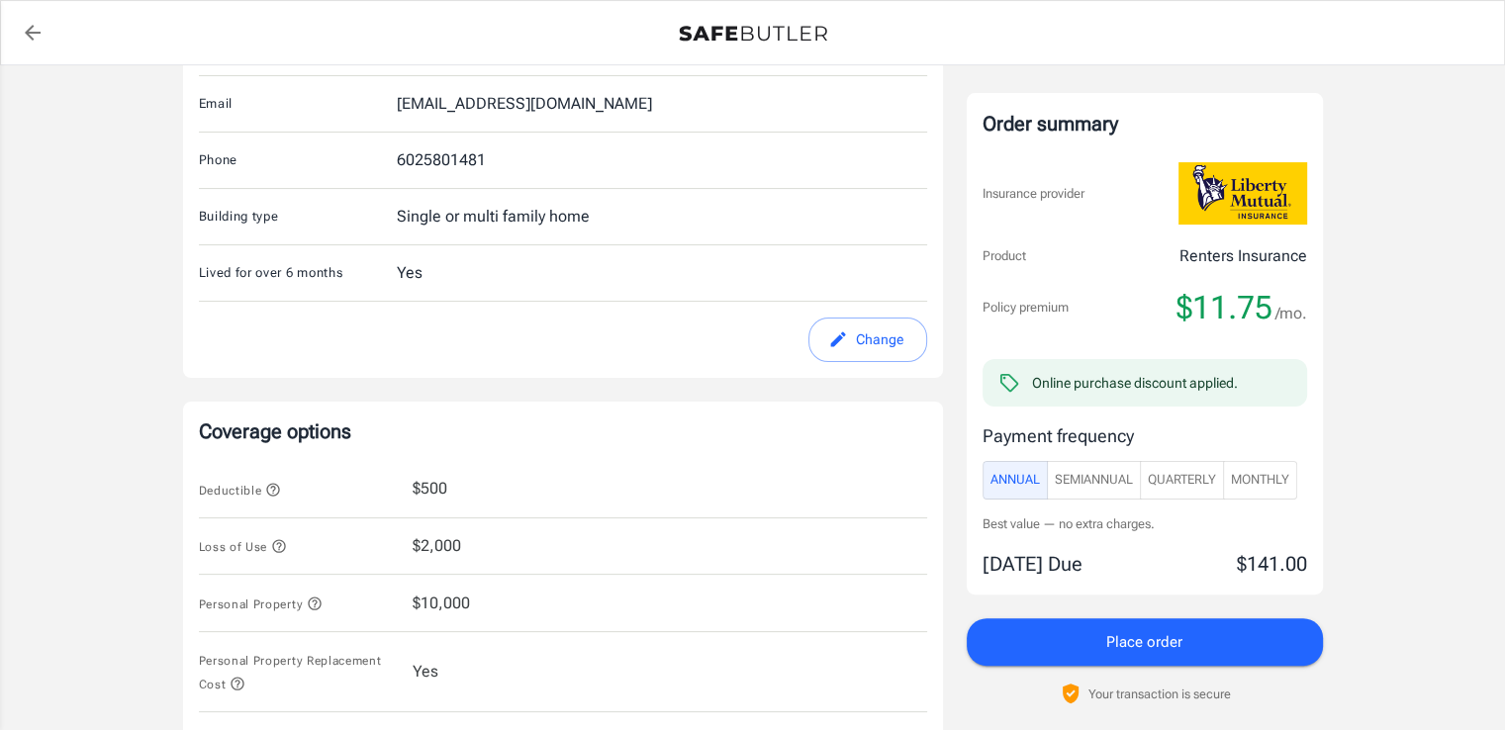
scroll to position [440, 0]
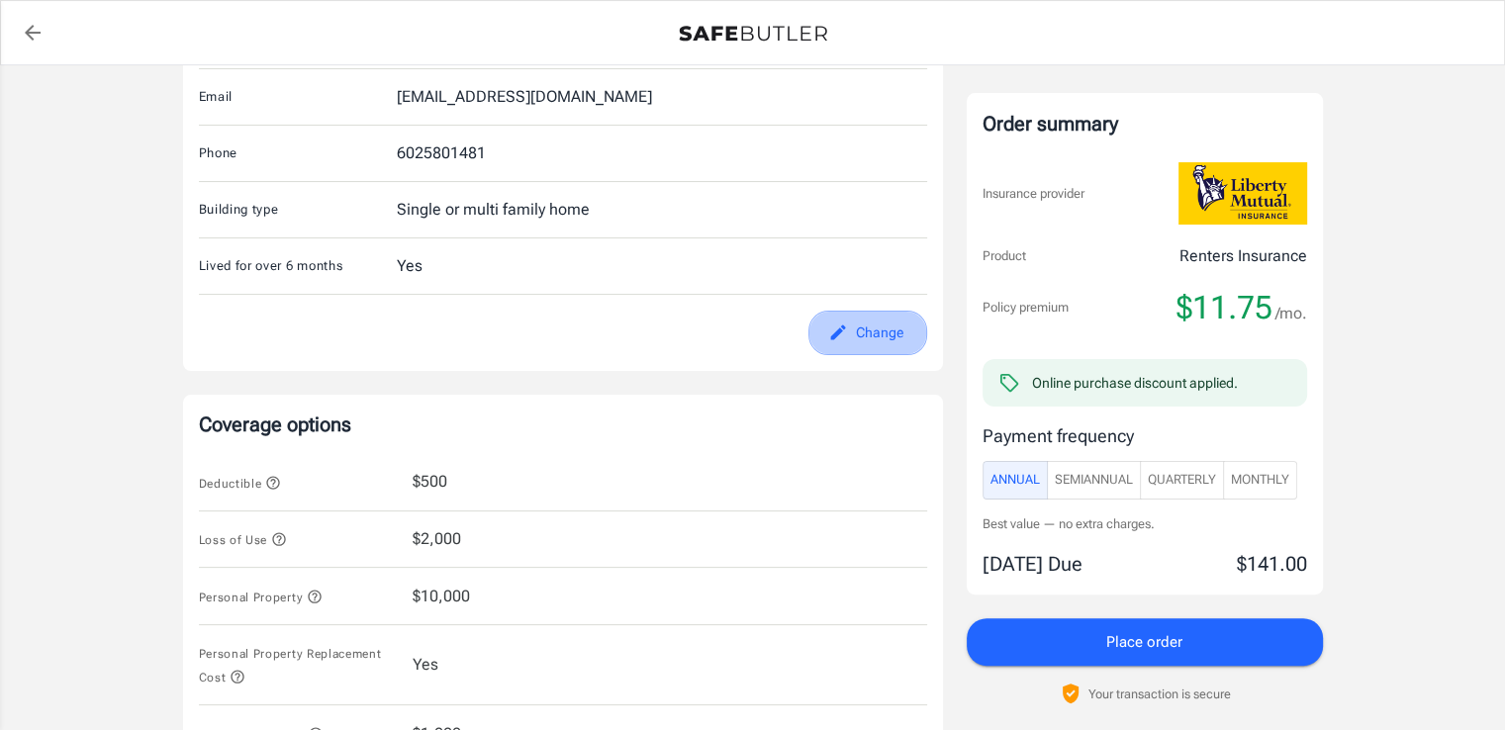
click at [840, 327] on icon "edit" at bounding box center [837, 332] width 15 height 15
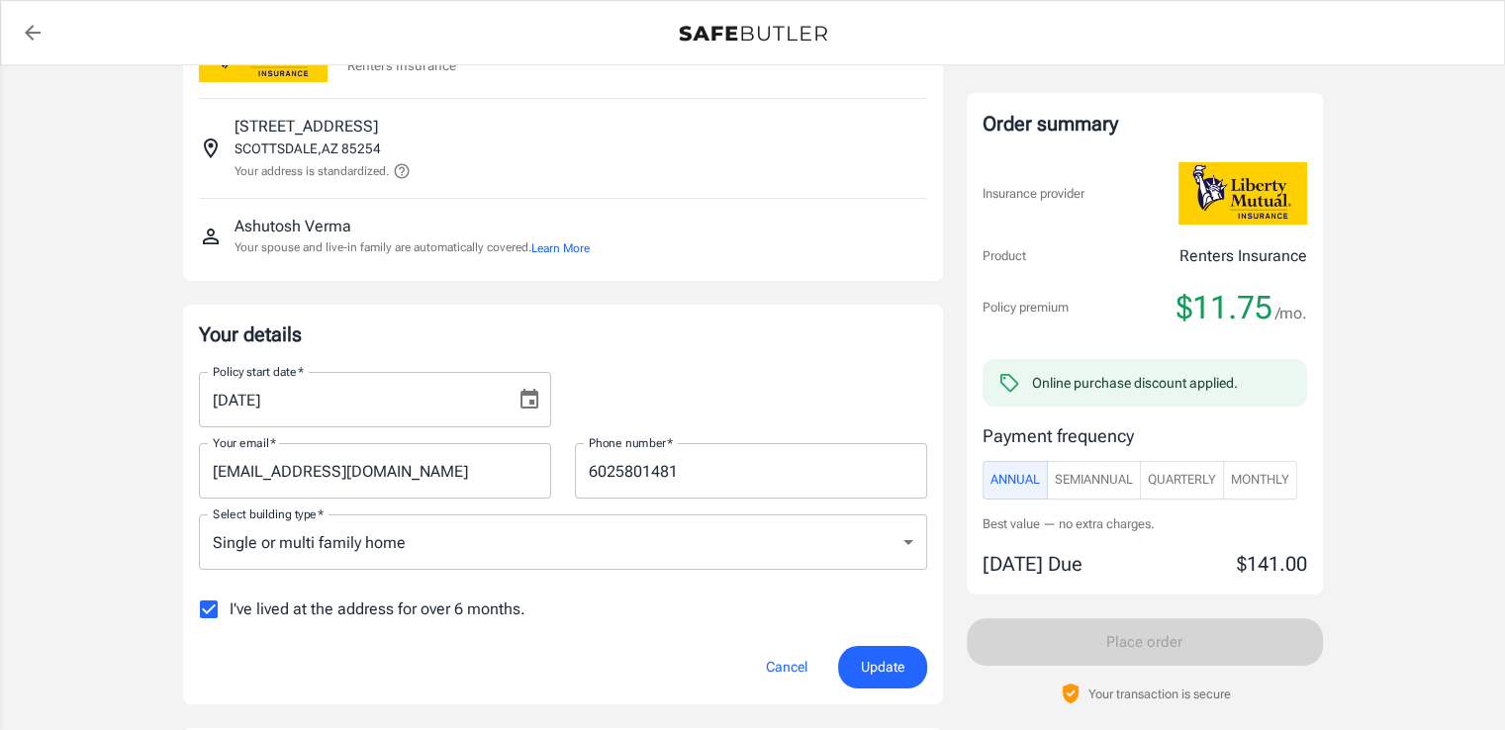
scroll to position [87, 0]
click at [538, 398] on icon "Choose date, selected date is Oct 2, 2025" at bounding box center [529, 402] width 24 height 24
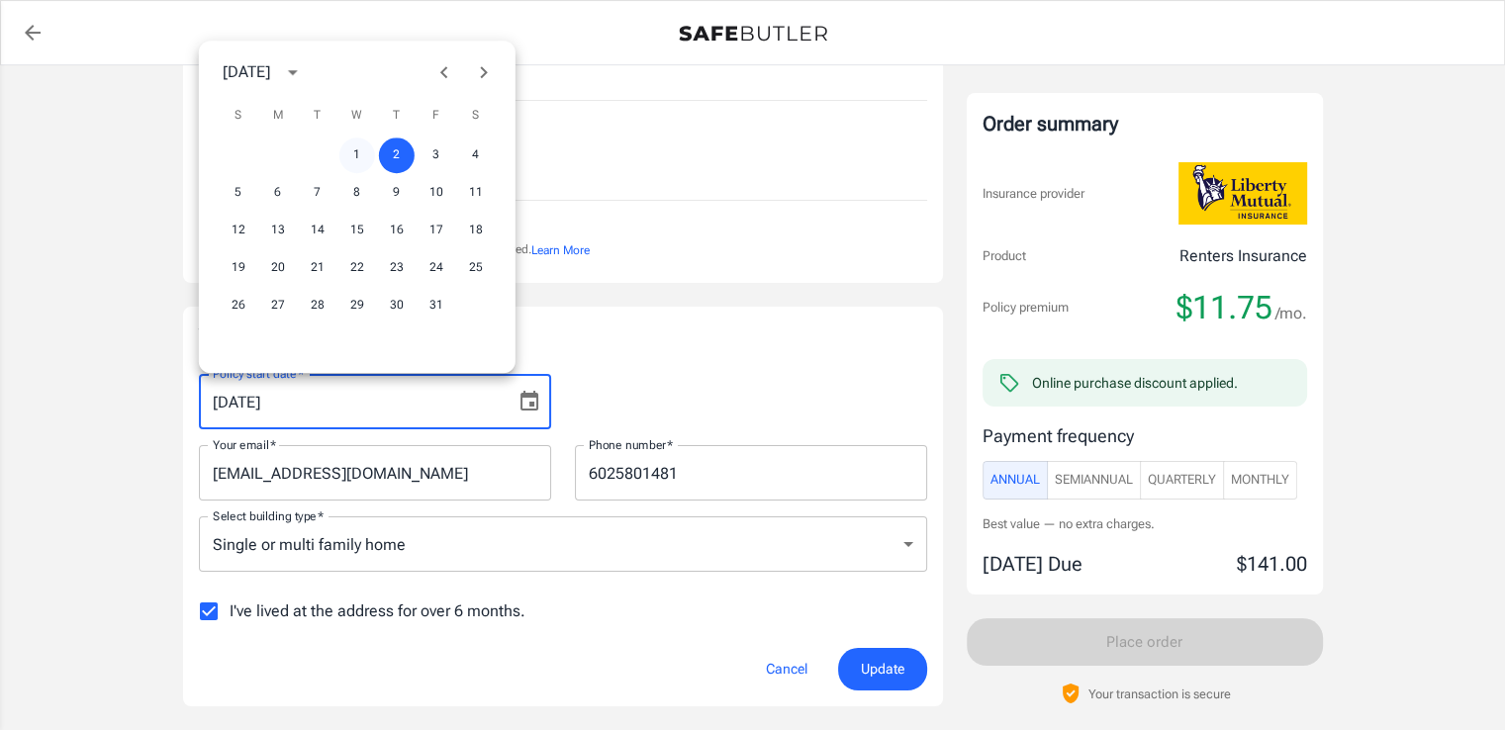
click at [356, 152] on button "1" at bounding box center [357, 156] width 36 height 36
type input "[DATE]"
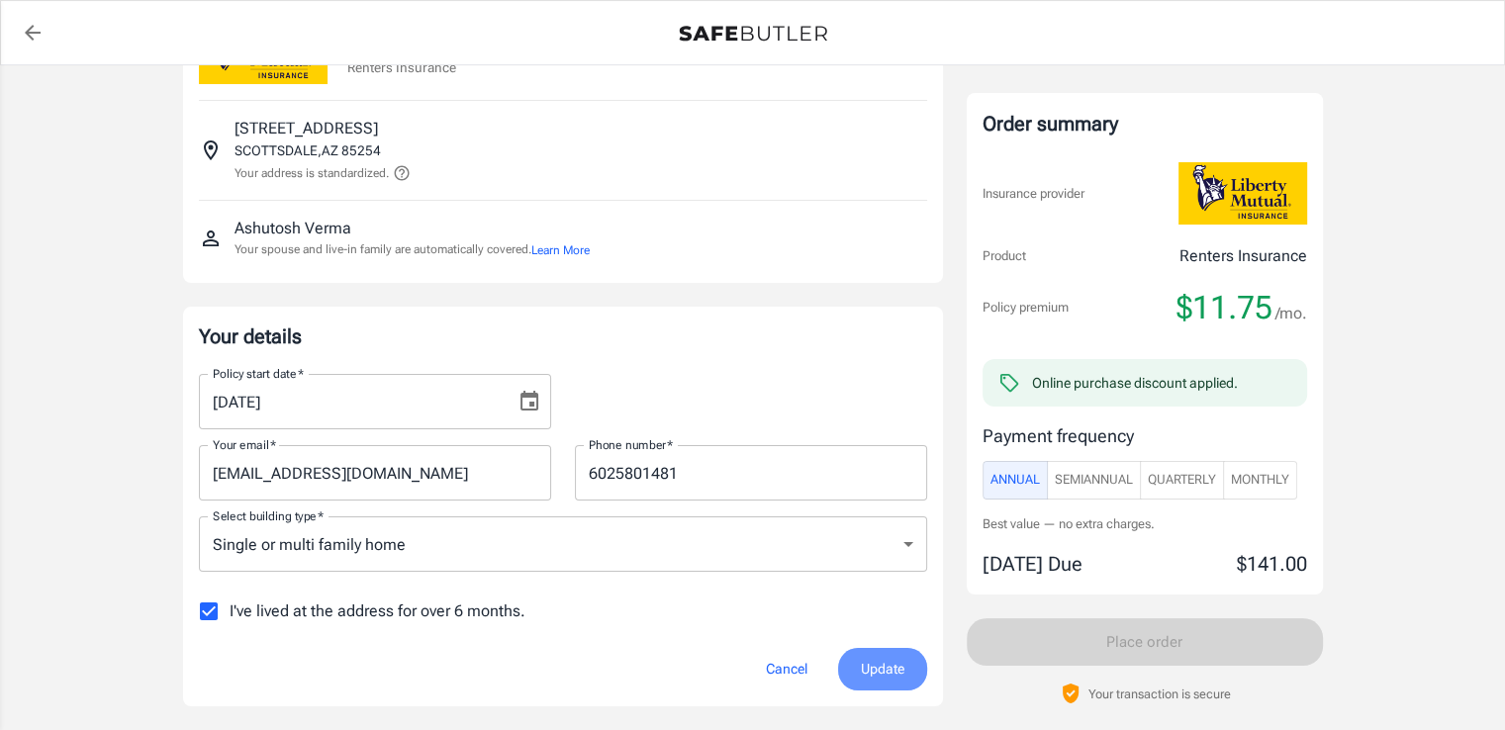
click at [890, 657] on span "Update" at bounding box center [883, 669] width 44 height 25
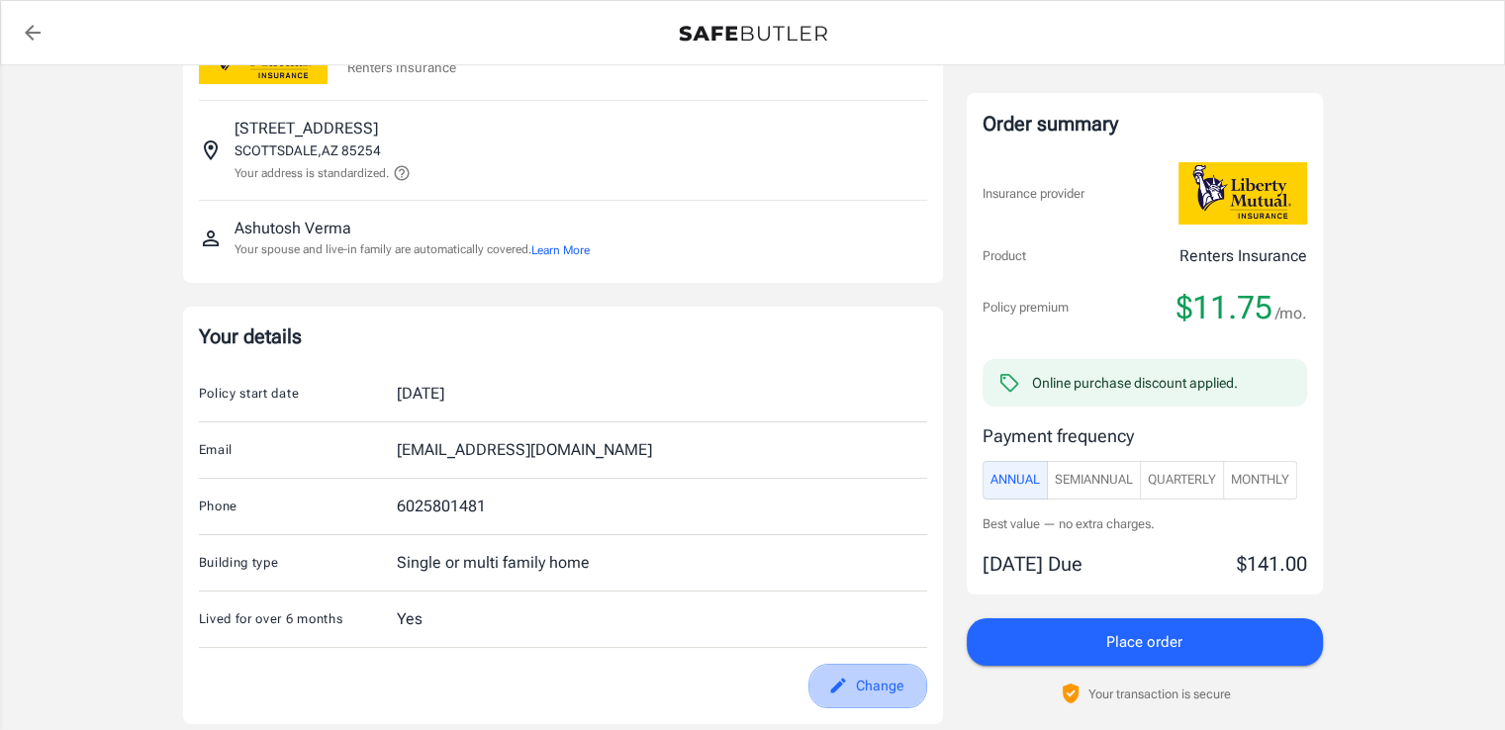
click at [888, 687] on button "Change" at bounding box center [867, 686] width 119 height 45
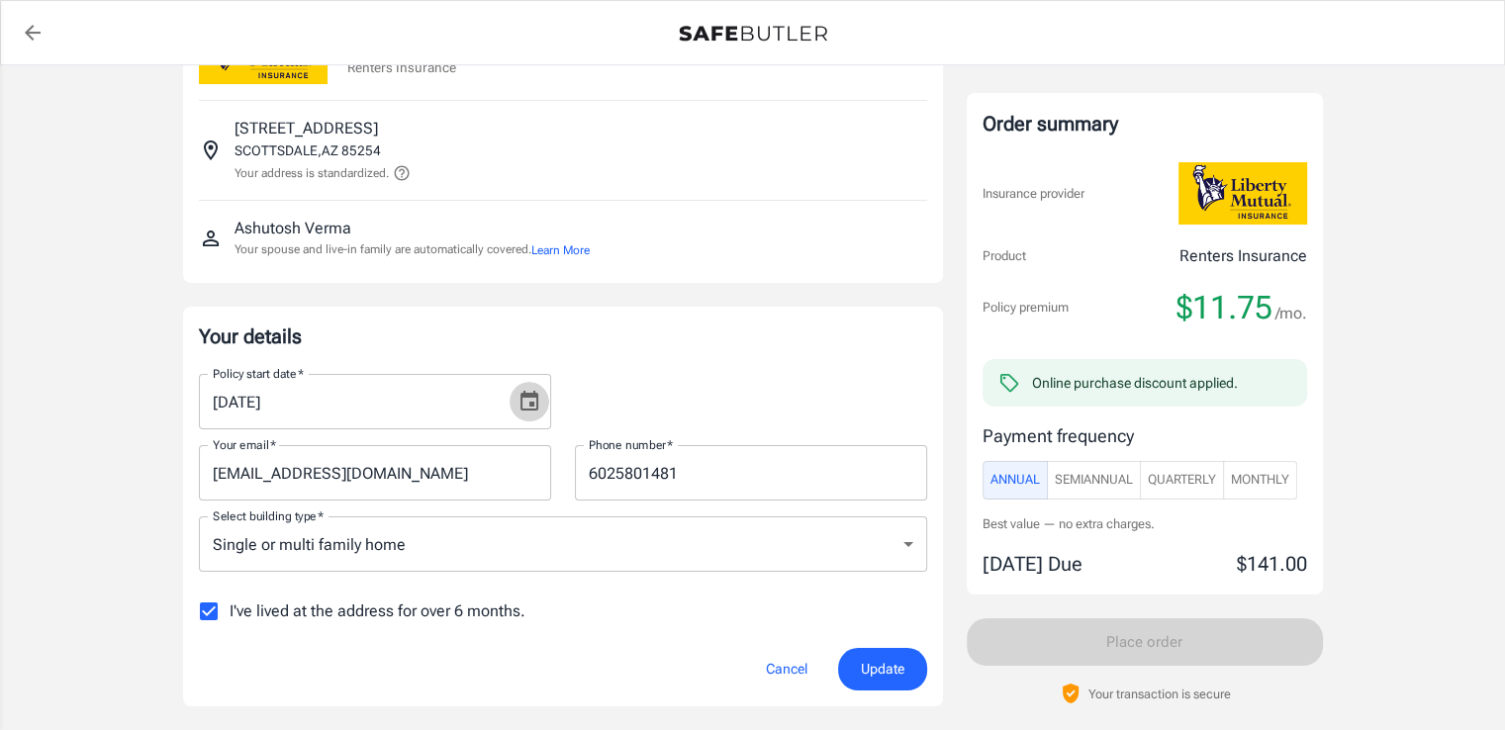
click at [518, 401] on icon "Choose date, selected date is Oct 1, 2025" at bounding box center [529, 402] width 24 height 24
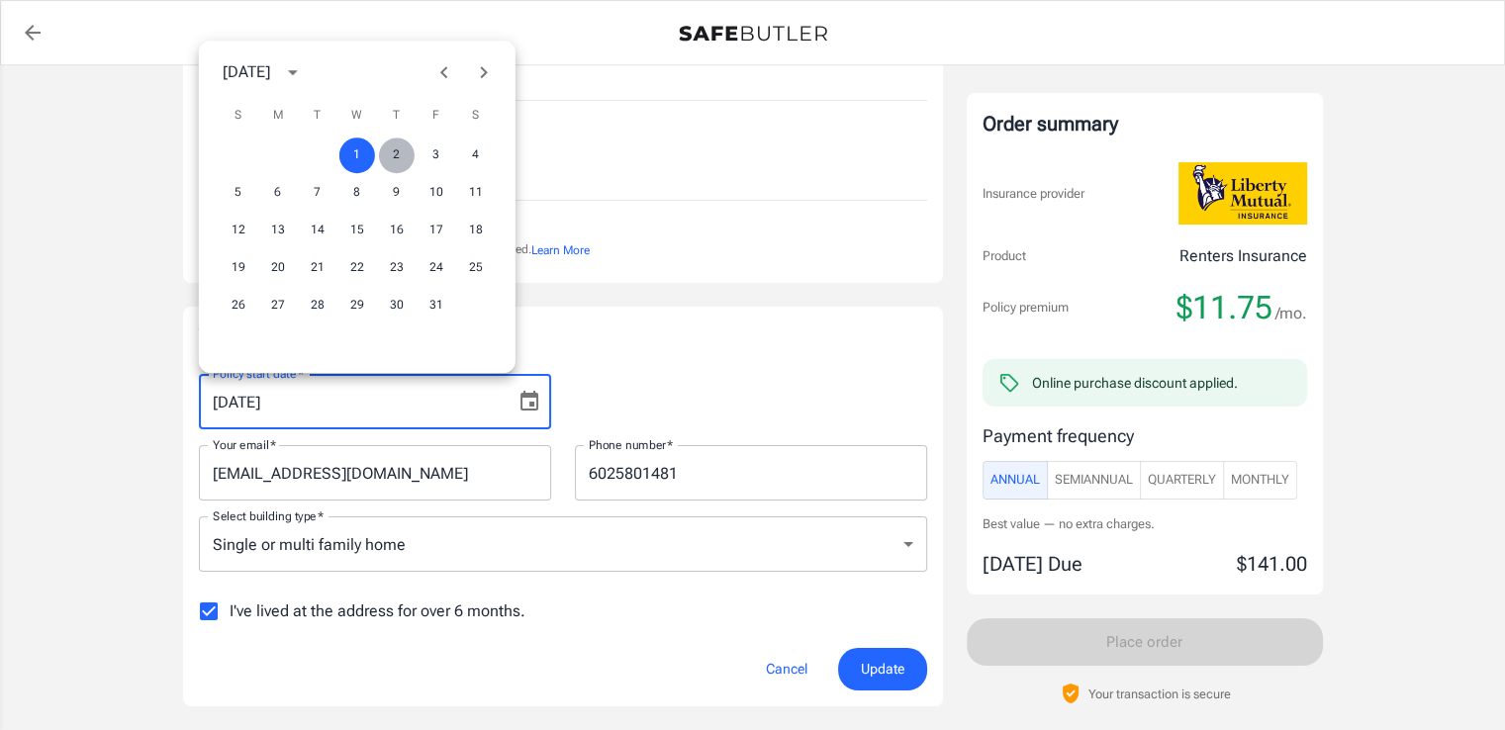
click at [404, 143] on button "2" at bounding box center [397, 156] width 36 height 36
type input "[DATE]"
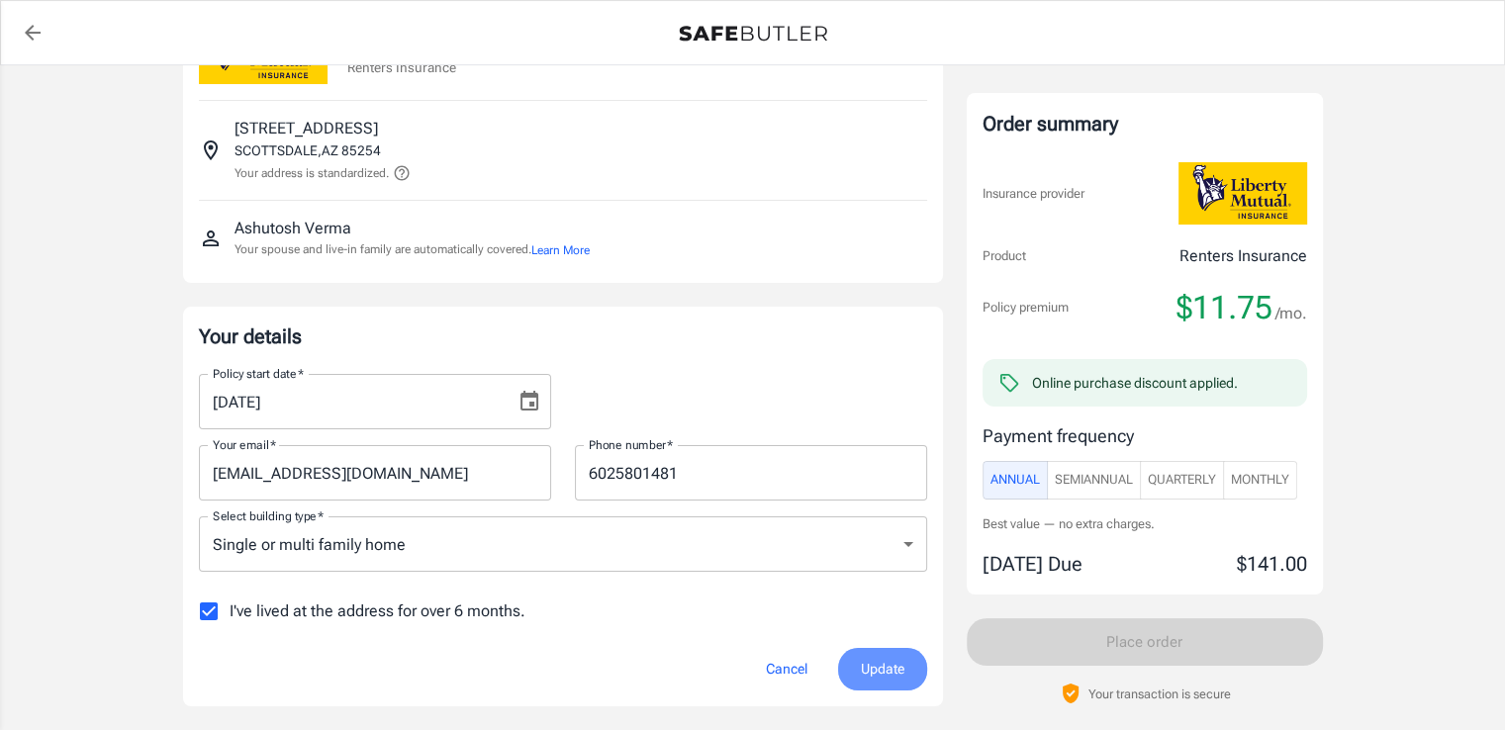
click at [893, 665] on span "Update" at bounding box center [883, 669] width 44 height 25
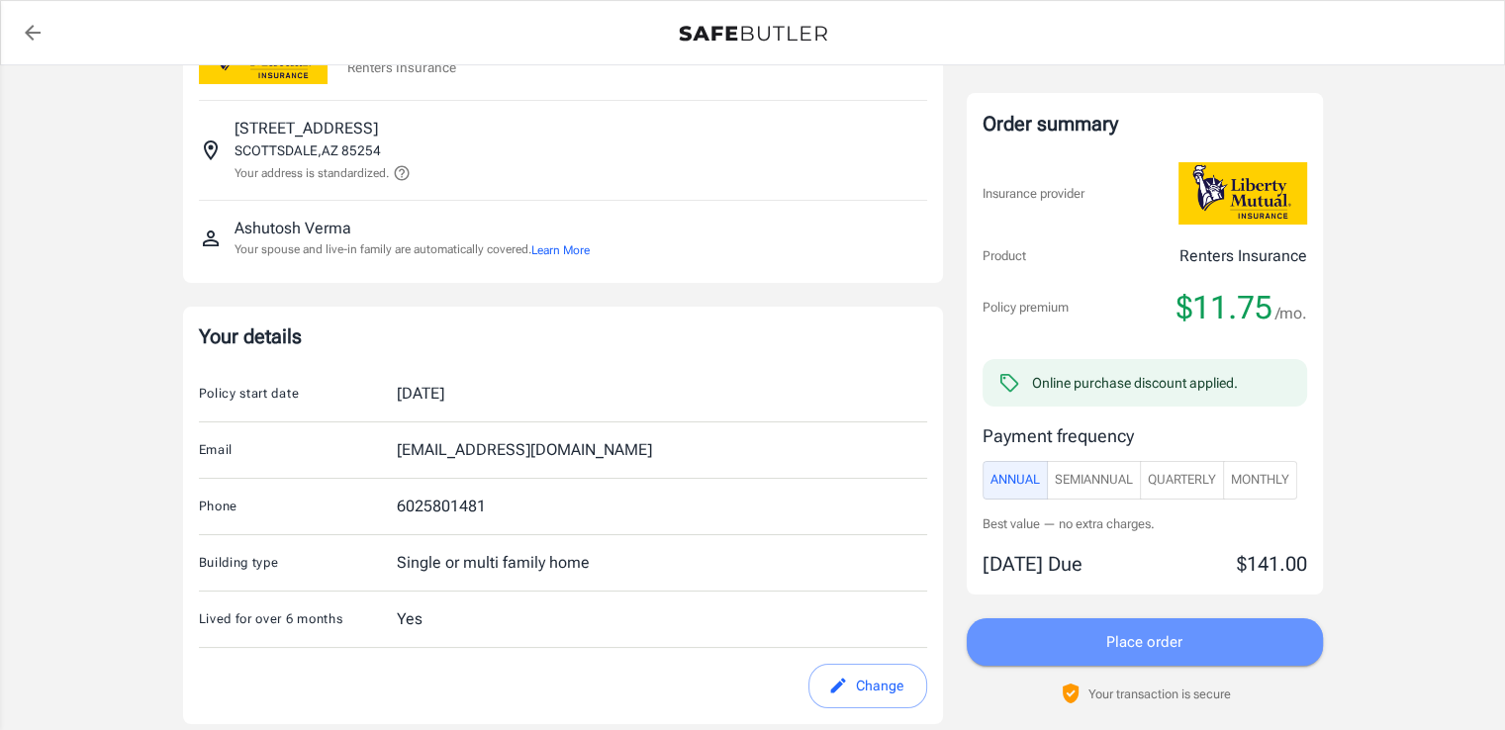
click at [1181, 650] on span "Place order" at bounding box center [1144, 642] width 76 height 26
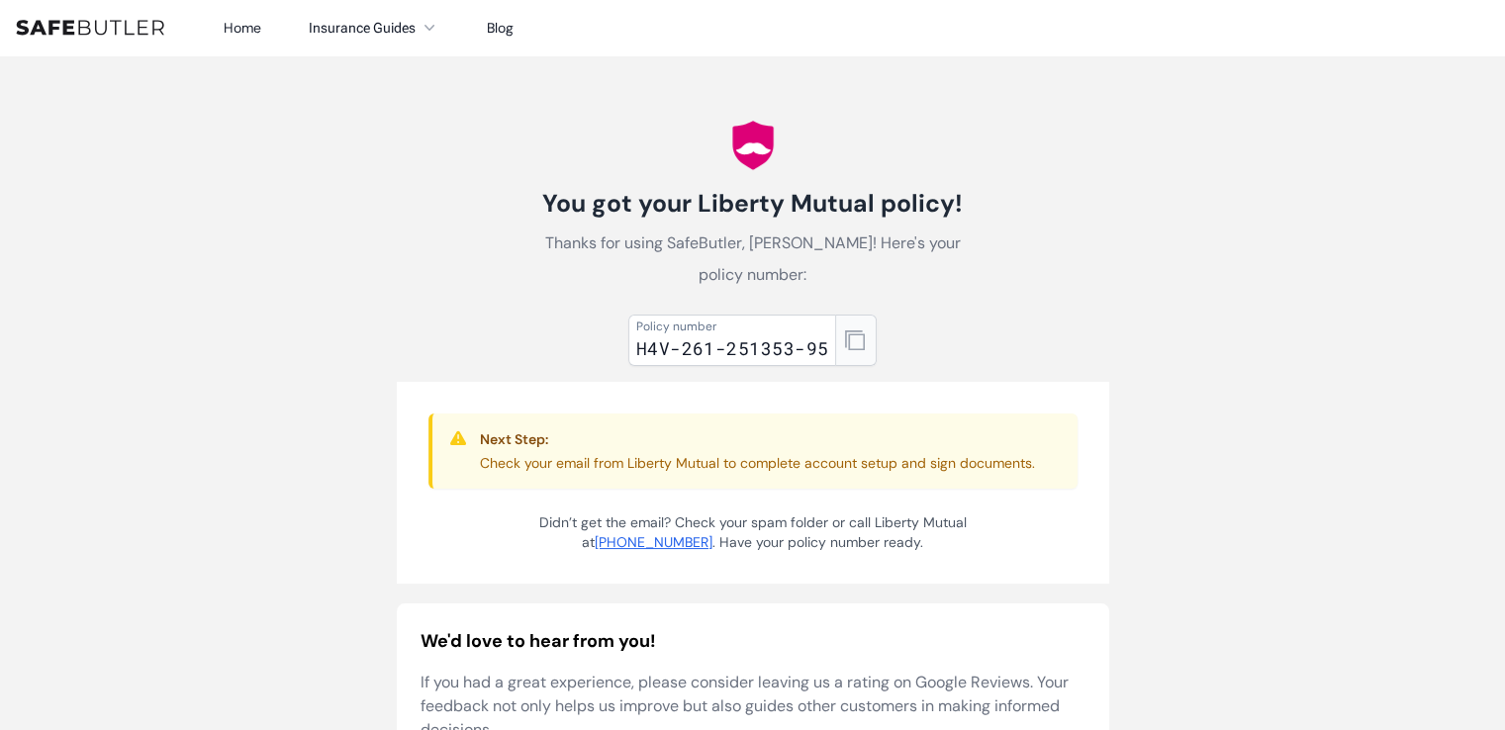
click at [859, 341] on icon "button" at bounding box center [855, 340] width 20 height 20
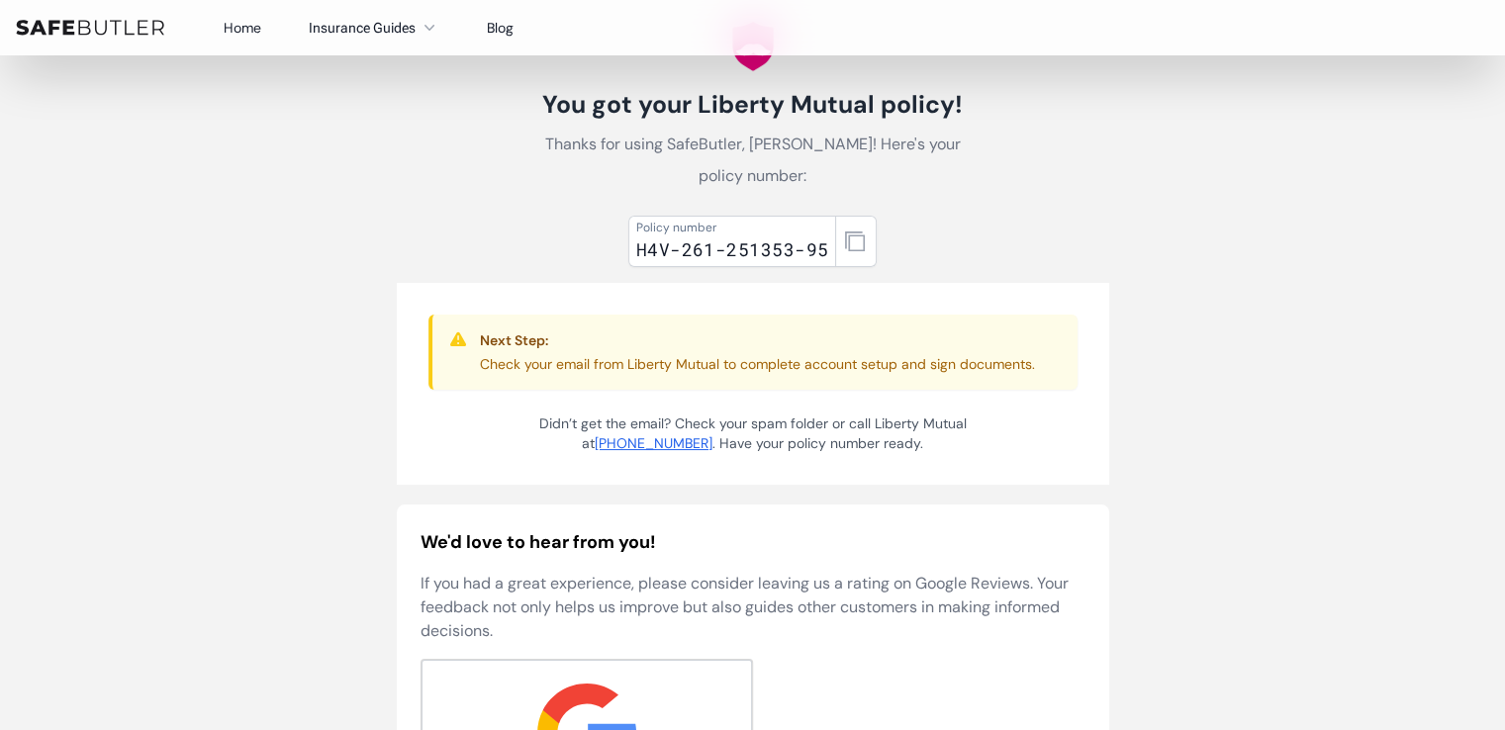
scroll to position [736, 0]
